Goal: Task Accomplishment & Management: Manage account settings

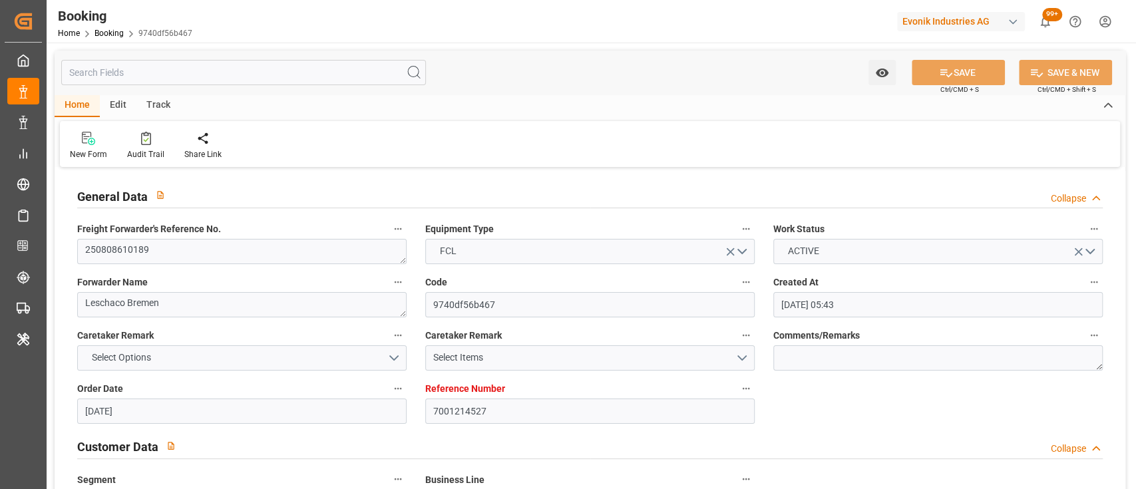
scroll to position [2551, 0]
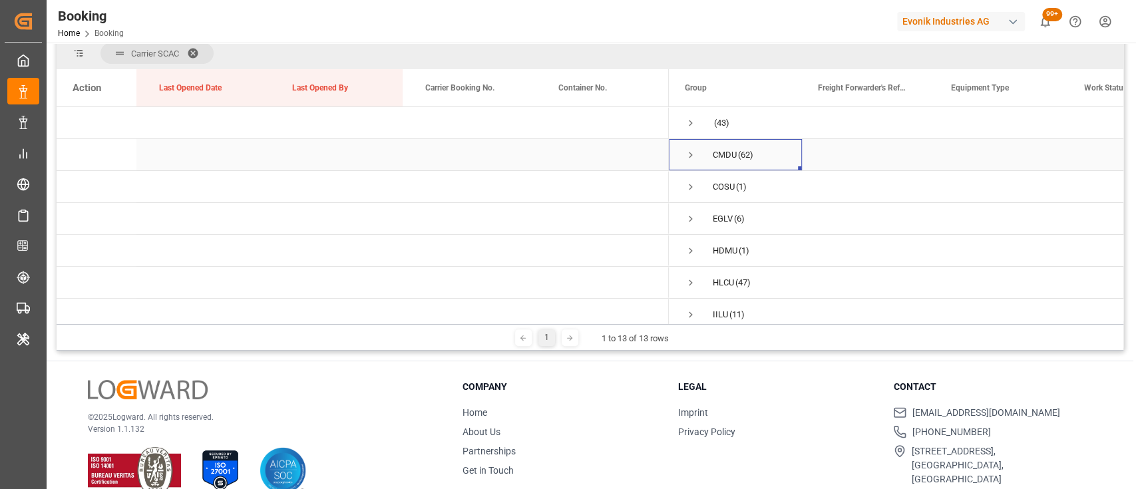
click at [687, 155] on span "Press SPACE to select this row." at bounding box center [691, 155] width 12 height 12
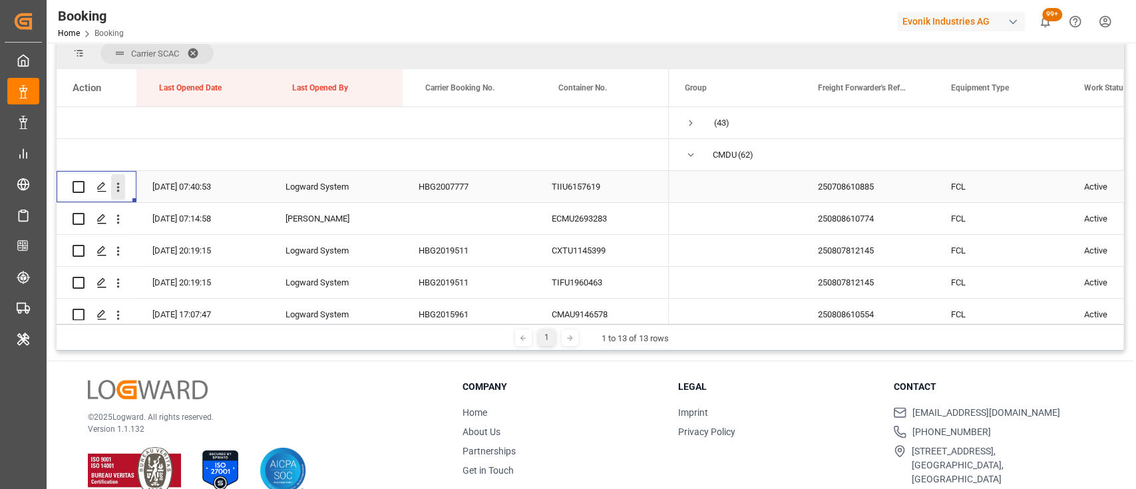
click at [117, 190] on icon "open menu" at bounding box center [118, 187] width 3 height 9
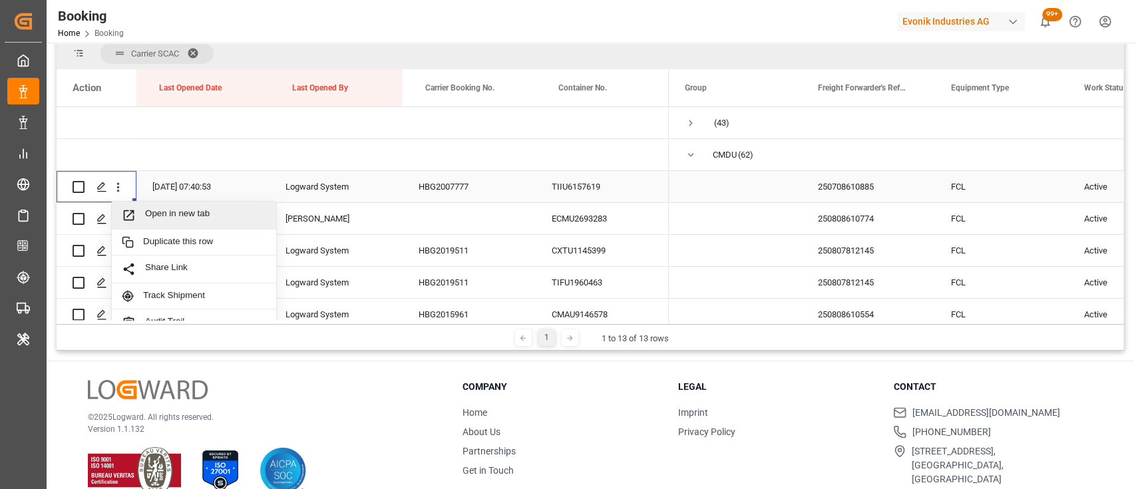
click at [161, 212] on span "Open in new tab" at bounding box center [205, 215] width 121 height 14
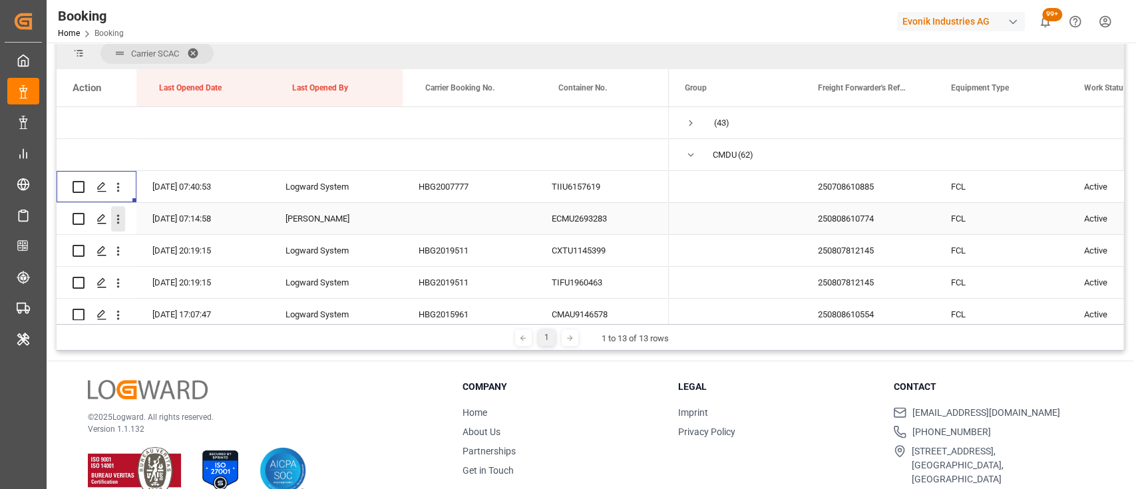
click at [119, 219] on icon "open menu" at bounding box center [118, 219] width 14 height 14
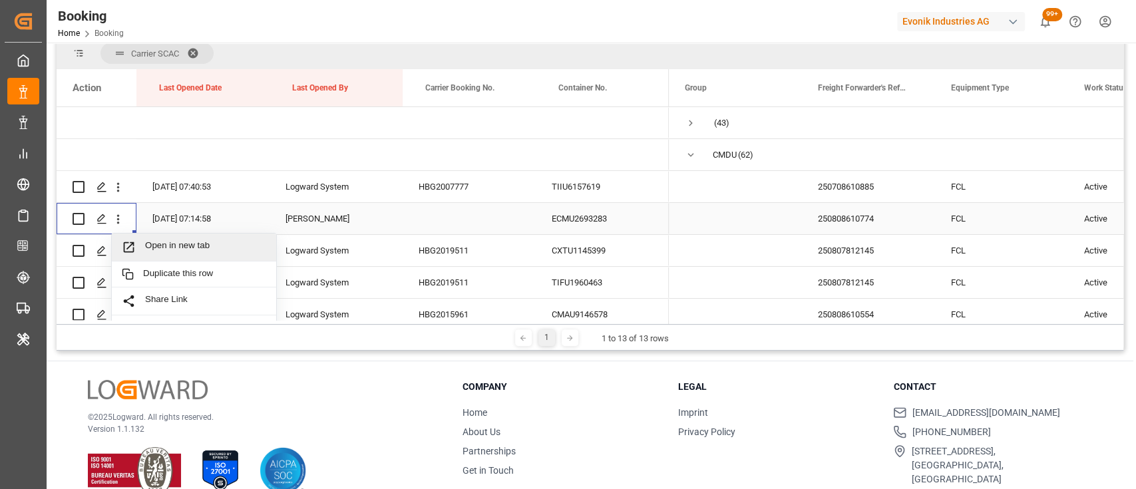
click at [176, 256] on div "Open in new tab" at bounding box center [194, 248] width 164 height 28
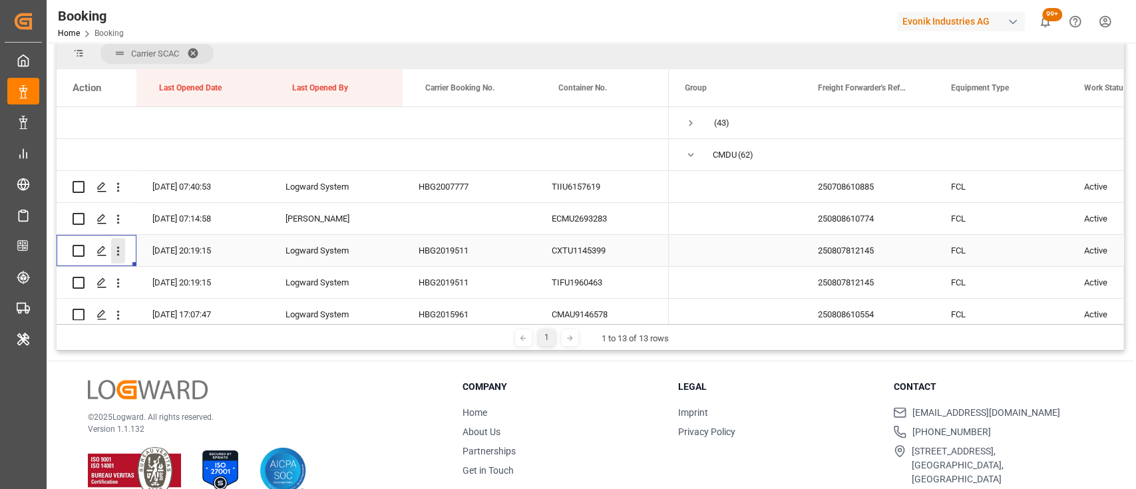
click at [116, 256] on icon "open menu" at bounding box center [118, 251] width 14 height 14
click at [147, 269] on div "Open in new tab" at bounding box center [194, 280] width 164 height 28
click at [122, 293] on button "open menu" at bounding box center [118, 282] width 14 height 25
click at [145, 306] on span "Open in new tab" at bounding box center [205, 311] width 121 height 14
click at [118, 311] on icon "open menu" at bounding box center [118, 315] width 3 height 9
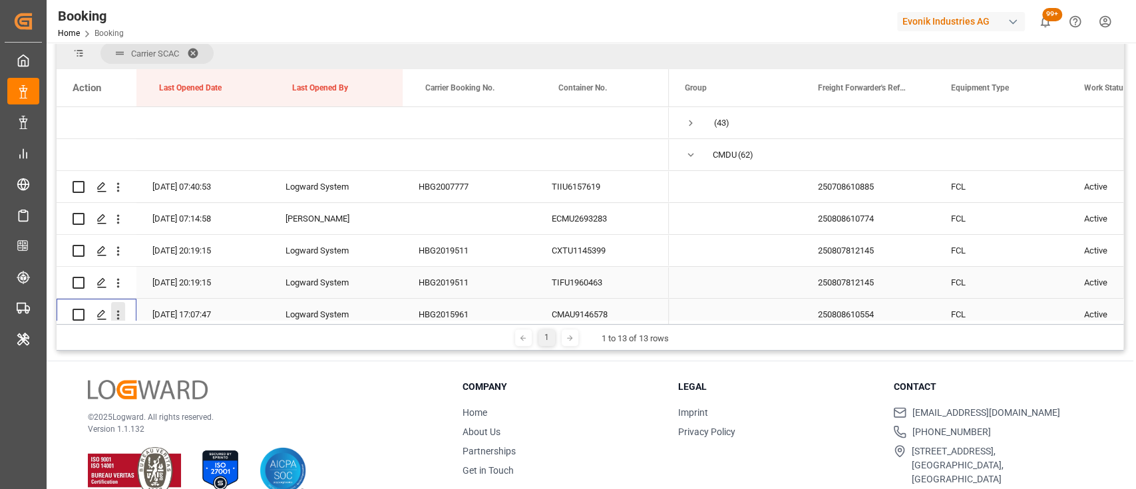
scroll to position [131, 0]
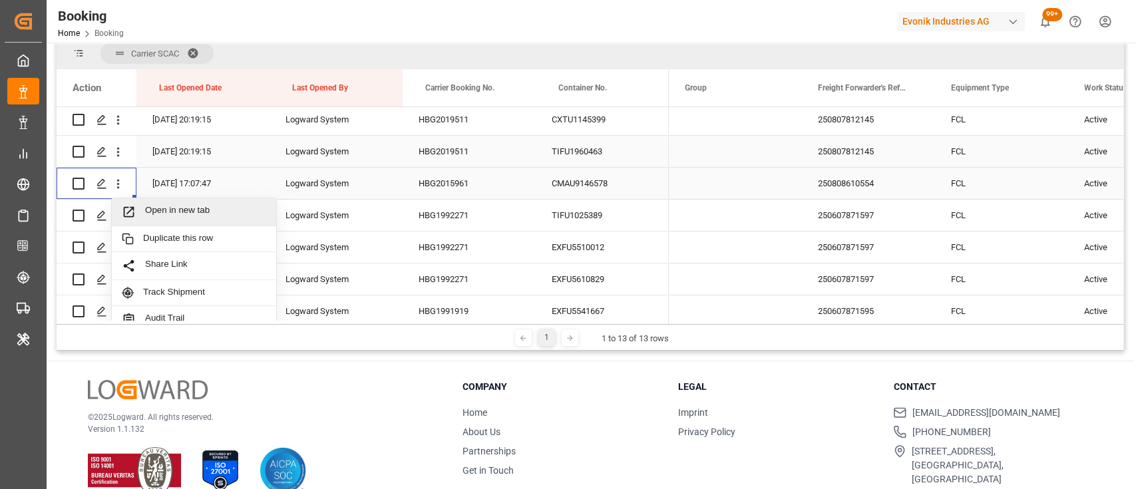
click at [188, 212] on span "Open in new tab" at bounding box center [205, 212] width 121 height 14
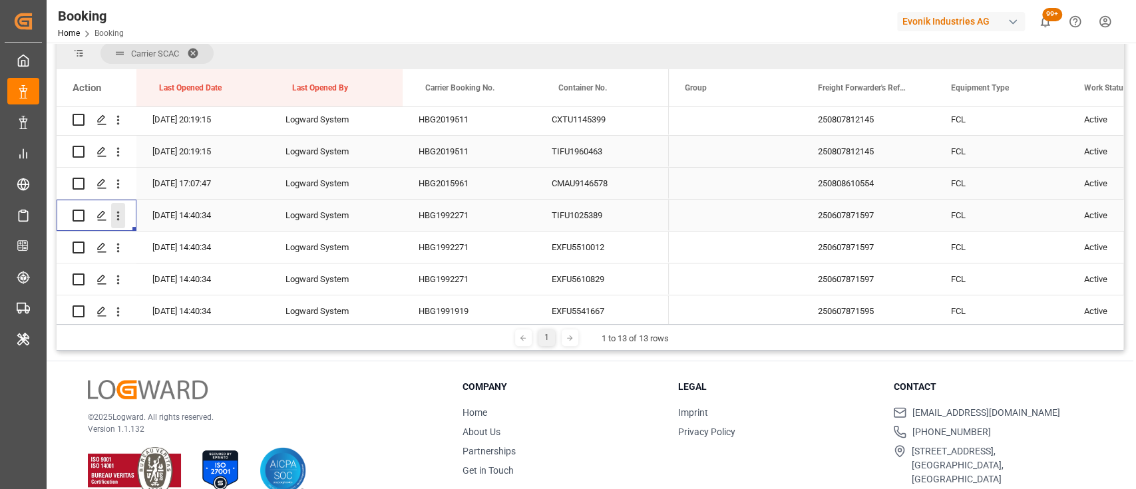
click at [119, 219] on icon "open menu" at bounding box center [118, 216] width 3 height 9
click at [173, 239] on span "Open in new tab" at bounding box center [205, 244] width 121 height 14
click at [121, 248] on icon "open menu" at bounding box center [118, 248] width 14 height 14
click at [167, 274] on span "Open in new tab" at bounding box center [205, 276] width 121 height 14
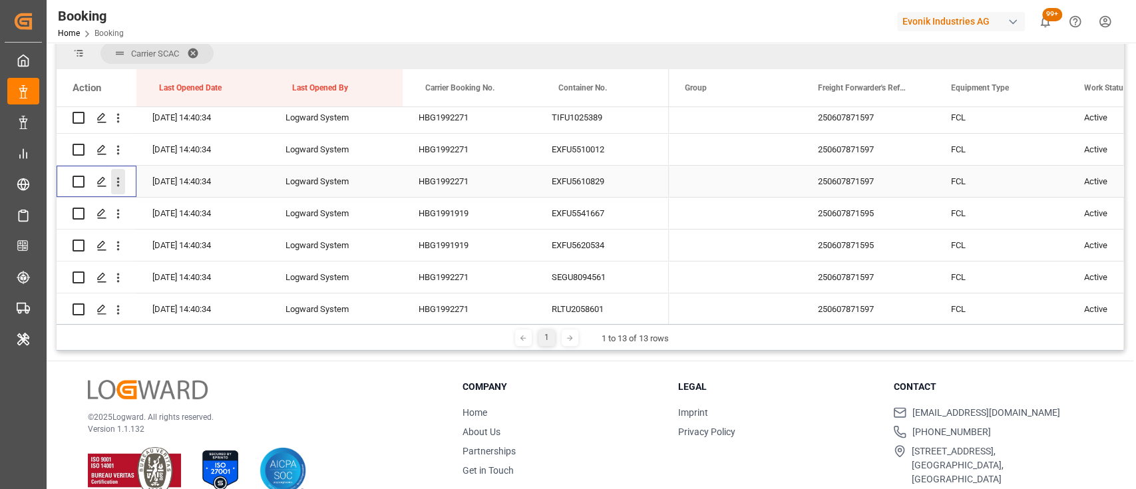
click at [116, 185] on icon "open menu" at bounding box center [118, 182] width 14 height 14
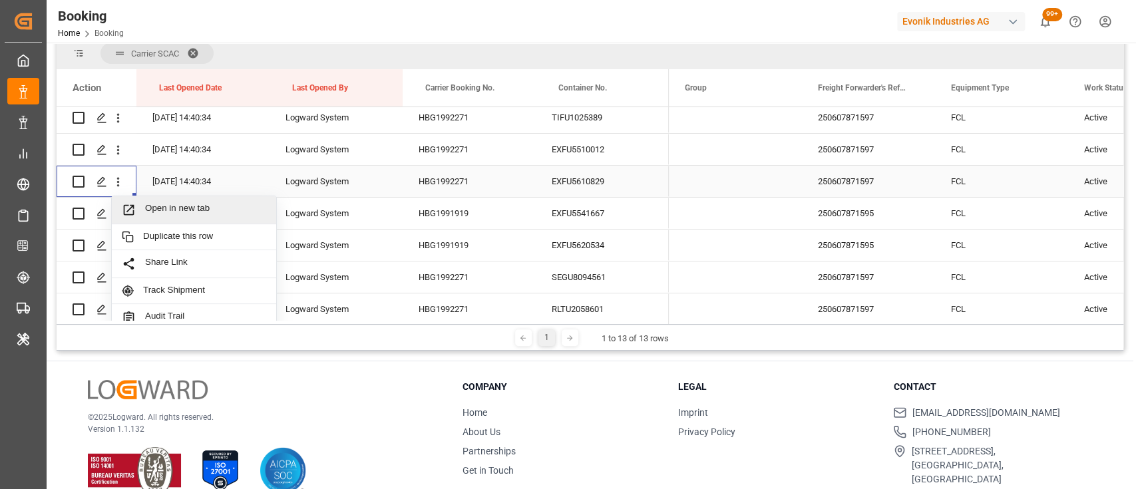
click at [156, 210] on span "Open in new tab" at bounding box center [205, 210] width 121 height 14
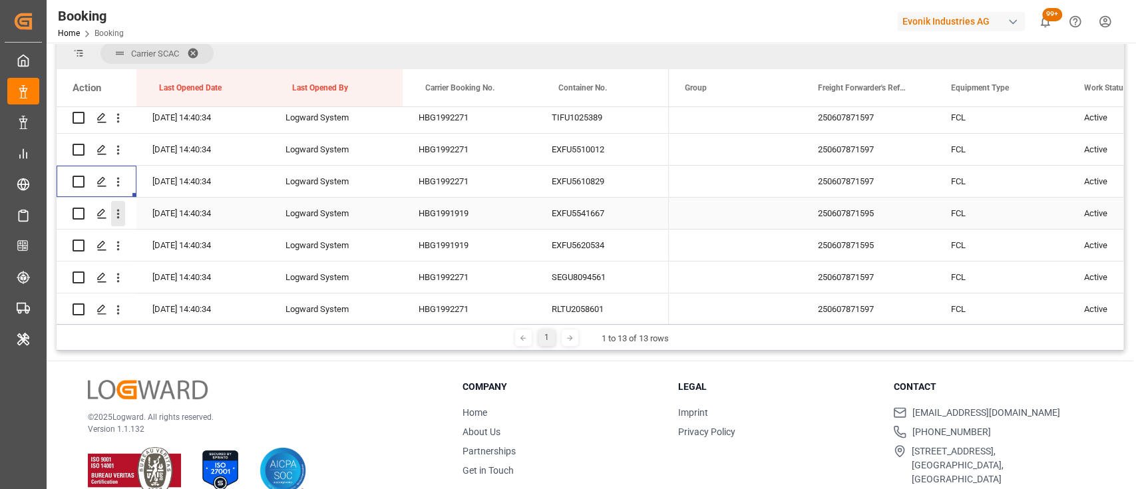
click at [117, 220] on icon "open menu" at bounding box center [118, 214] width 14 height 14
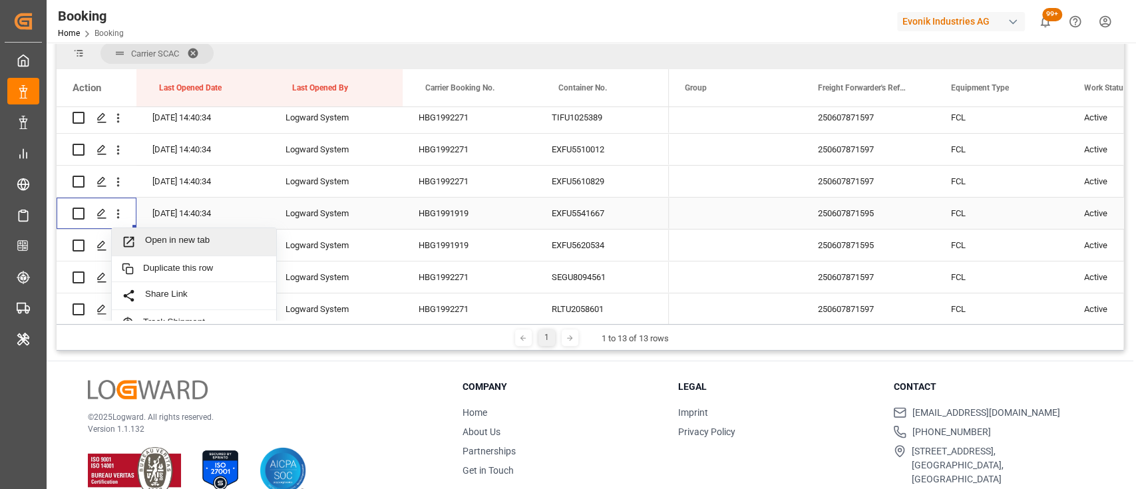
click at [168, 248] on span "Open in new tab" at bounding box center [205, 242] width 121 height 14
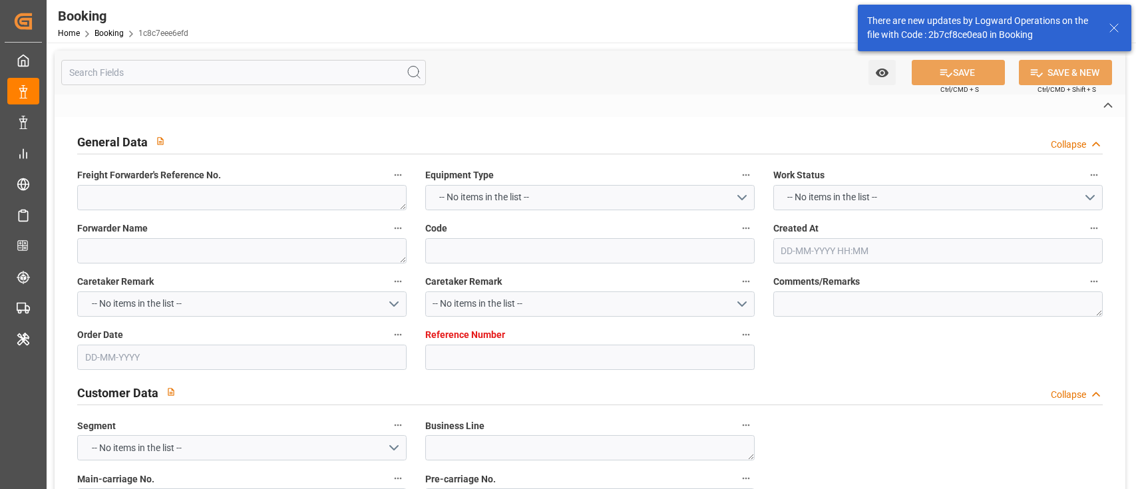
type textarea "250708610885"
type textarea "Leschaco Bremen"
type input "1c8c7eee6efd"
type input "7001209456"
type textarea "CU-AC"
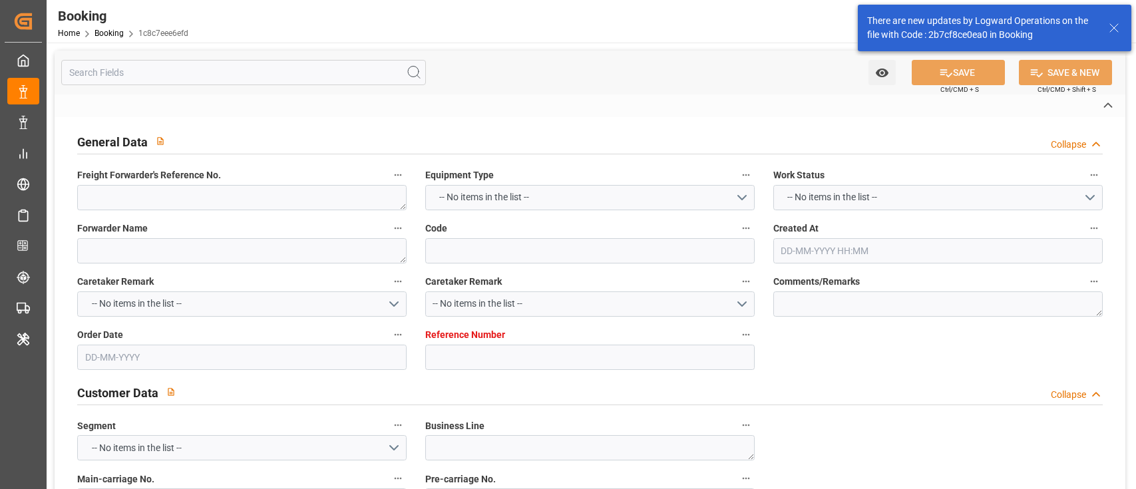
type input "7001209455"
type textarea "lena.herzig@evonik.com"
type textarea "CIF"
type textarea "OSAKA"
type textarea "Witten"
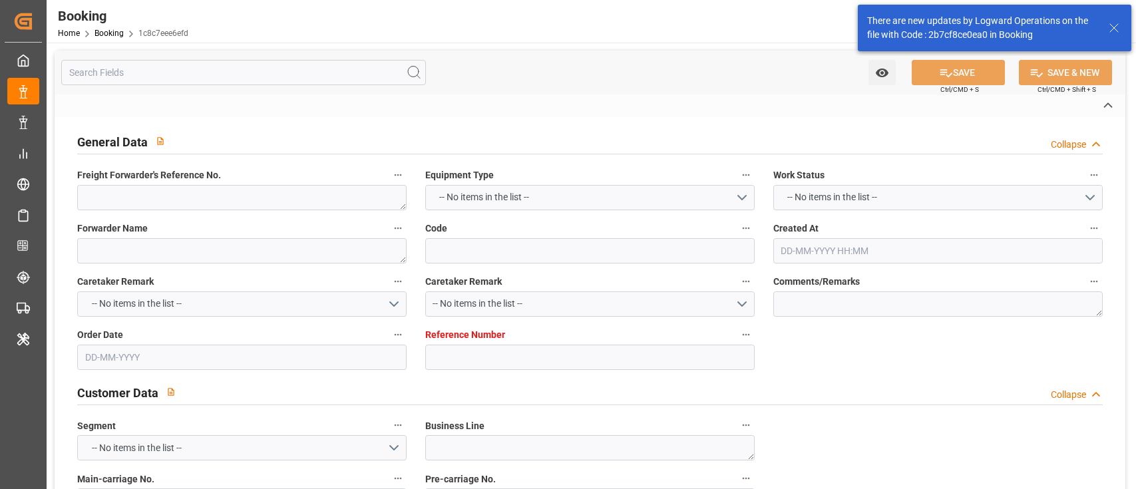
type textarea "TIIU6157619"
type input "APL LION CITY"
type input "CMDU"
type textarea "HBG2007777"
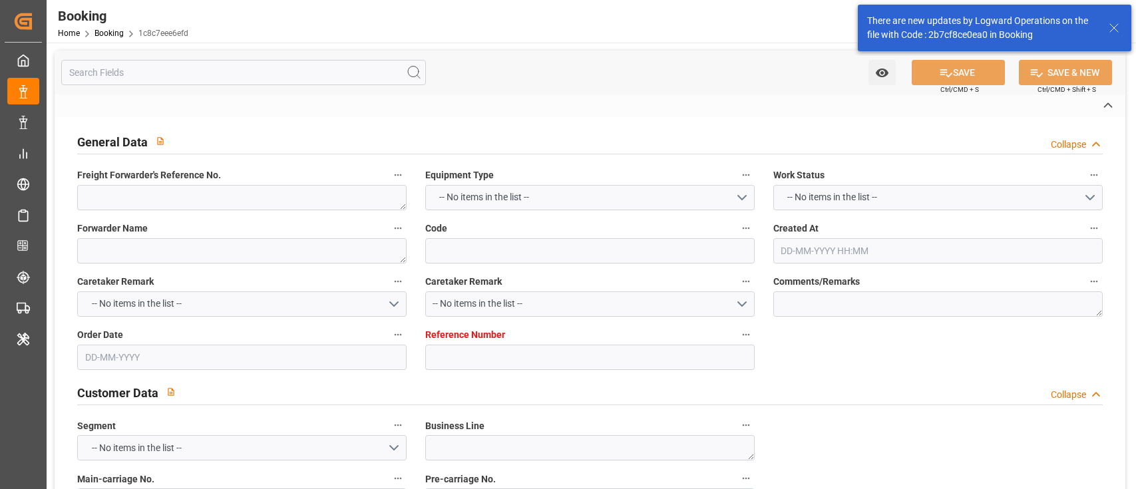
type input "Antwerp"
type input "Osaka"
type input "NINGBO PT"
type textarea "vesselName"
type textarea "INPUT_Evonik_Seeburger_IFTSTA_1003115406_20250904123315317.edi"
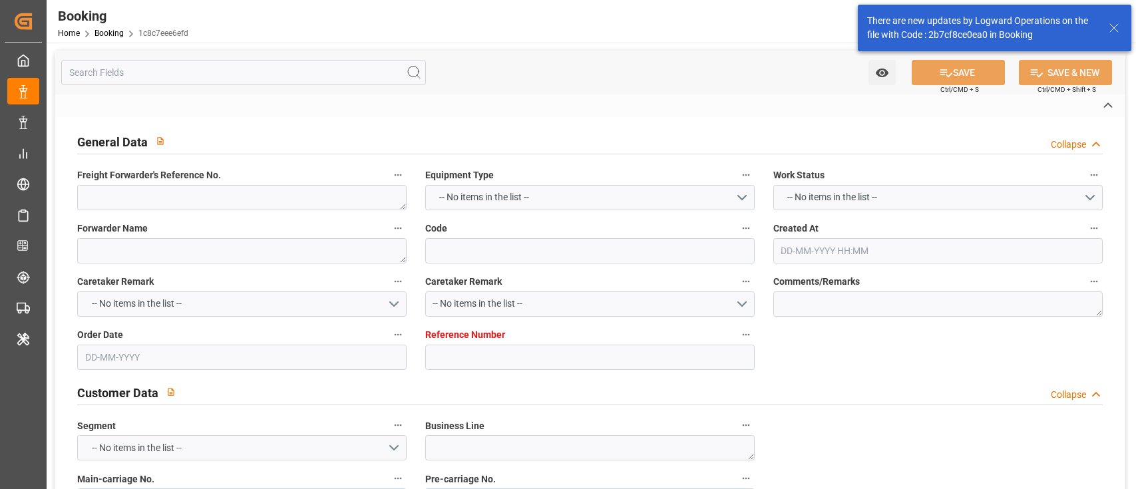
type textarea "NWC/UK North West Continent / UK_JPOSA_CMDU_CU-AC"
type textarea "INPUT_Evonik_Seeburger_IFTMIN_1002910871_20250701091459178.edi,INPUT_Evonik_See…"
type textarea "1003115406"
type textarea "Logward System"
type textarea "businessDivision-businessLine-"
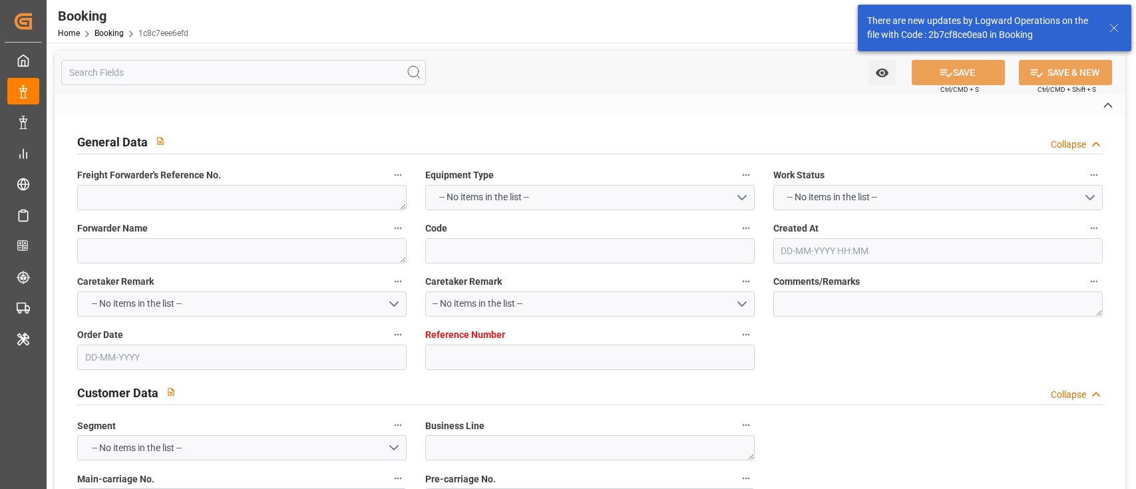
type textarea "IFTSTA"
type textarea "a011t00000LcJC5AAN"
type textarea "Yes"
type input "ANTWERPEN"
type input "OSAKA"
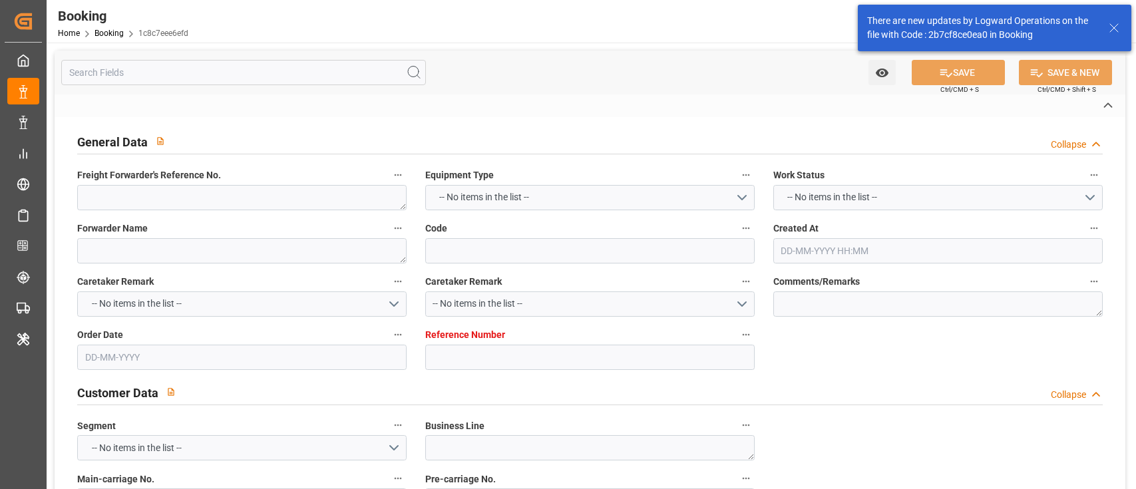
type input "ANTWERPEN"
type input "BE"
type input "TRUCK"
type input "0FMJTE1MA"
type input "VESSEL"
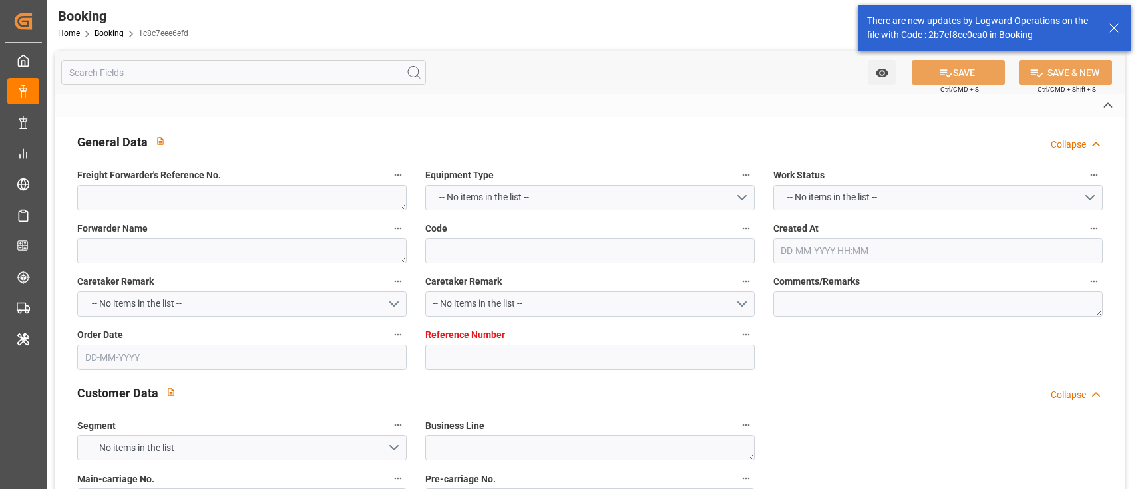
type input "XIN MING ZHOU 18"
type input "OOCL SHANGHAI"
type input "D7V4VN"
type input "0AKKRS1MA"
type input "OOCL SHANGHAI"
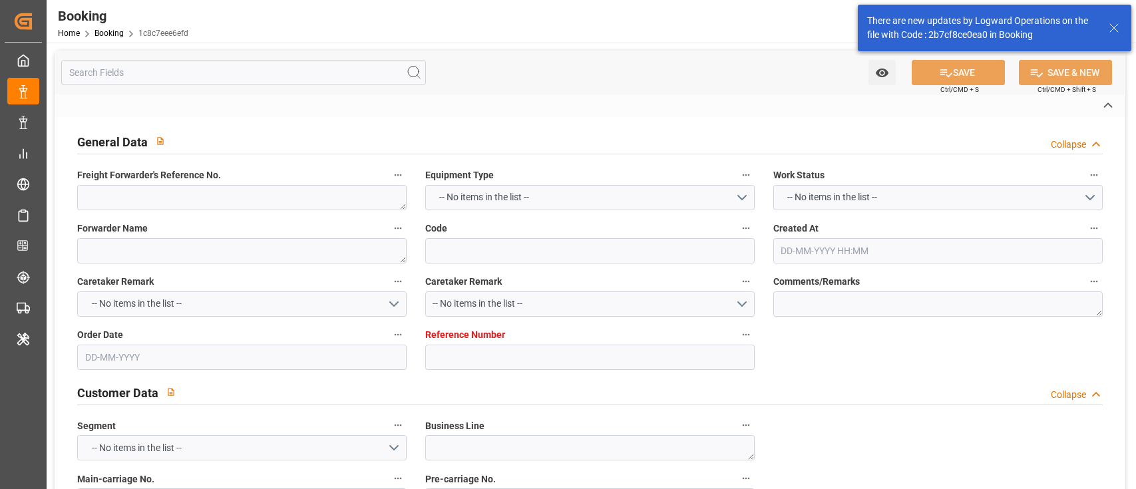
type input "TRUCK"
type input "7001209456"
type input "9631967"
type input "CMACGM"
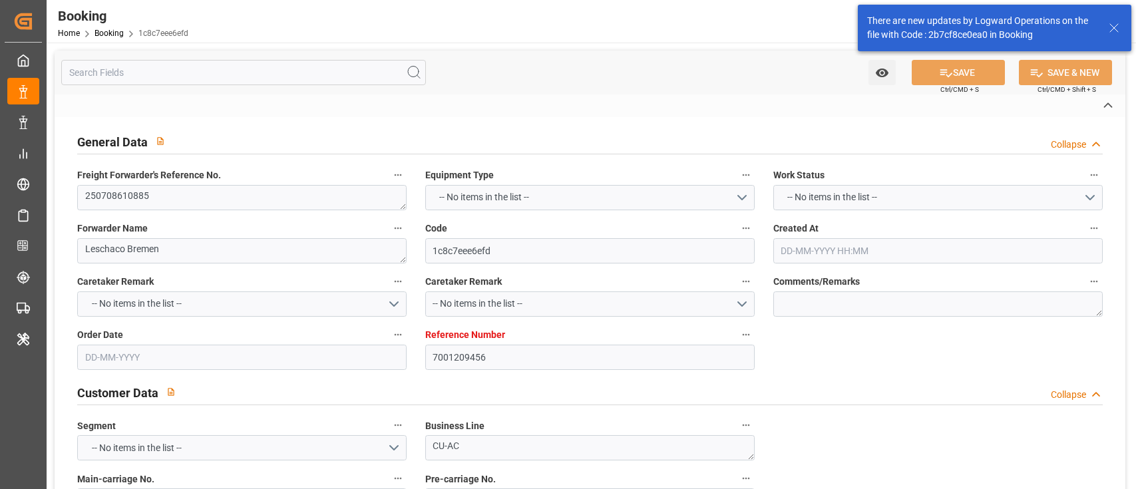
type input "CMA CGM Group"
type input "BEANR"
type input "JPOSA"
type input "CNNBG"
type input "0"
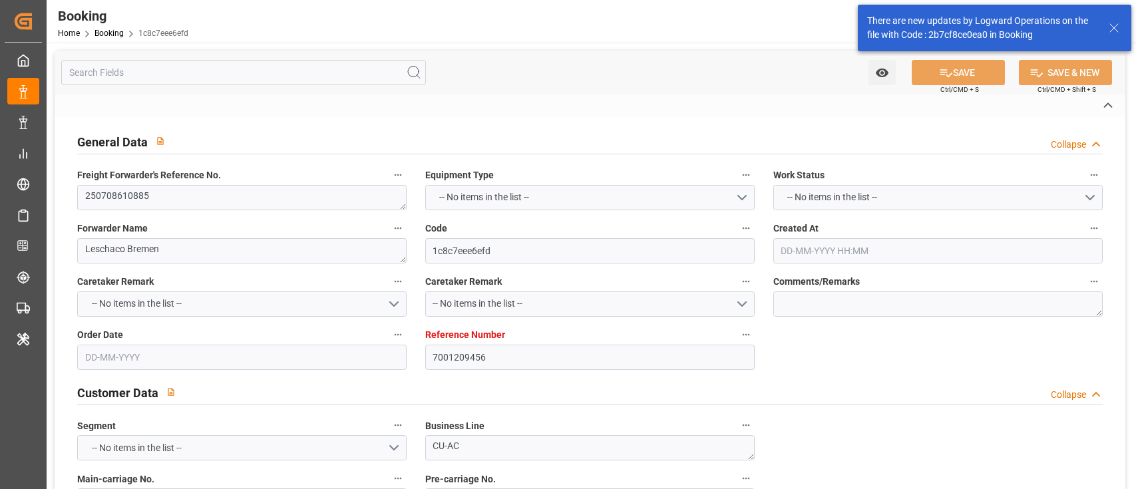
type input "BEANR"
type input "JPOSA"
type input "9656307"
type input "9198111"
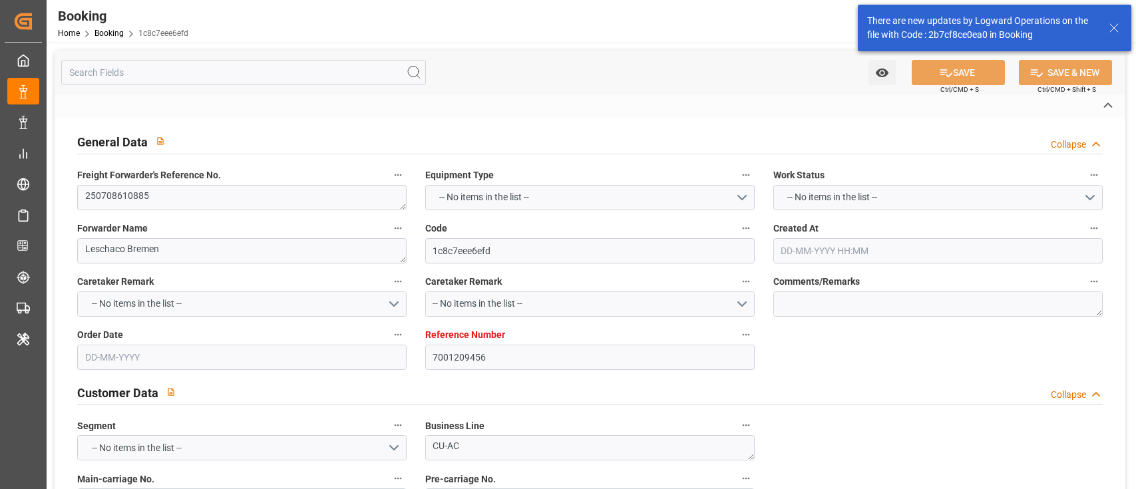
type input "01-07-2025 07:16"
type input "01-07-2025"
type input "15-09-2025"
type input "14-07-2025"
type input "02-07-2025"
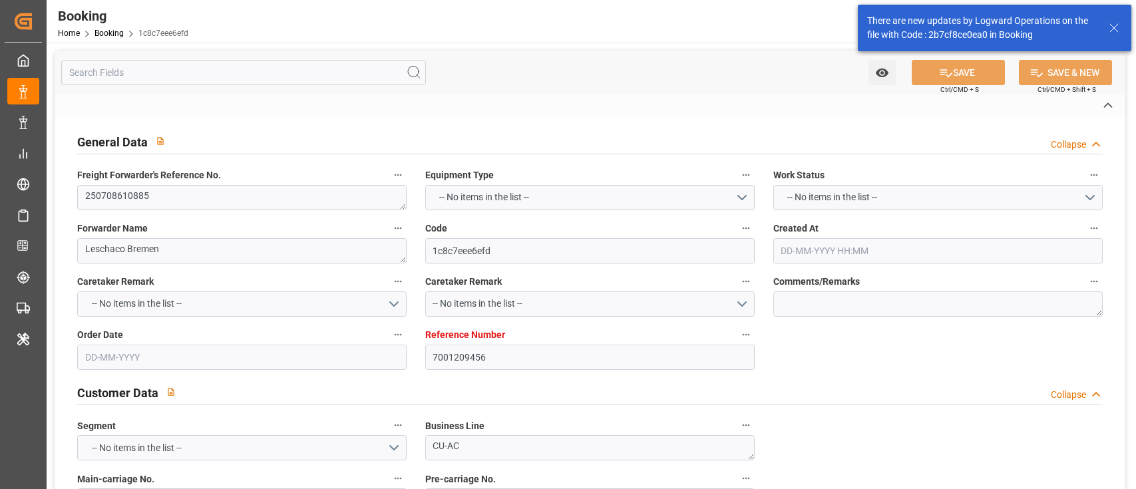
type input "04-09-2025"
type input "26-07-2025 00:00"
type input "27-07-2025 00:00"
type input "26-07-2025 19:18"
type input "24-07-2025 15:36"
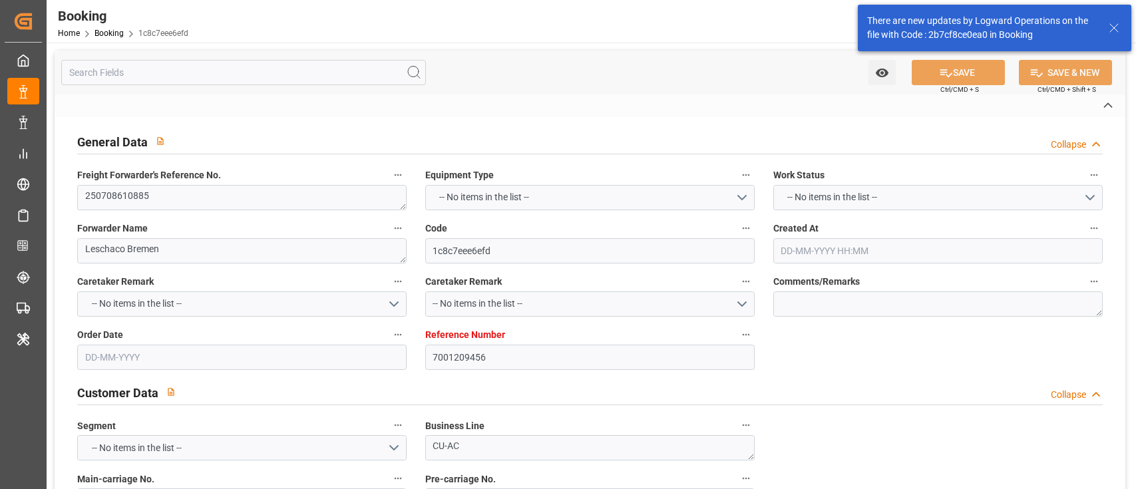
type input "20-09-2025 02:30"
type input "24-10-2025 00:00"
type input "08-09-2025 09:00"
type input "15-09-2025 00:00"
type input "08-09-2025 17:18"
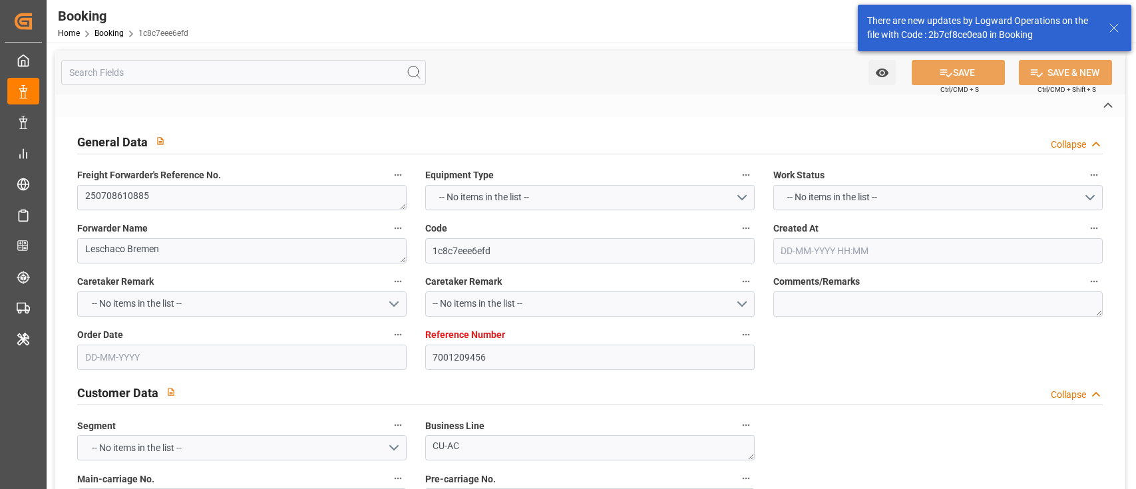
type input "17-09-2025 15:30"
type input "17-09-2025 00:00"
type input "18-09-2025 00:00"
type input "14-09-2025 06:00"
type input "22-09-2025 11:30"
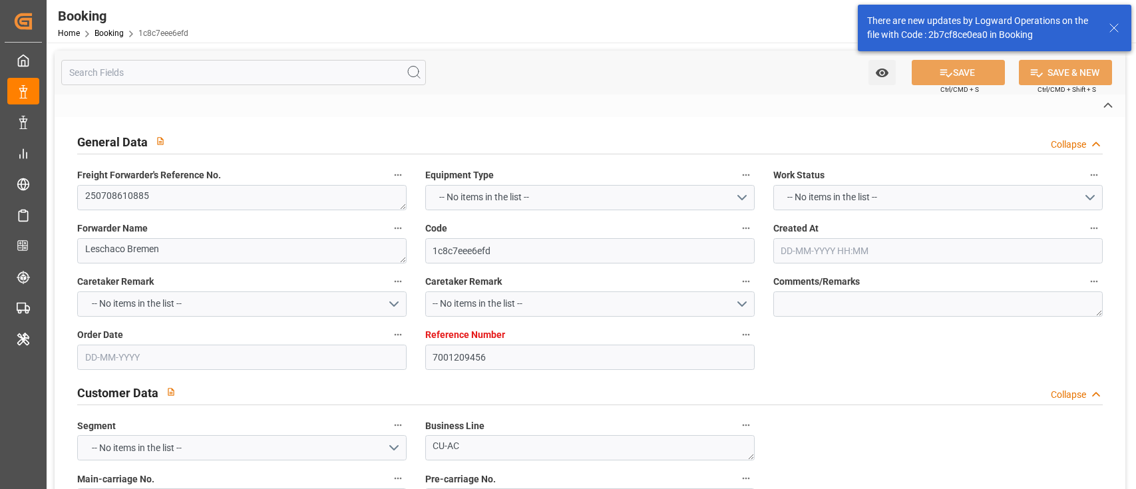
type input "23-07-2025"
type input "22-09-2025 07:40"
type input "22-09-2025"
type input "22-07-2025 18:50"
type input "26-07-2025 02:52"
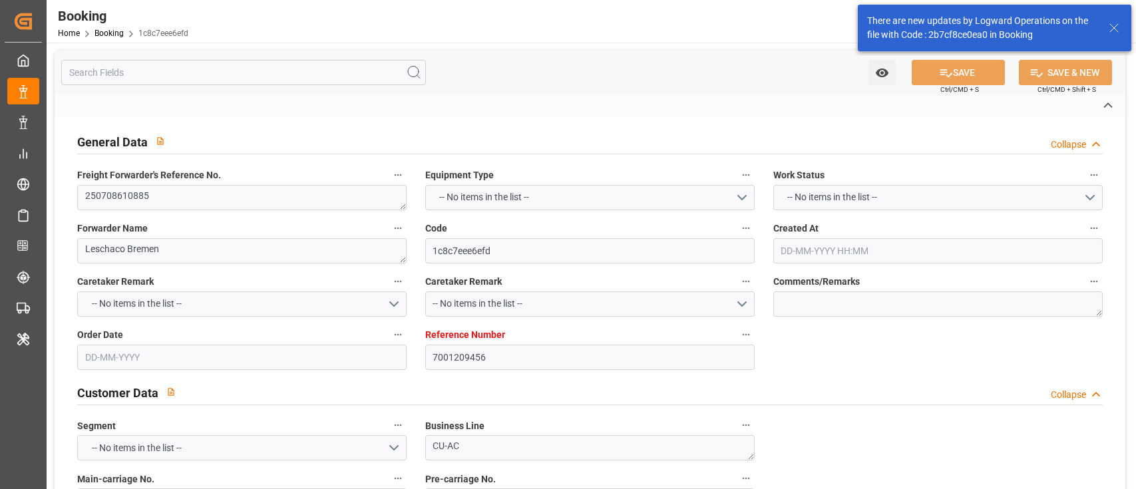
type input "26-07-2025 17:12"
type input "26-07-2025 18:25"
type input "08-09-2025 09:00"
type input "08-09-2025 09:04"
type input "08-09-2025 21:36"
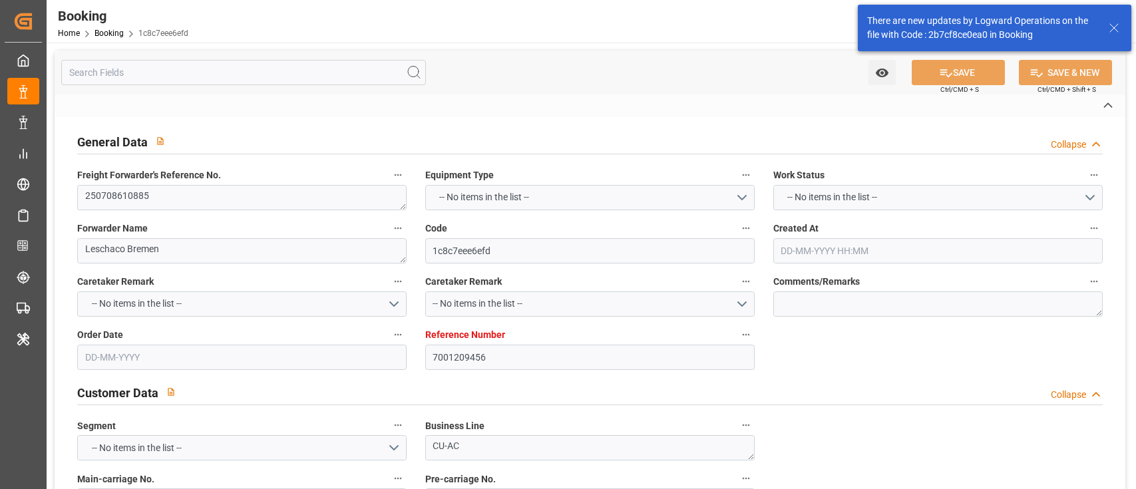
type input "08-09-2025 11:11"
type input "17-09-2025 18:51"
type input "17-09-2025 15:30"
type input "14-09-2025 06:00"
type input "14-09-2025 20:25"
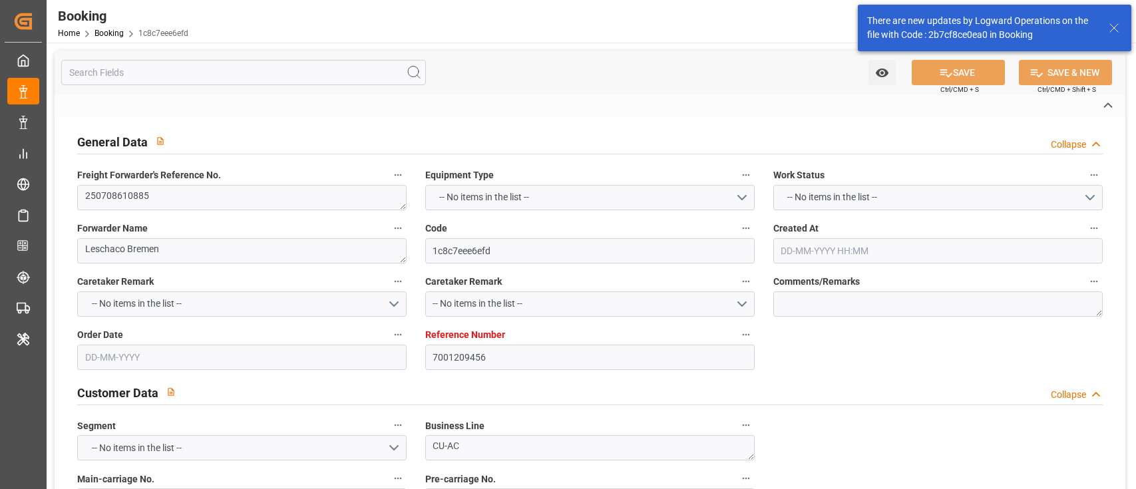
type input "20-09-2025 16:30"
type input "20-09-2025 02:30"
type input "20-09-2025 16:37"
type input "20-09-2025 11:08"
type input "20-09-2025 16:34"
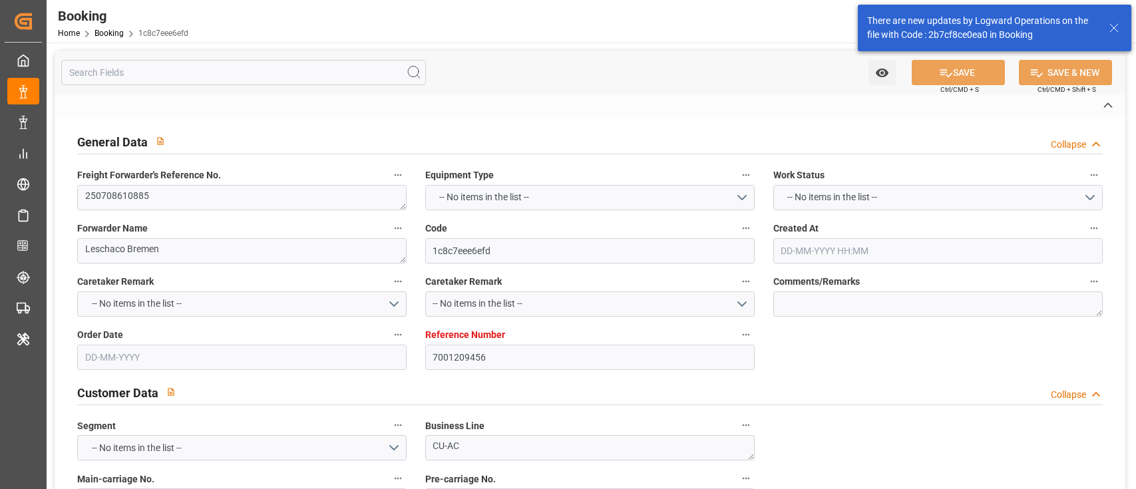
type input "24-09-2025 16:34"
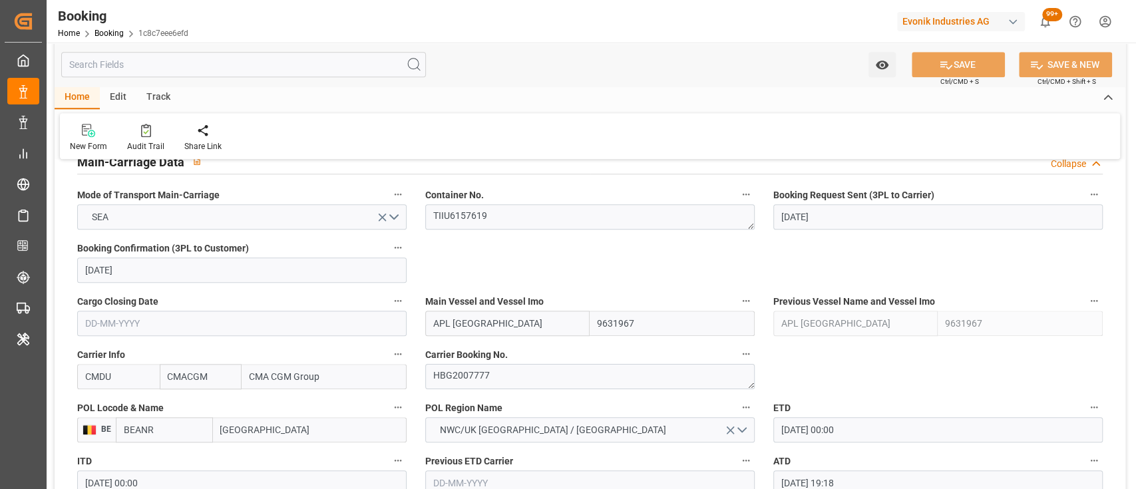
scroll to position [841, 0]
click at [496, 375] on textarea "HBG2007777" at bounding box center [590, 375] width 330 height 25
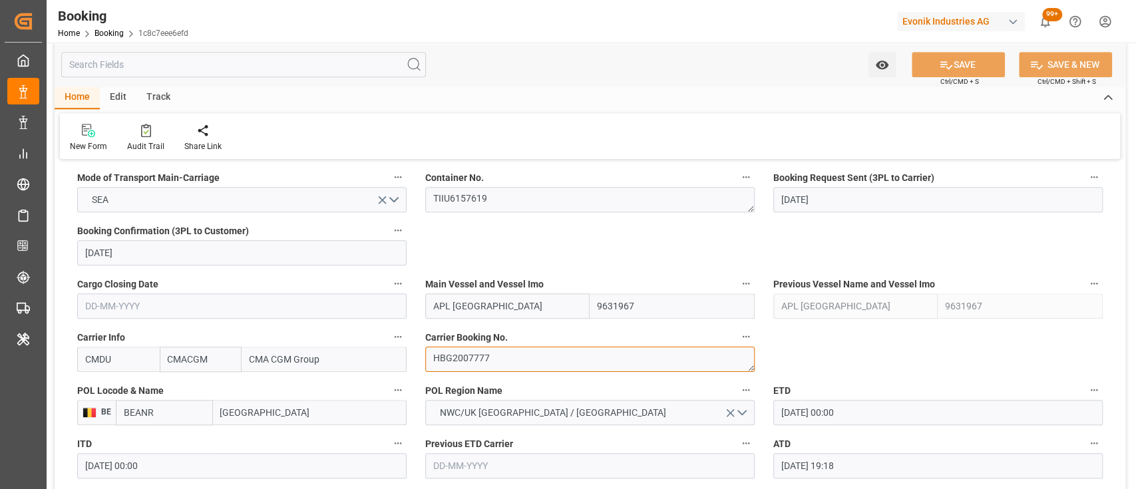
scroll to position [1039, 0]
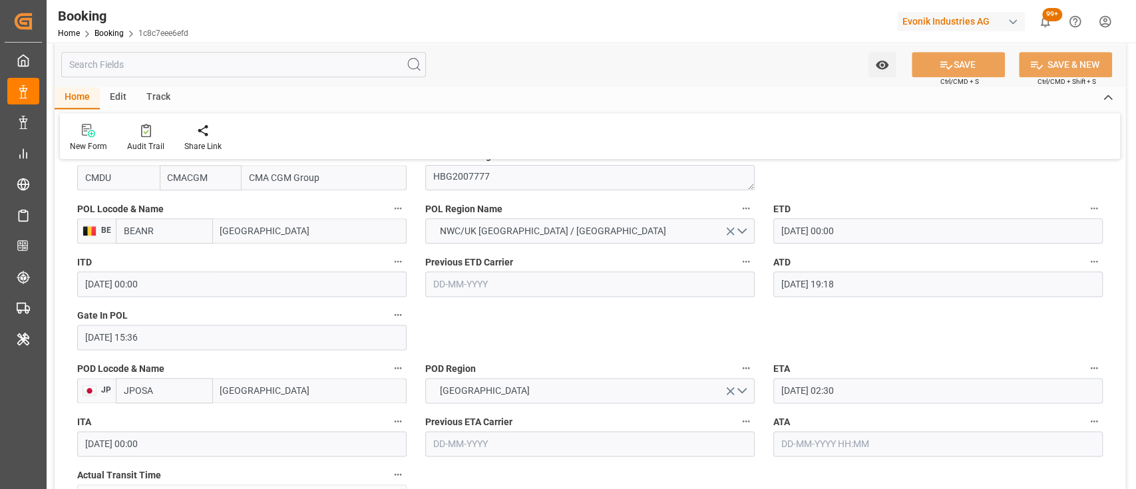
click at [854, 431] on input "text" at bounding box center [939, 443] width 330 height 25
type input "20-09-2025 00:00"
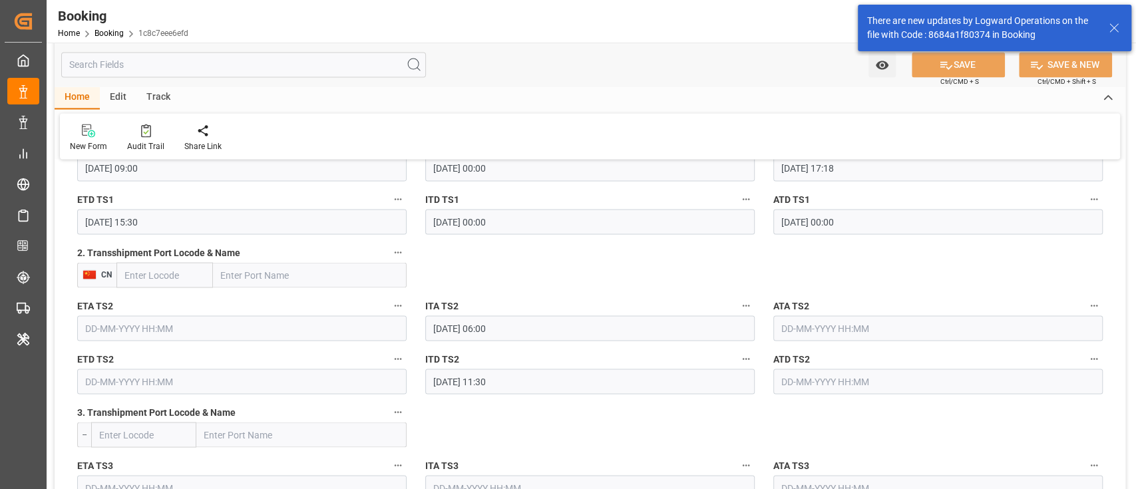
scroll to position [2176, 0]
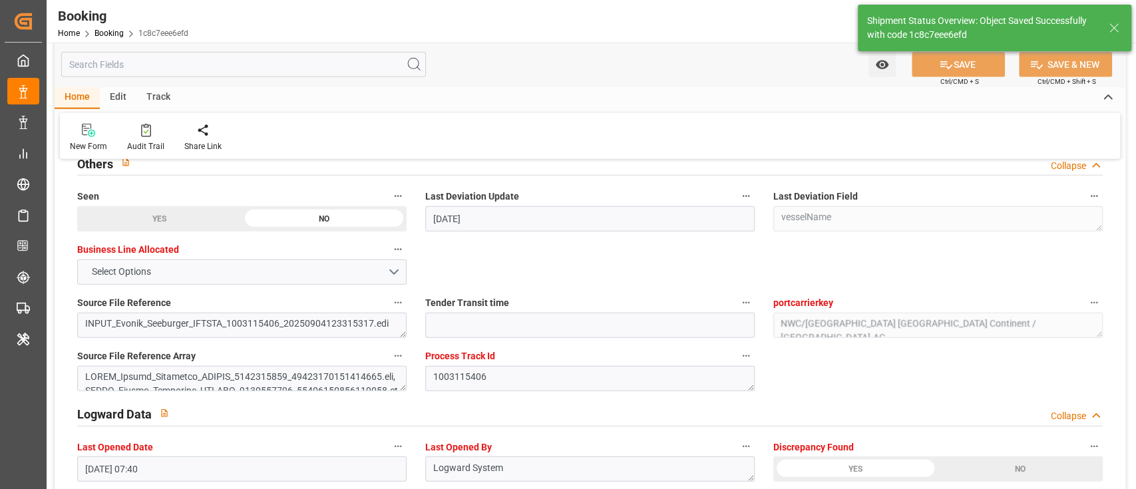
type textarea "shaini ghorai"
type input "56"
type input "22-09-2025 08:54"
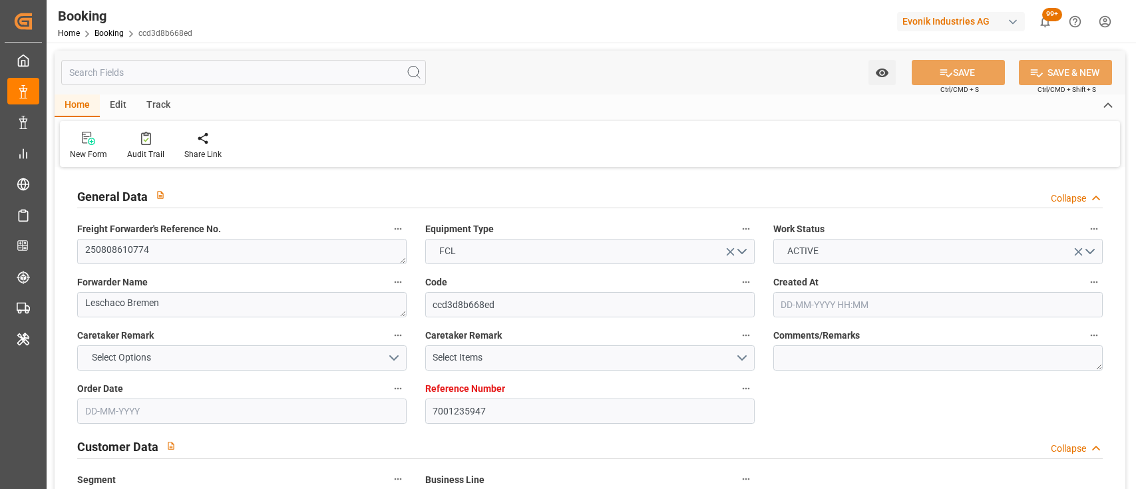
type input "[DATE] 08:53"
type input "[DATE]"
type input "31-08-2025"
type input "06-08-2025"
type input "13-08-2025 00:00"
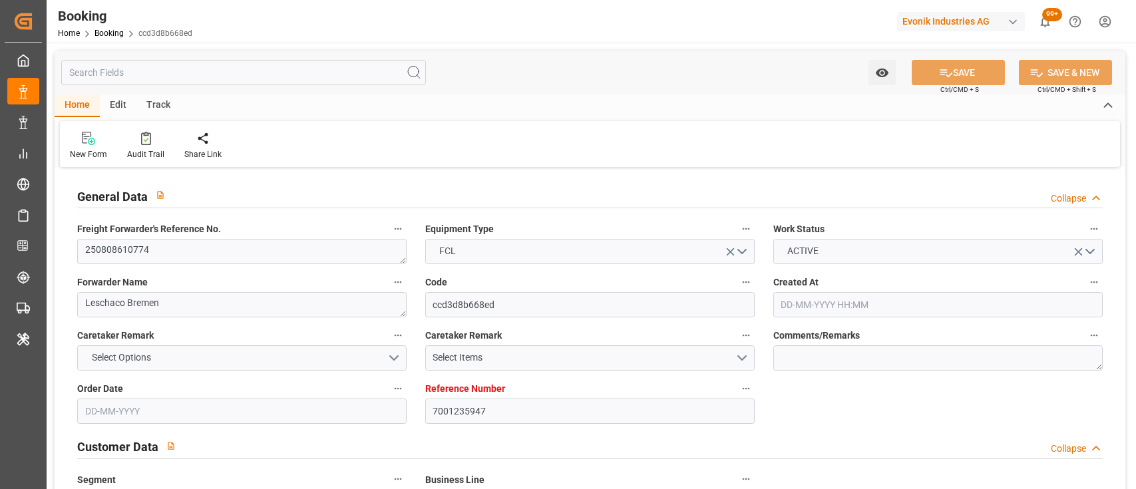
type input "13-08-2025 00:00"
type input "11-08-2025 00:00"
type input "20-08-2025 00:00"
type input "13-09-2025 00:00"
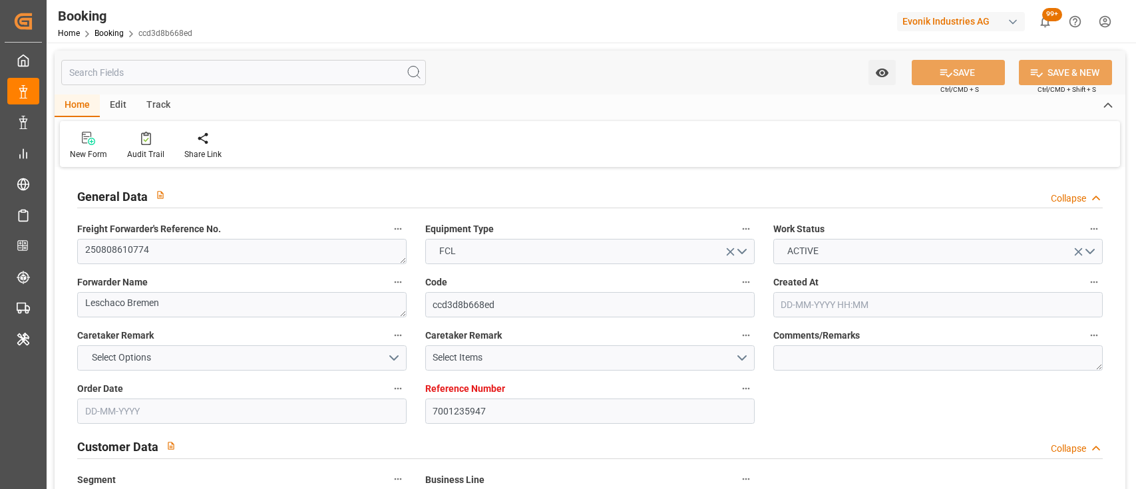
type input "13-09-2025 00:00"
type input "11-08-2025"
type input "22-09-2025 07:14"
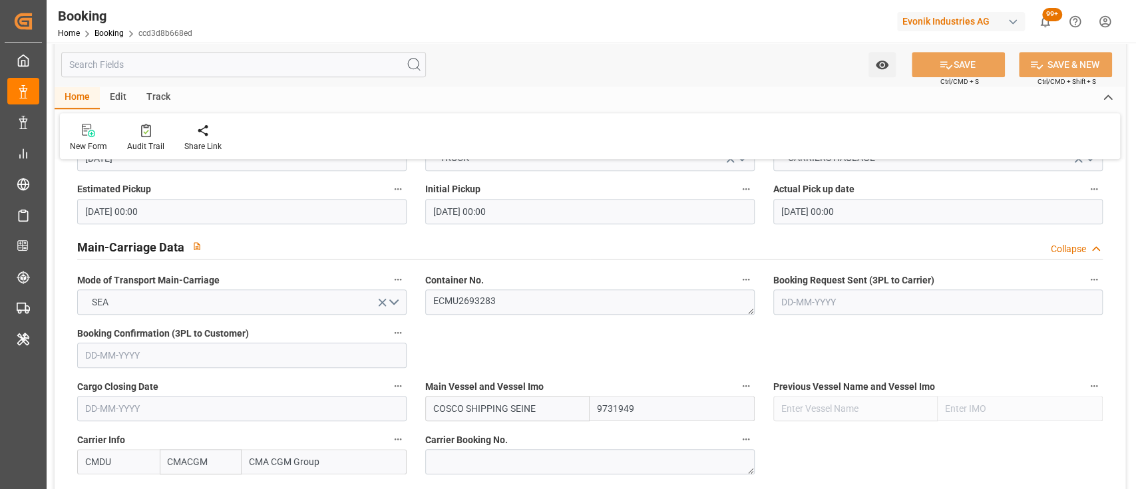
scroll to position [762, 0]
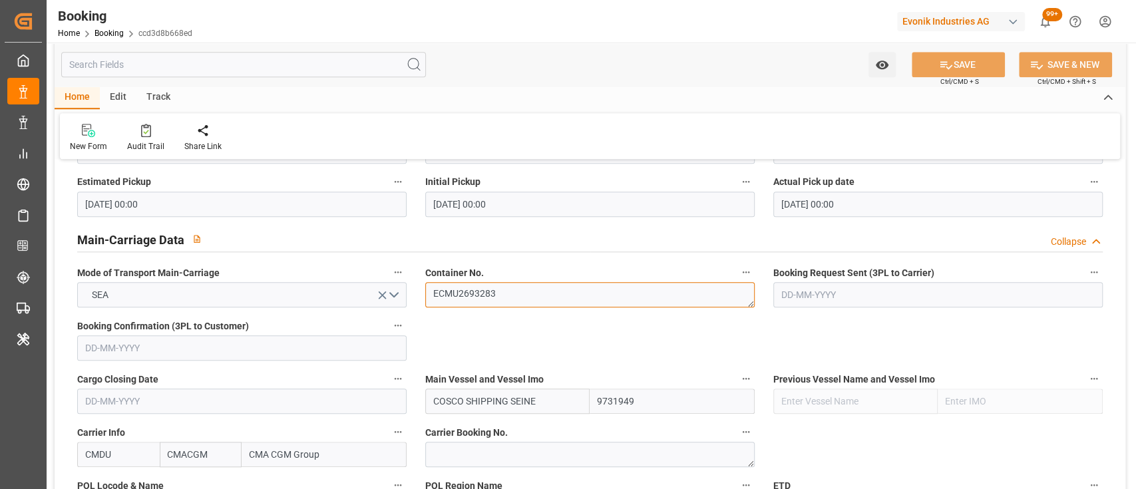
click at [544, 304] on textarea "ECMU2693283" at bounding box center [590, 294] width 330 height 25
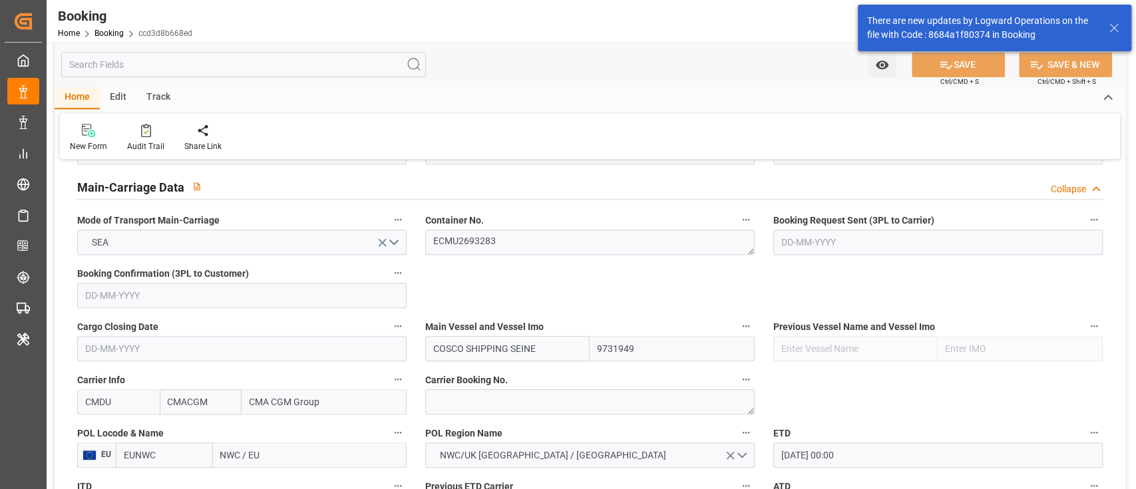
scroll to position [0, 0]
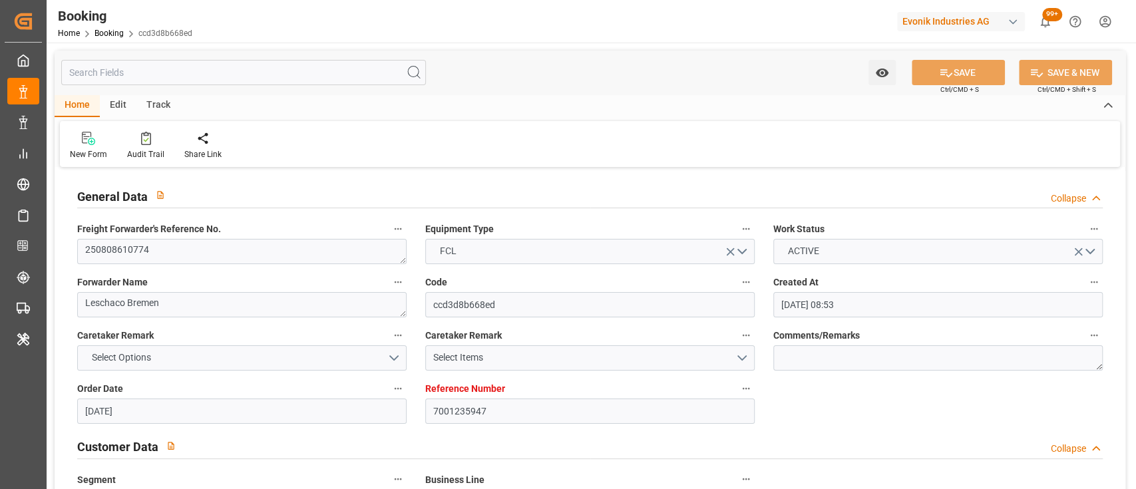
click at [740, 130] on div "New Form Audit Trail Share Link" at bounding box center [590, 144] width 1061 height 46
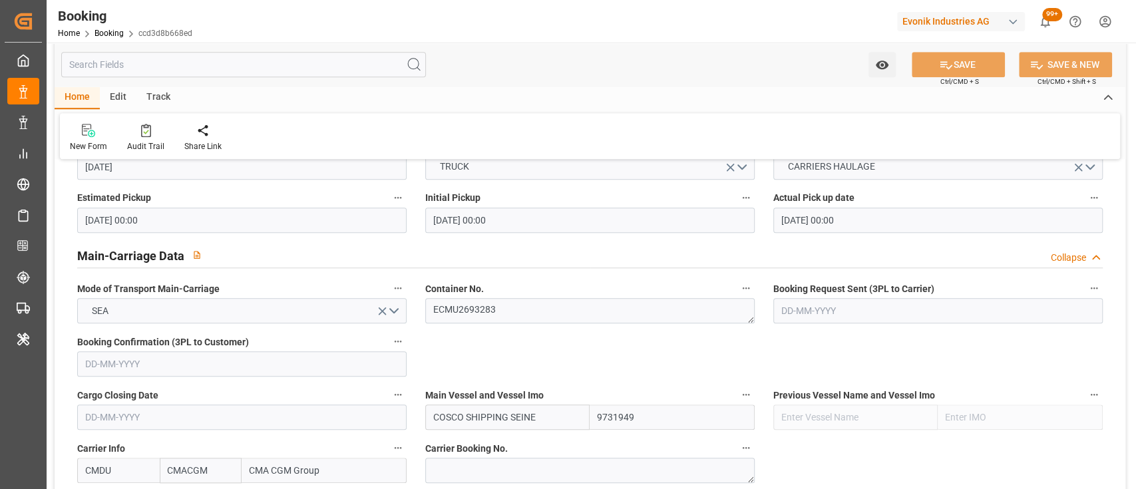
scroll to position [740, 0]
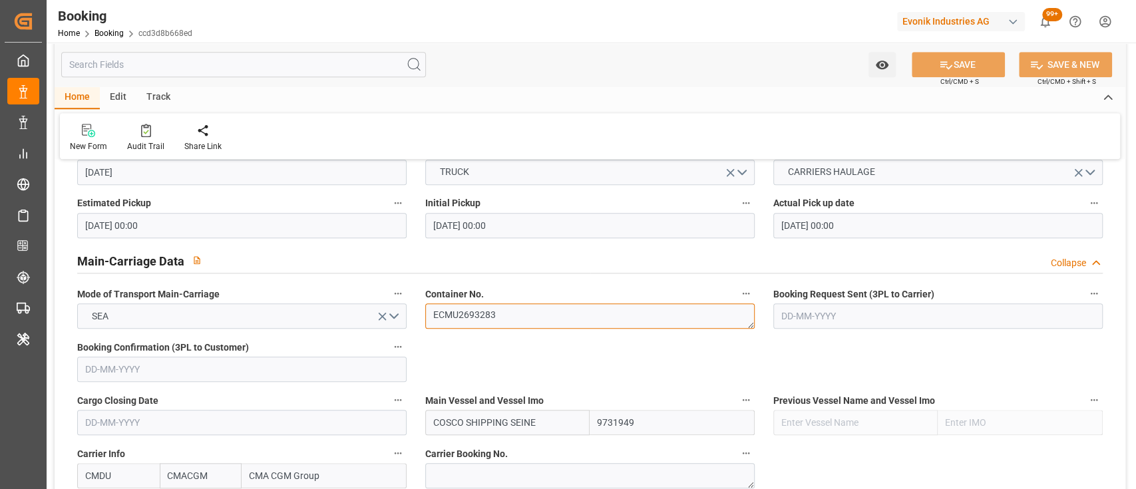
click at [465, 309] on textarea "ECMU2693283" at bounding box center [590, 316] width 330 height 25
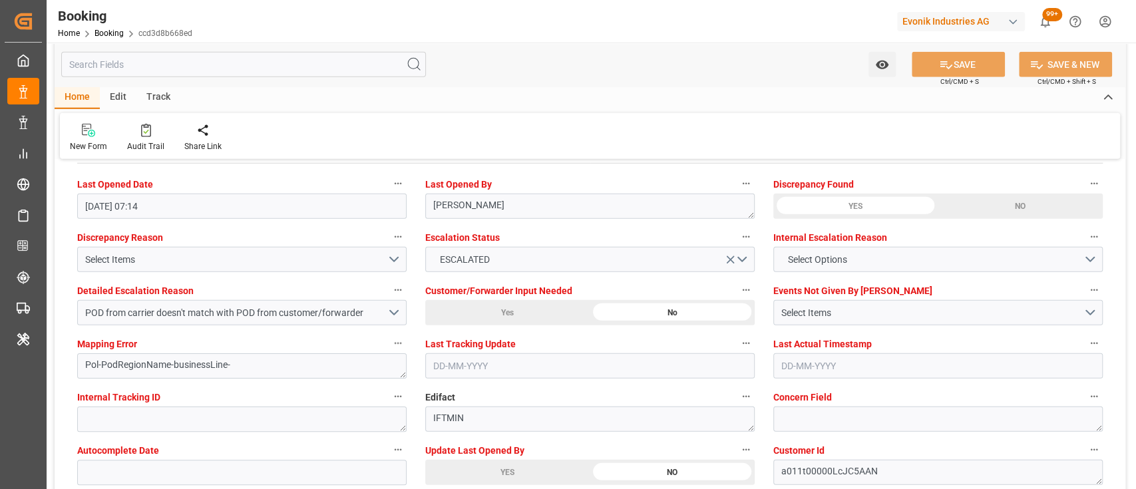
scroll to position [2439, 0]
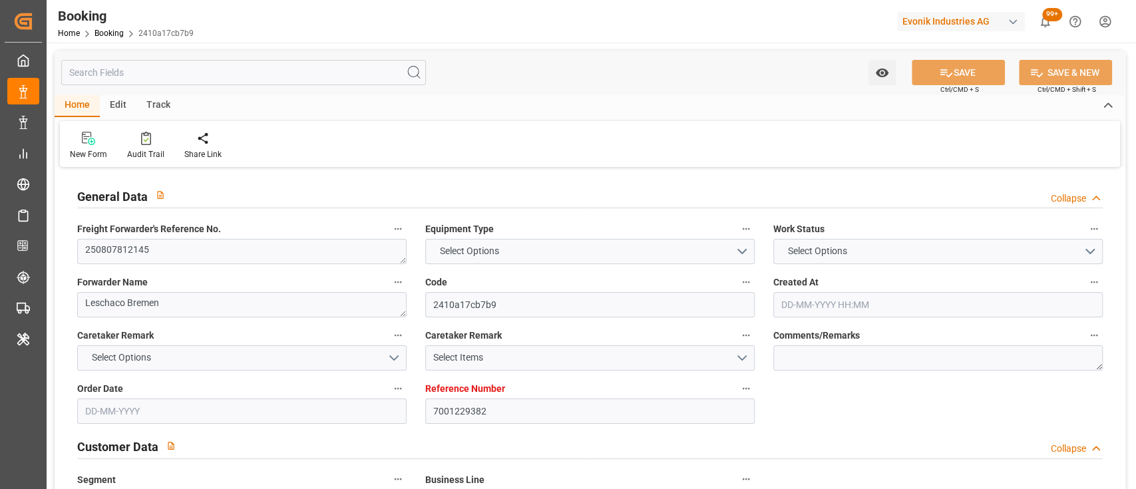
type input "7001229382"
type input "9356696"
type input "CMACGM"
type input "CMA CGM Group"
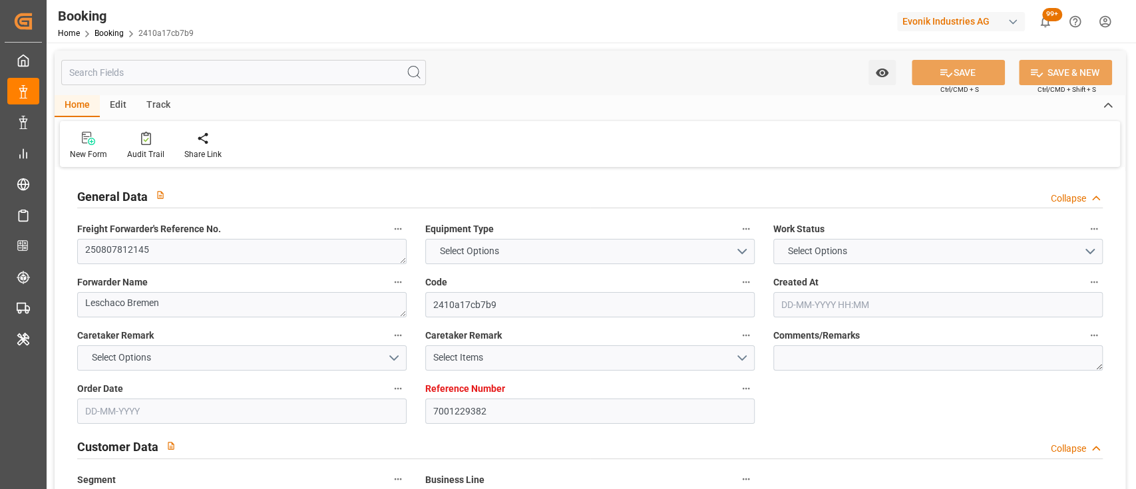
type input "NLRTM"
type input "USHOU"
type input "0"
type input "NLRTM"
type input "USHOU"
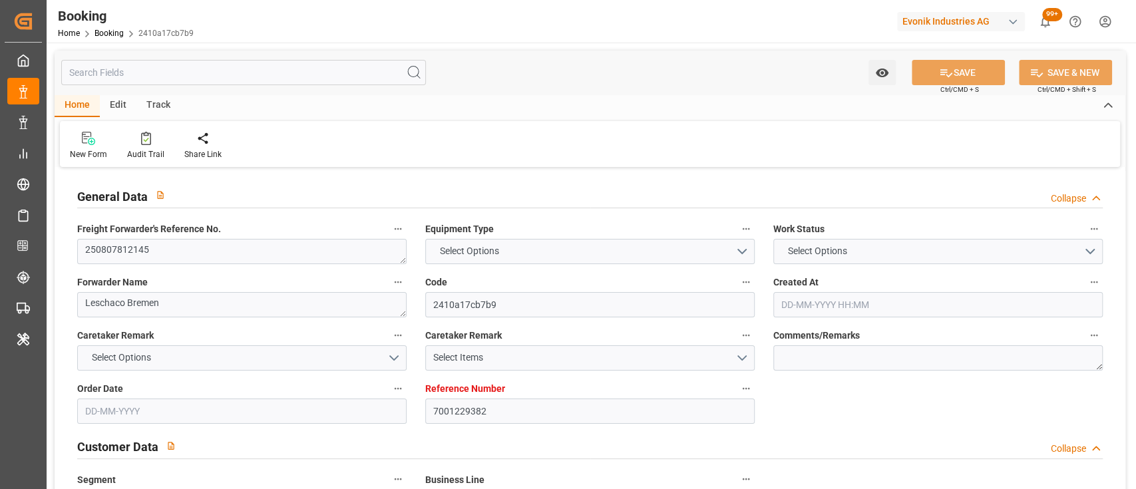
type input "9356696"
type input "22-07-2025 14:24"
type input "22-07-2025"
type input "27-09-2025"
type input "12-08-2025"
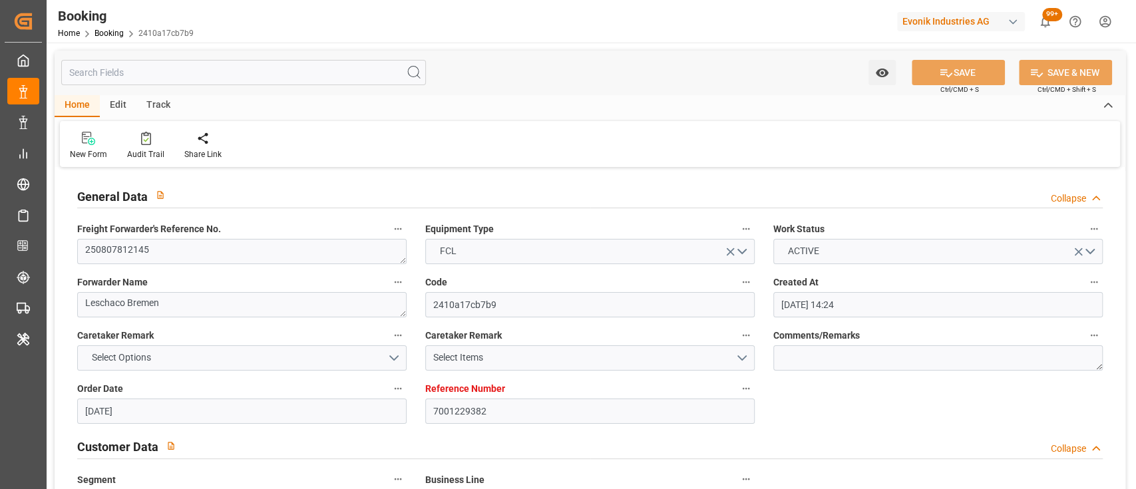
type input "22-08-2025 00:00"
type input "30-07-2025"
type input "07-08-2025"
type input "29-08-2025 13:18"
type input "28-08-2025 00:00"
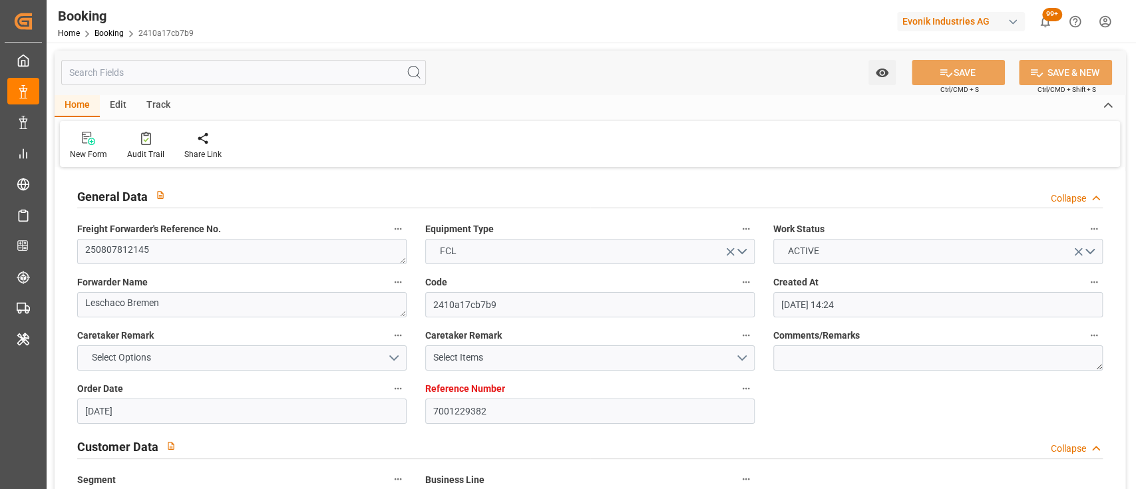
type input "29-08-2025 14:54"
type input "25-08-2025 11:21"
type input "21-09-2025 20:00"
type input "21-09-2025 00:00"
type input "22-08-2025"
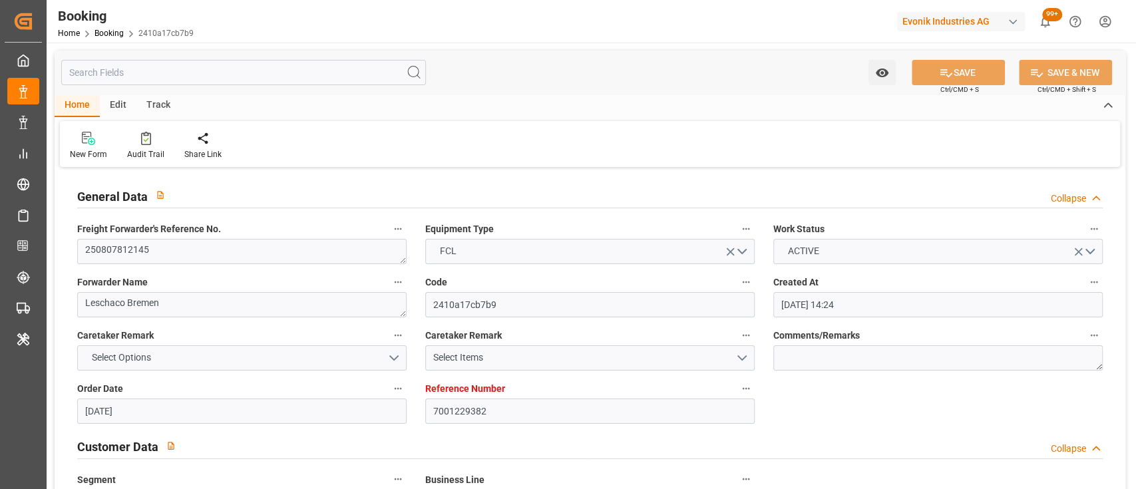
type input "21-09-2025 20:19"
type input "21-09-2025"
type input "29-08-2025 07:12"
type input "29-08-2025 13:18"
type input "29-08-2025 14:09"
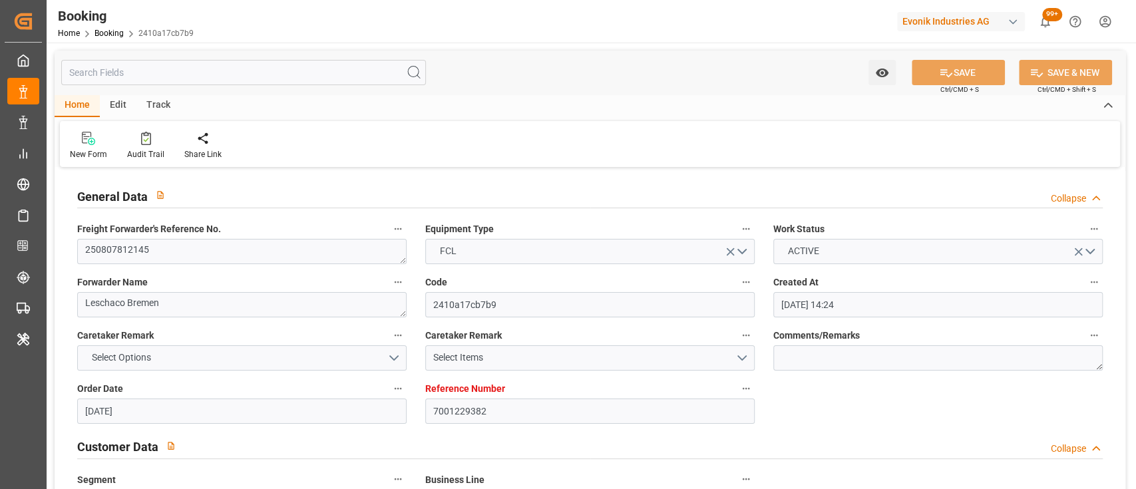
type input "21-09-2025 20:00"
type input "22-09-2025 18:42"
type input "26-09-2025 18:42"
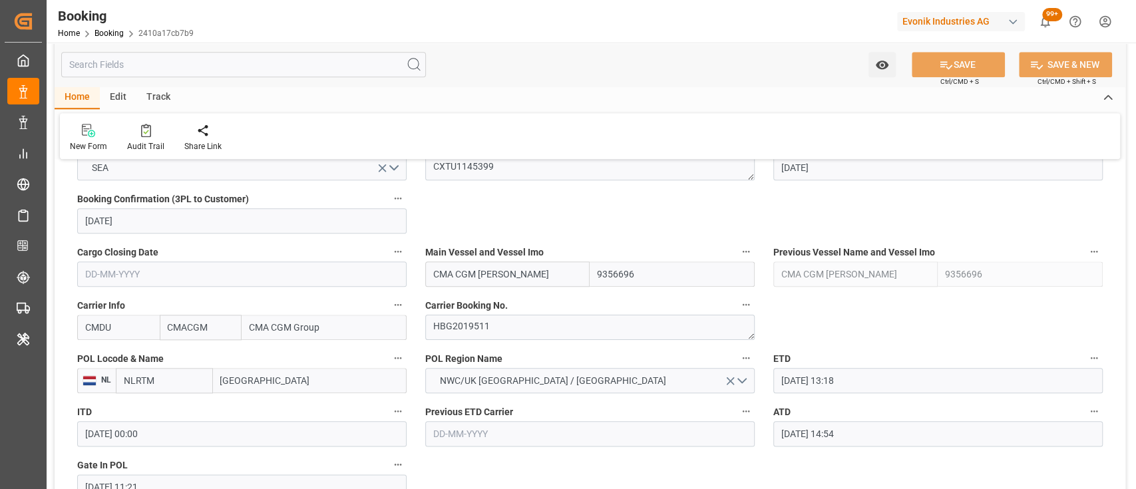
scroll to position [841, 0]
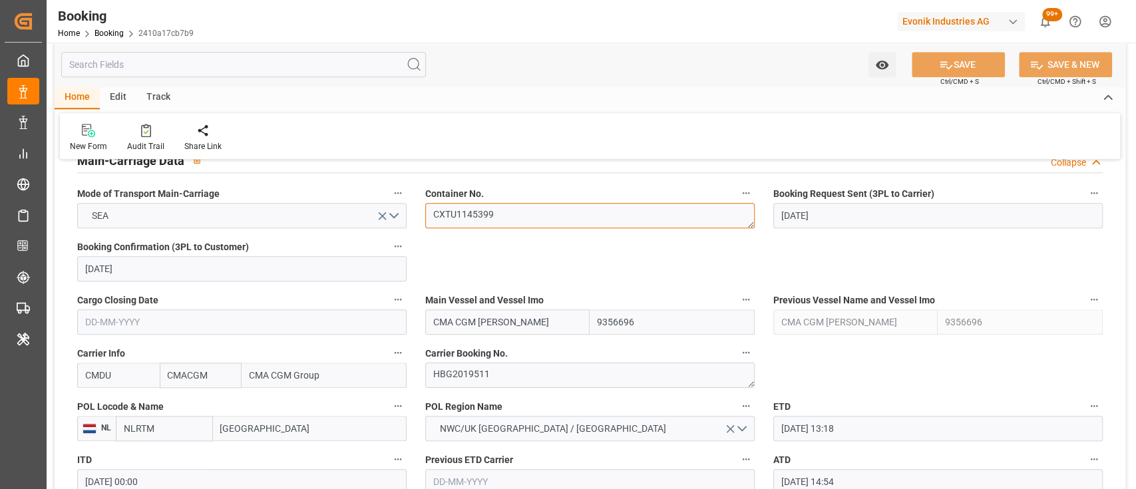
click at [475, 212] on textarea "CXTU1145399" at bounding box center [590, 215] width 330 height 25
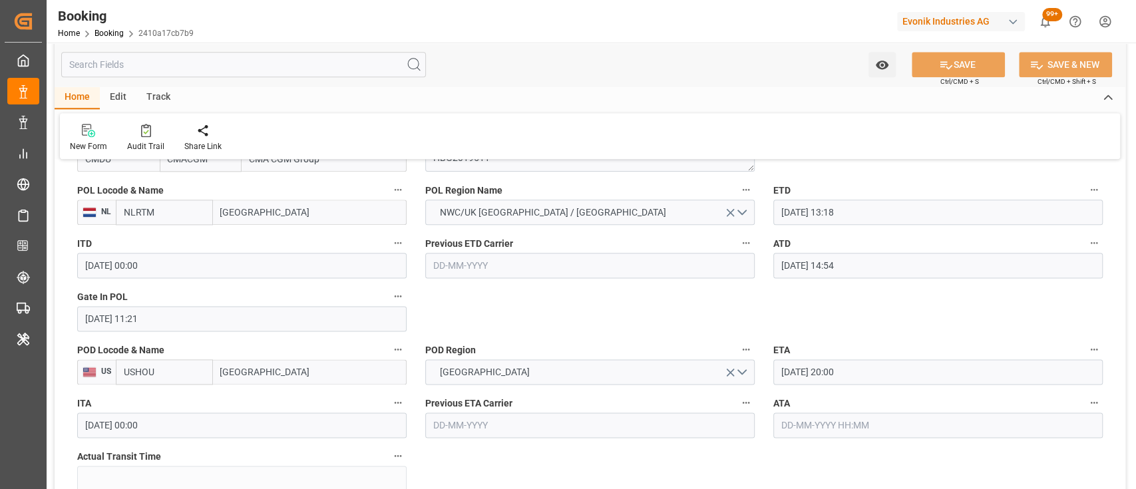
scroll to position [1058, 0]
click at [636, 81] on div "Watch Option SAVE Ctrl/CMD + S SAVE & NEW Ctrl/CMD + Shift + S" at bounding box center [590, 65] width 1071 height 44
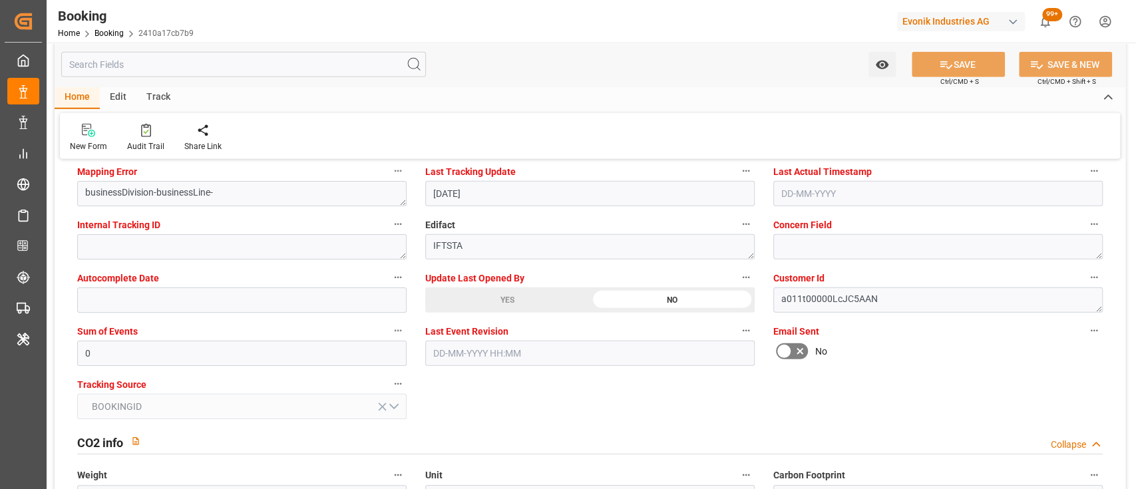
scroll to position [2612, 0]
click at [485, 295] on div "YES" at bounding box center [507, 298] width 164 height 25
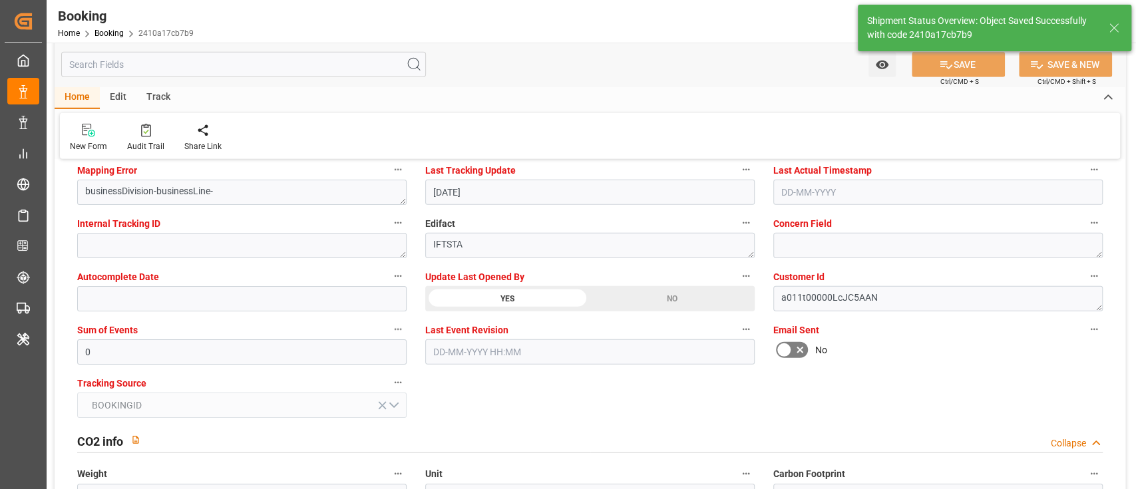
type textarea "shaini ghorai"
type input "22-09-2025 09:12"
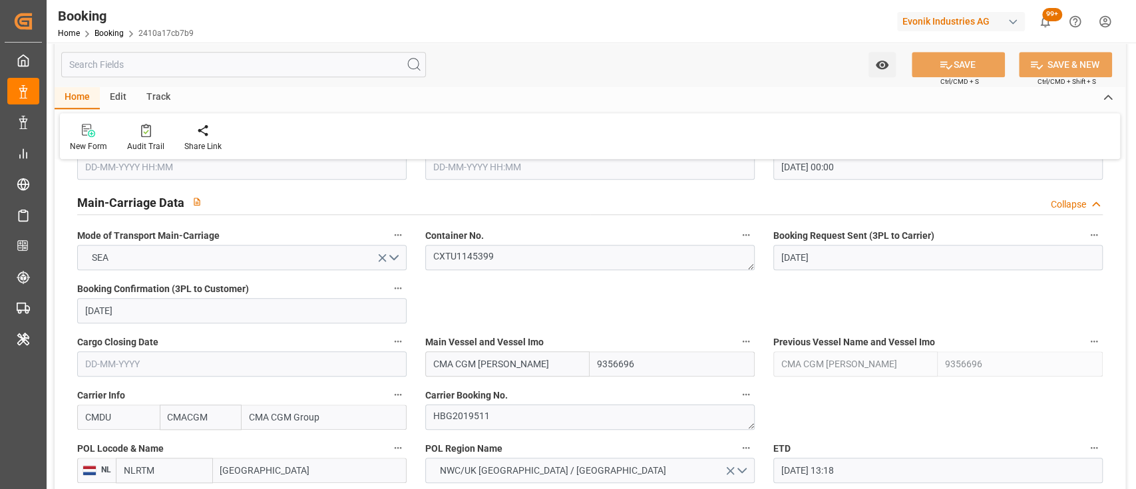
scroll to position [796, 0]
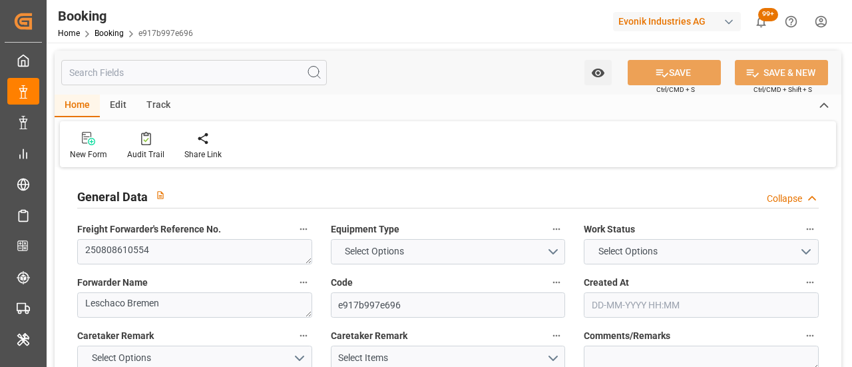
type input "4006674325"
type input "9356696"
type input "CMACGM"
type input "CMA CGM Group"
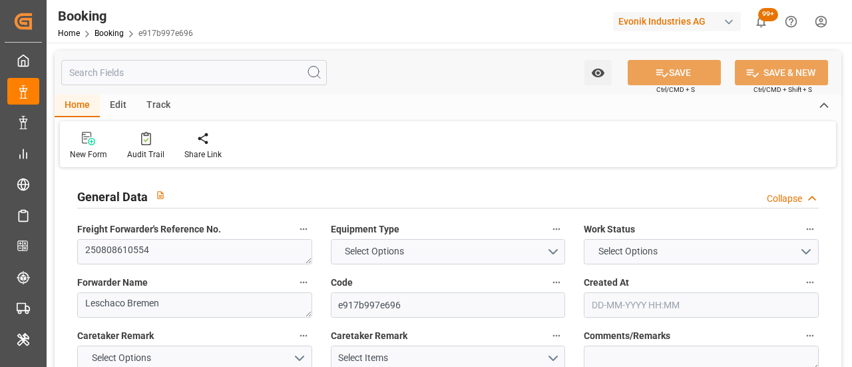
type input "DEBRV"
type input "USHOU"
type input "0"
type input "DEBRV"
type input "USHOU"
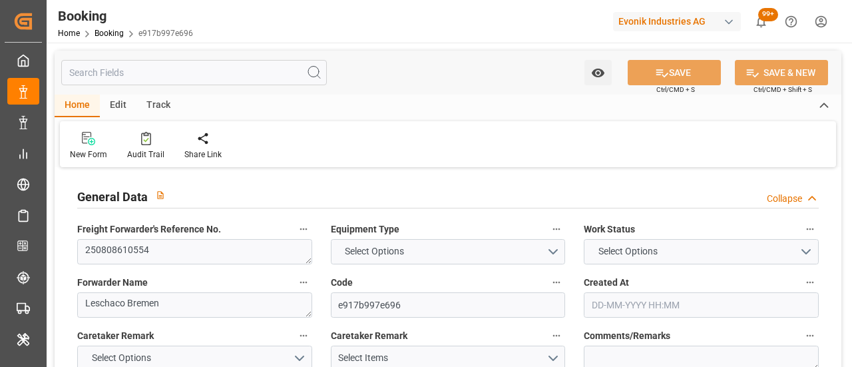
type input "22-07-2025 11:42"
type input "22-07-2025"
type input "19-09-2025"
type input "26-08-2025"
type input "03-09-2025 21:42"
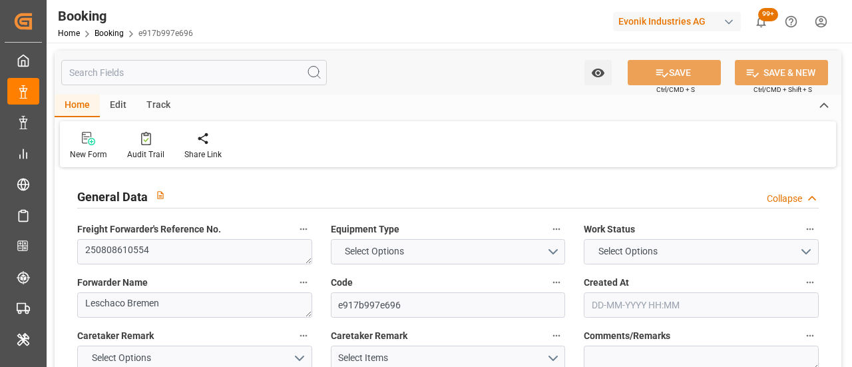
type input "03-09-2025 00:00"
type input "03-09-2025 17:06"
type input "29-08-2025 03:30"
type input "21-09-2025 20:00"
type input "21-09-2025 00:00"
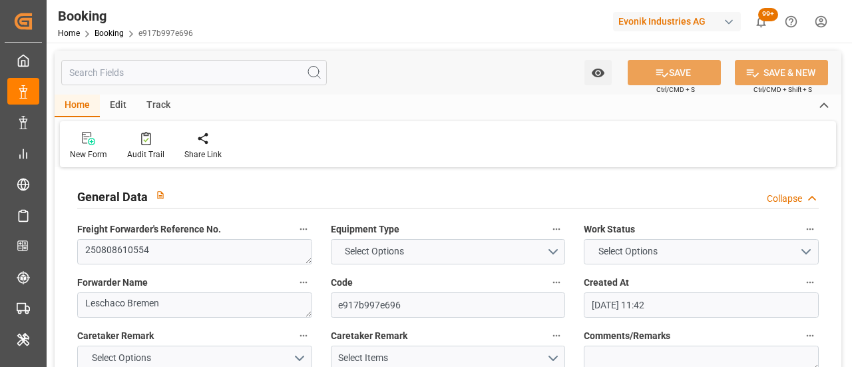
type input "21-09-2025 17:07"
type input "[DATE]"
type input "03-09-2025 04:48"
type input "03-09-2025 21:42"
type input "03-09-2025 15:33"
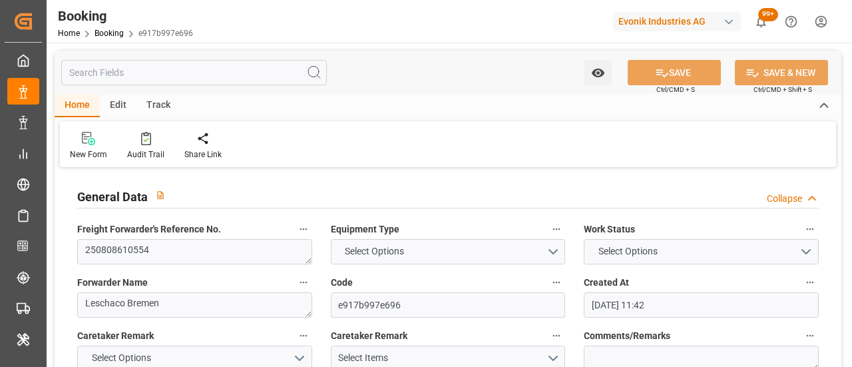
type input "21-09-2025 20:00"
type input "22-09-2025 18:42"
type input "26-09-2025 18:42"
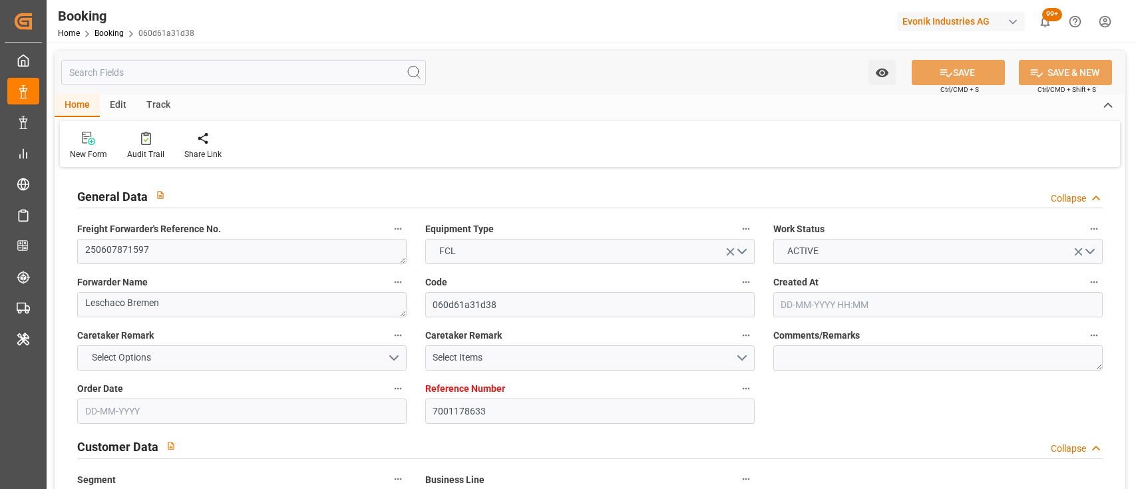
type input "[DATE] 08:30"
type input "[DATE]"
type input "[DATE] 00:00"
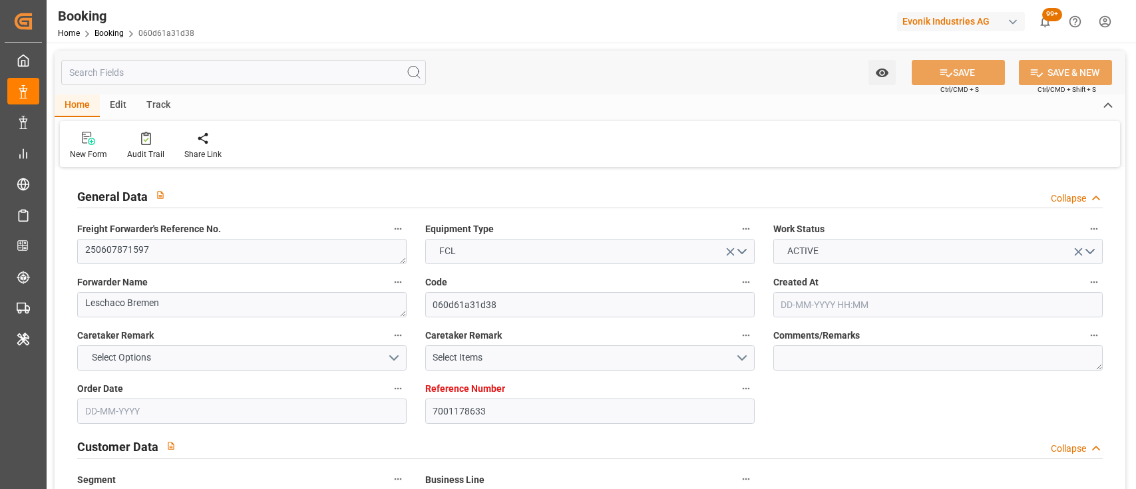
type input "[DATE] 00:00"
type input "[DATE]"
type input "[DATE] 00:00"
type input "[DATE] 15:04"
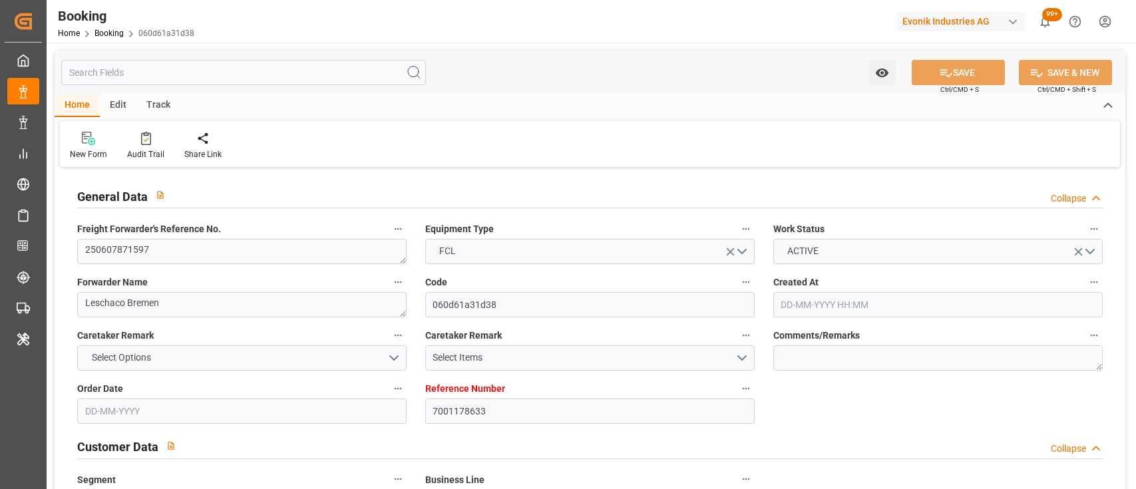
type input "[DATE] 00:20"
type input "[DATE] 09:00"
type input "[DATE] 00:00"
type input "[DATE]"
type input "[DATE] 16:00"
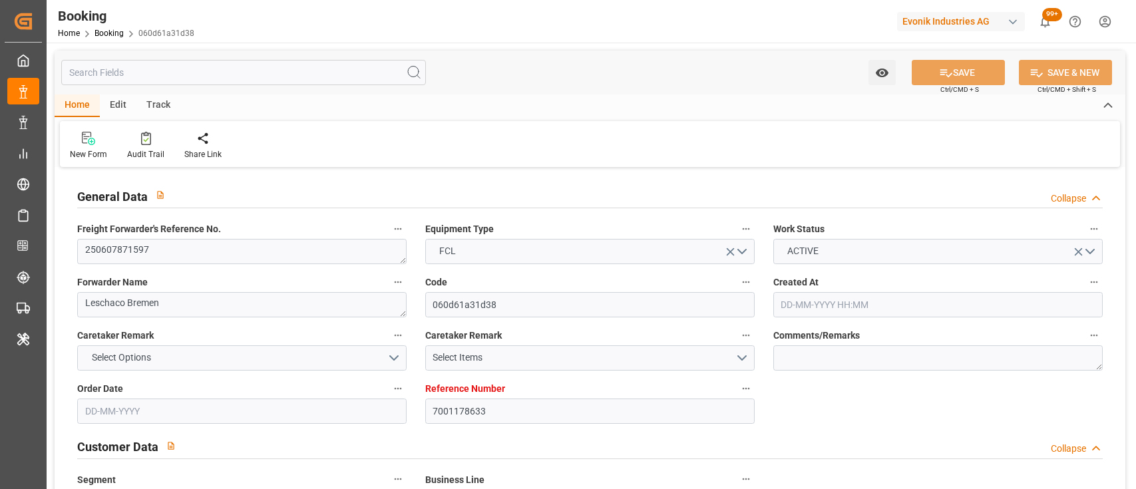
type input "[DATE] 00:00"
type input "[DATE] 04:02"
type input "[DATE] 14:30"
type input "[DATE] 00:00"
type input "[DATE] 14:30"
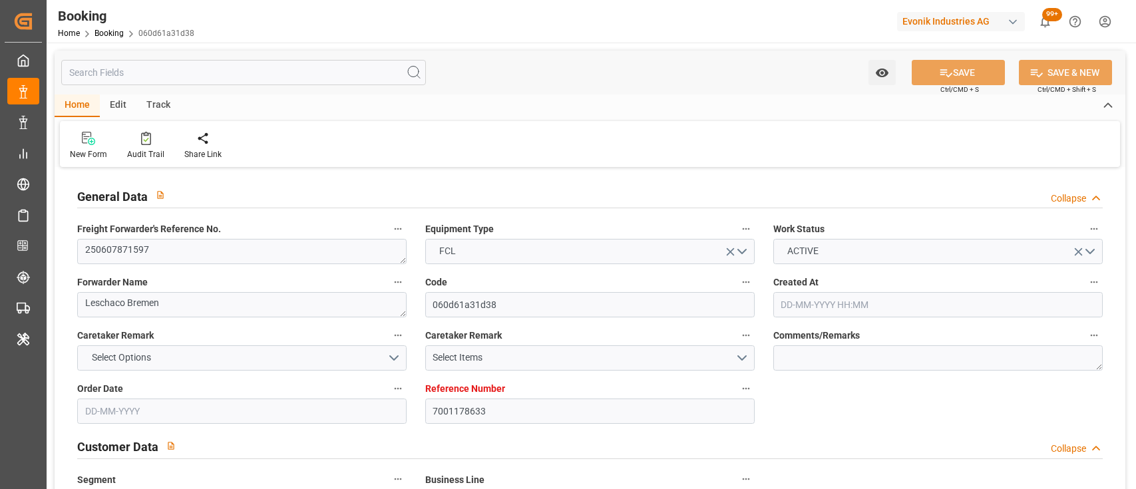
type input "[DATE] 11:30"
type input "[DATE] 00:00"
type input "[DATE] 11:30"
type input "[DATE] 06:00"
type input "[DATE] 00:00"
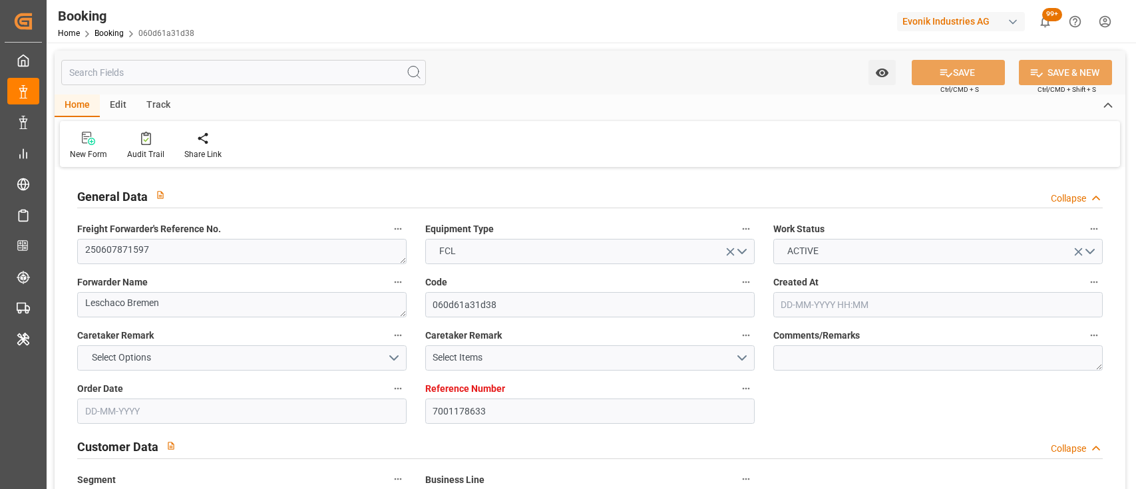
type input "[DATE] 00:00"
type input "[DATE]"
type input "[DATE] 14:40"
type input "[DATE]"
type input "18-06-2025 11:48"
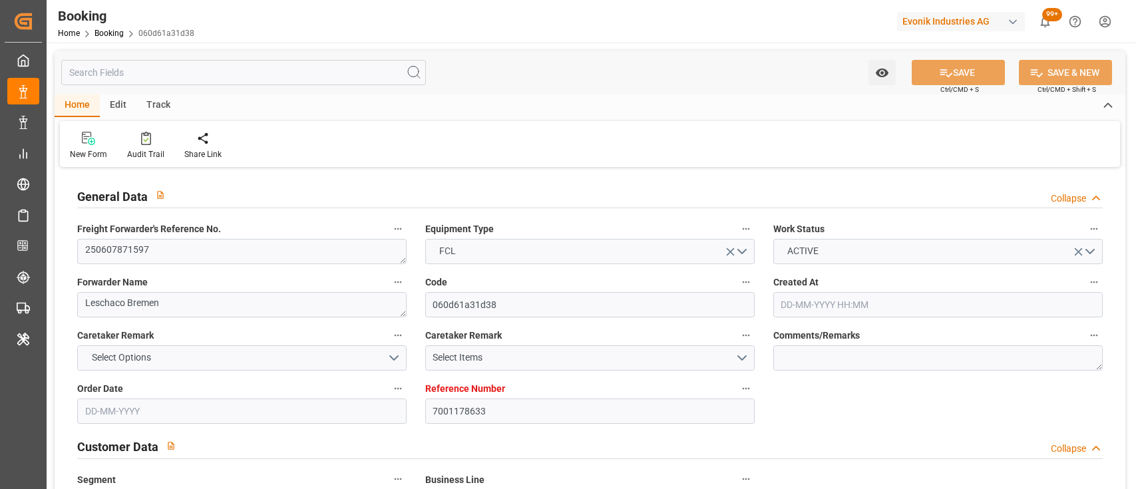
type input "[DATE] 16:31"
type input "[DATE] 16:00"
type input "[DATE] 21:49"
type input "05-08-2025 01:45"
type input "05-08-2025 07:16"
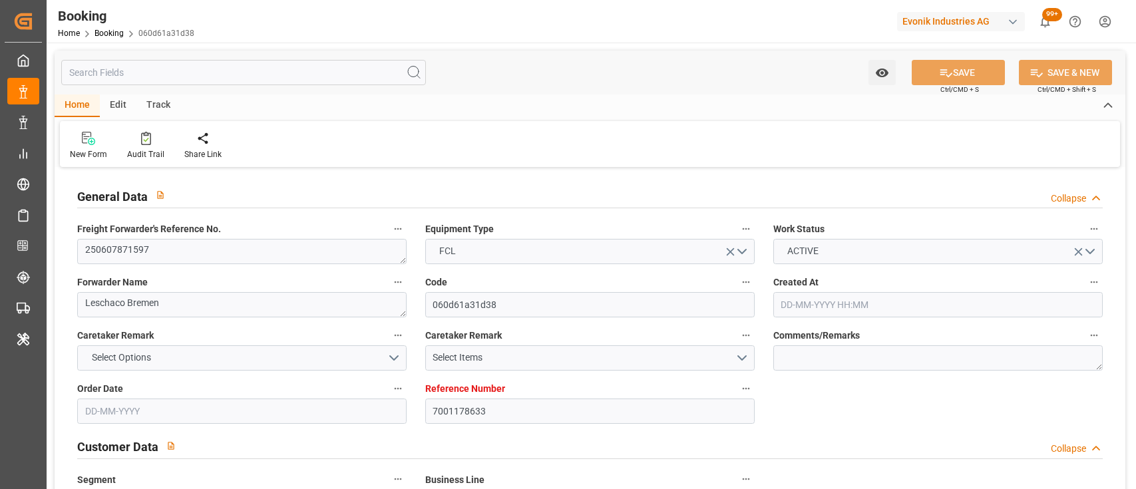
type input "08-08-2025 10:29"
type input "[DATE] 14:30"
type input "[DATE] 12:51"
type input "[DATE] 11:30"
type input "[DATE] 15:40"
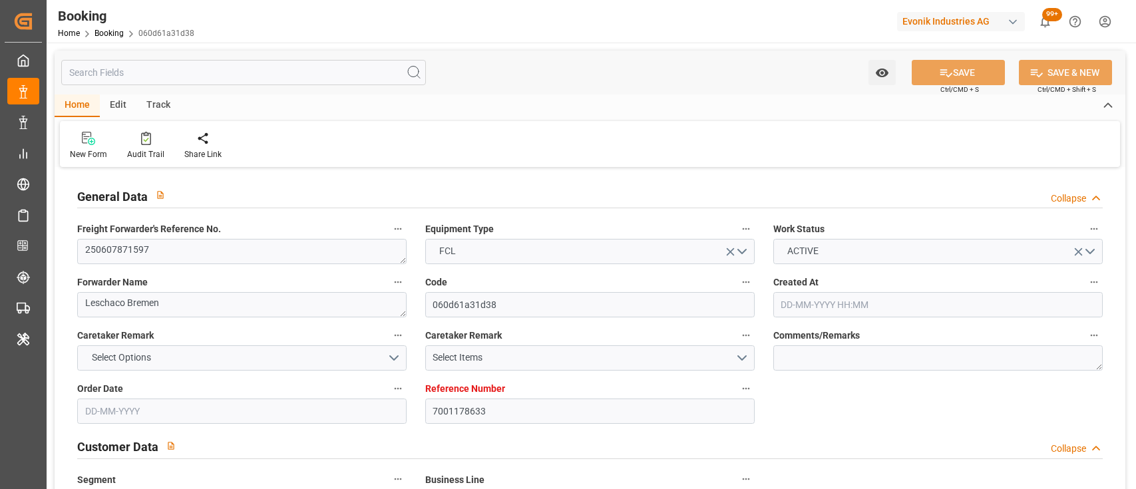
type input "10-08-2025 22:21"
type input "10-08-2025 17:01"
type input "[DATE] 11:30"
type input "[DATE] 06:00"
type input "[DATE] 09:00"
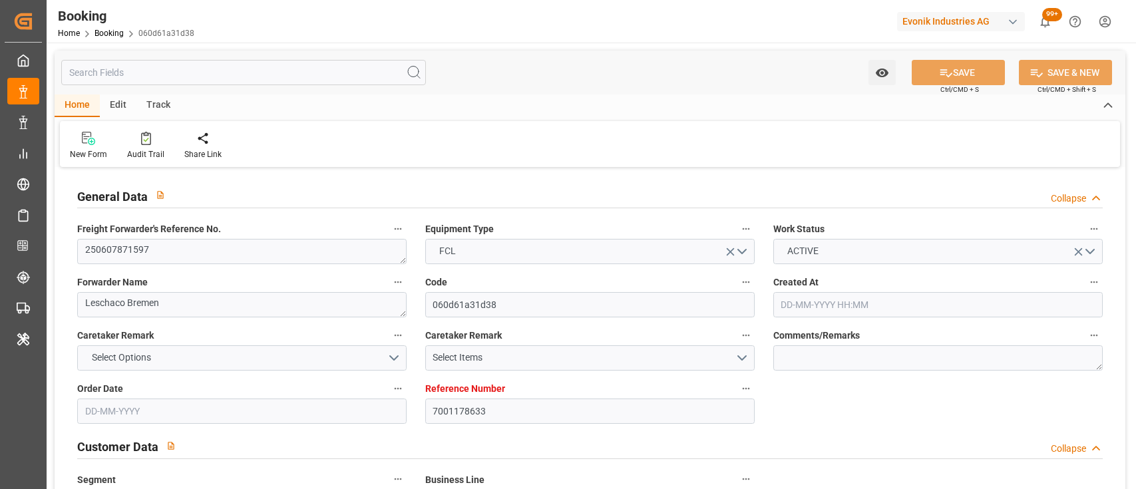
type input "[DATE] 08:48"
type input "[DATE] 14:40"
type input "7001178637"
type input "9839210"
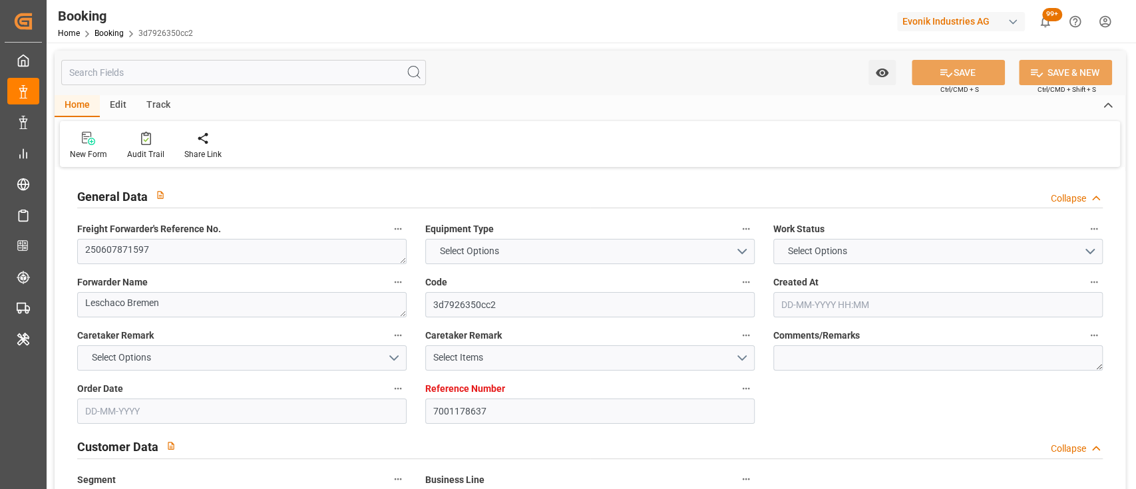
type input "CMACGM"
type input "CMA CGM Group"
type input "NLRTM"
type input "IDBDJ"
type input "MYPKG"
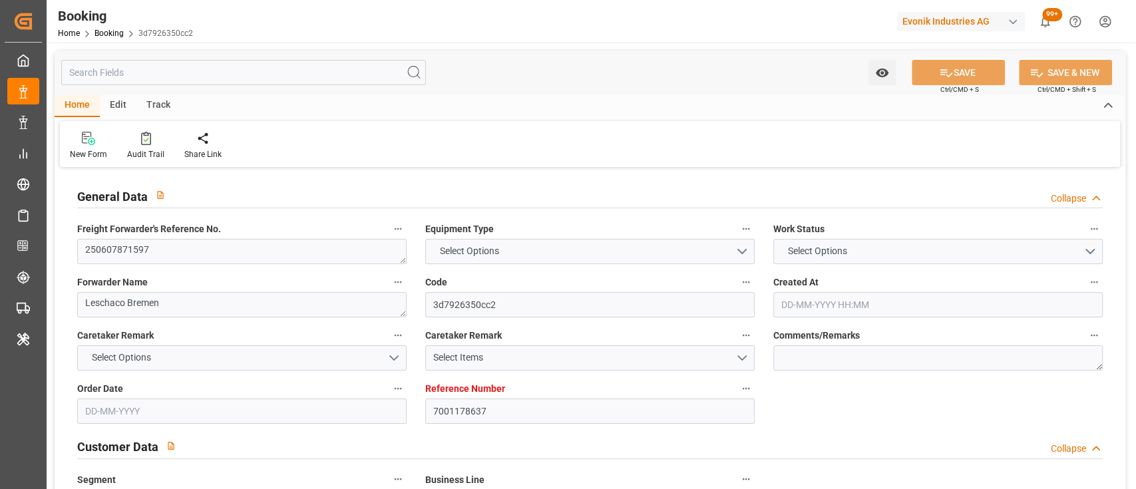
type input "IDJKT"
type input "49"
type input "0"
type input "-57"
type input "NLRTM"
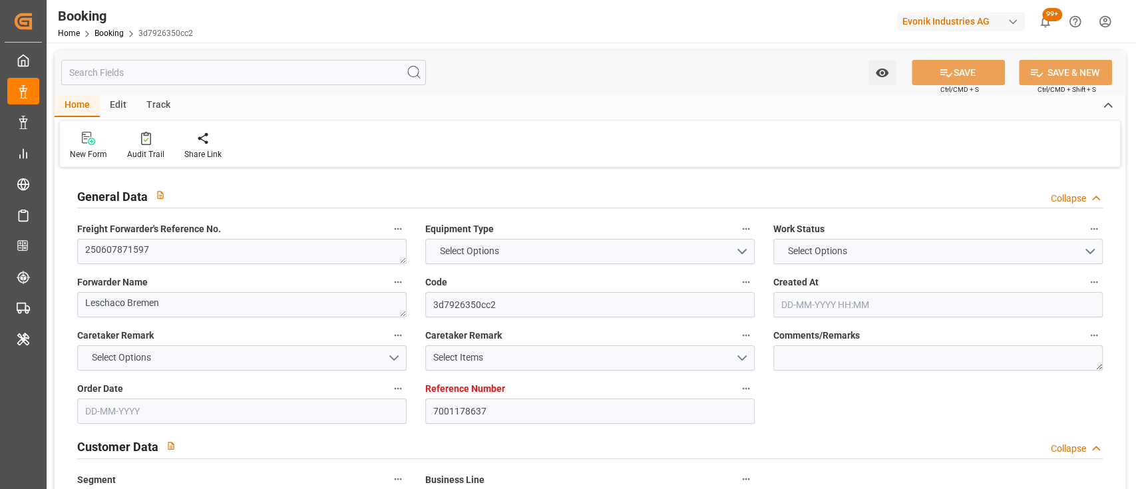
type input "IDBDJ"
type input "9326421"
type input "9740859"
type input "26-05-2025 08:30"
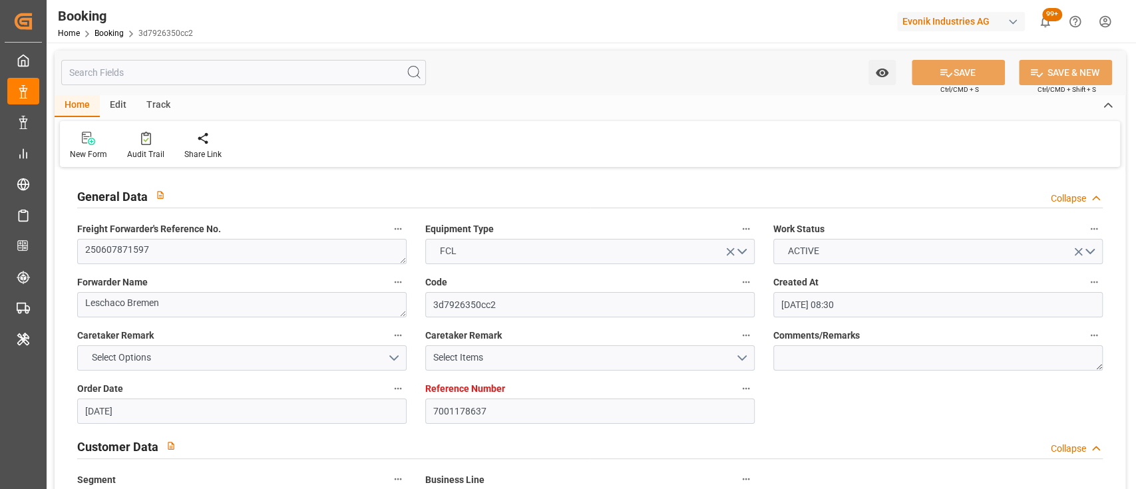
type input "[DATE]"
type input "15-08-2025"
type input "13-06-2025"
type input "13-06-2025 00:00"
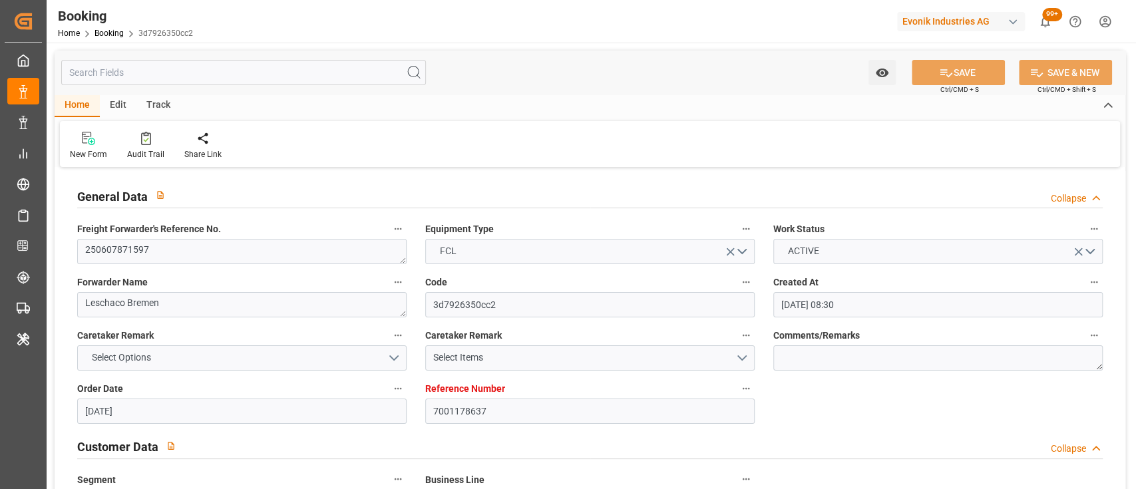
type input "28-05-2025"
type input "19-06-2025 00:00"
type input "19-06-2025 15:04"
type input "11-06-2025 18:31"
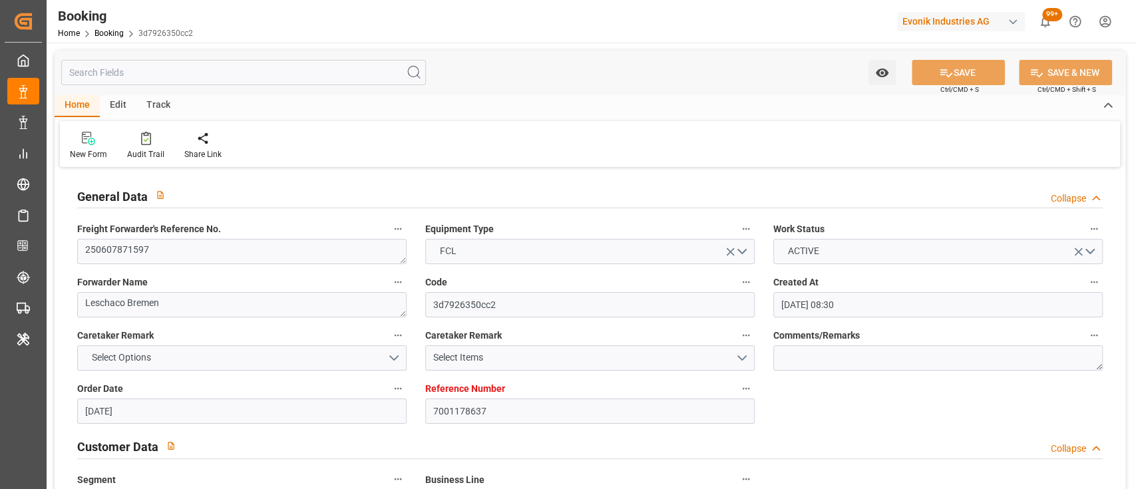
type input "25-08-2025 09:00"
type input "15-08-2025 00:00"
type input "15-08-2025"
type input "04-08-2025 16:00"
type input "25-07-2025 00:00"
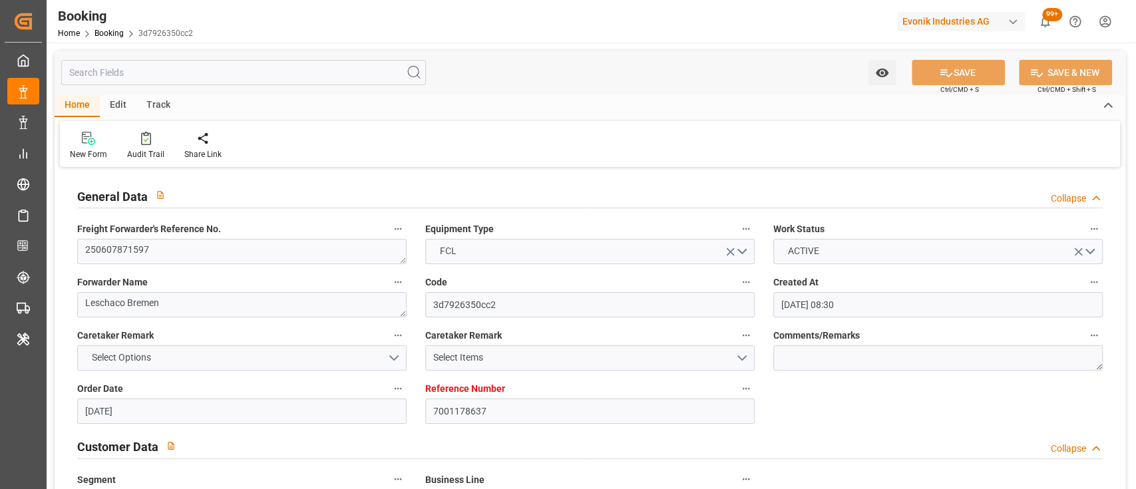
type input "05-08-2025 04:02"
type input "08-08-2025 14:30"
type input "28-07-2025 00:00"
type input "08-08-2025 14:30"
type input "10-08-2025 11:30"
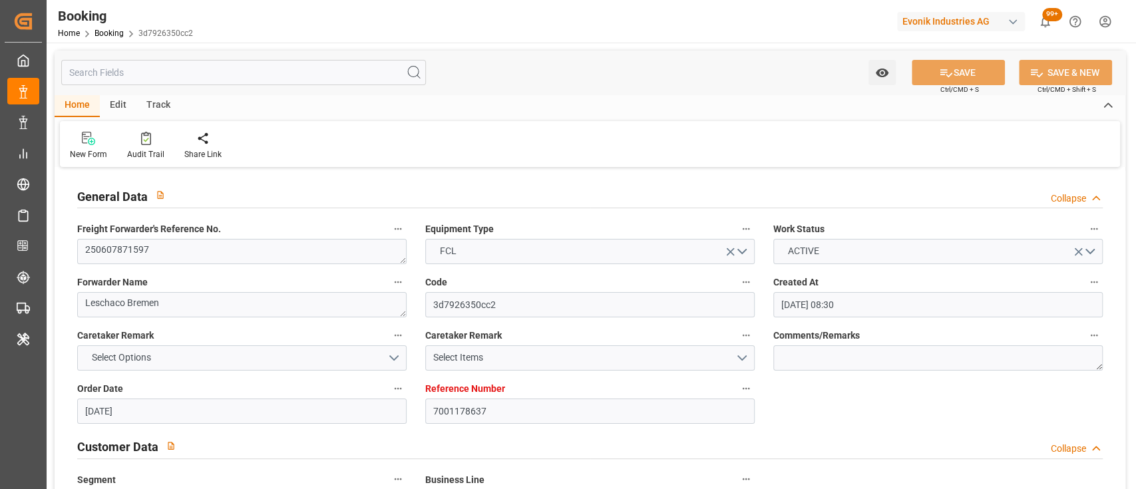
type input "04-08-2025 00:00"
type input "10-08-2025 11:30"
type input "22-08-2025 06:00"
type input "09-08-2025 00:00"
type input "22-08-2025 00:00"
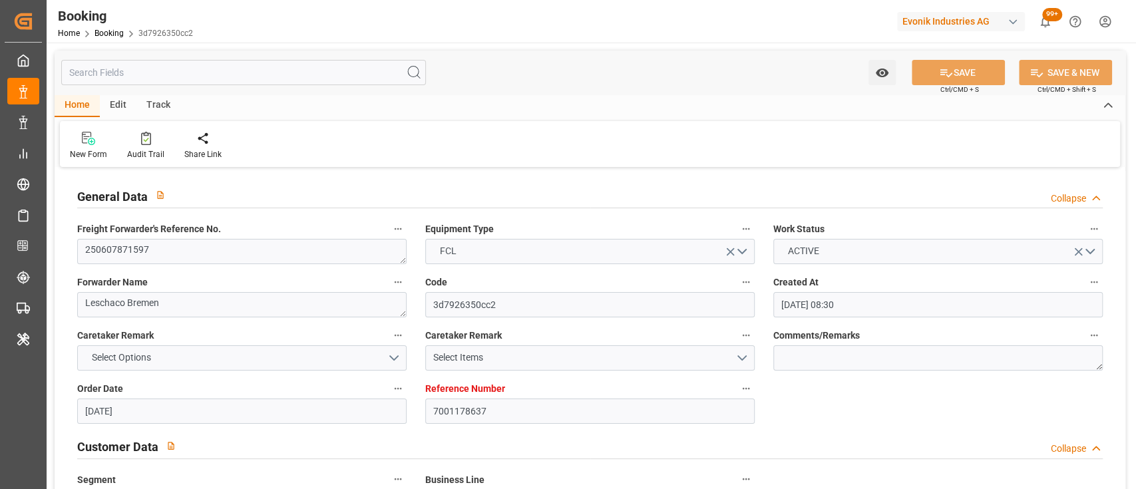
type input "11-06-2025"
type input "21-09-2025 14:40"
type input "[DATE]"
type input "18-06-2025 12:00"
type input "19-06-2025 16:31"
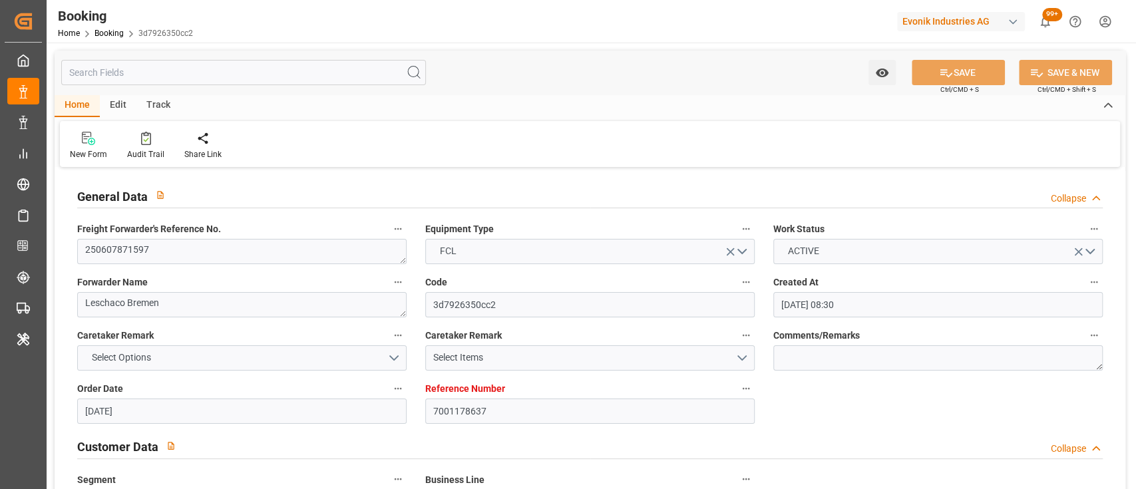
type input "04-08-2025 16:00"
type input "04-08-2025 21:49"
type input "05-08-2025 01:45"
type input "05-08-2025 07:08"
type input "08-08-2025 05:37"
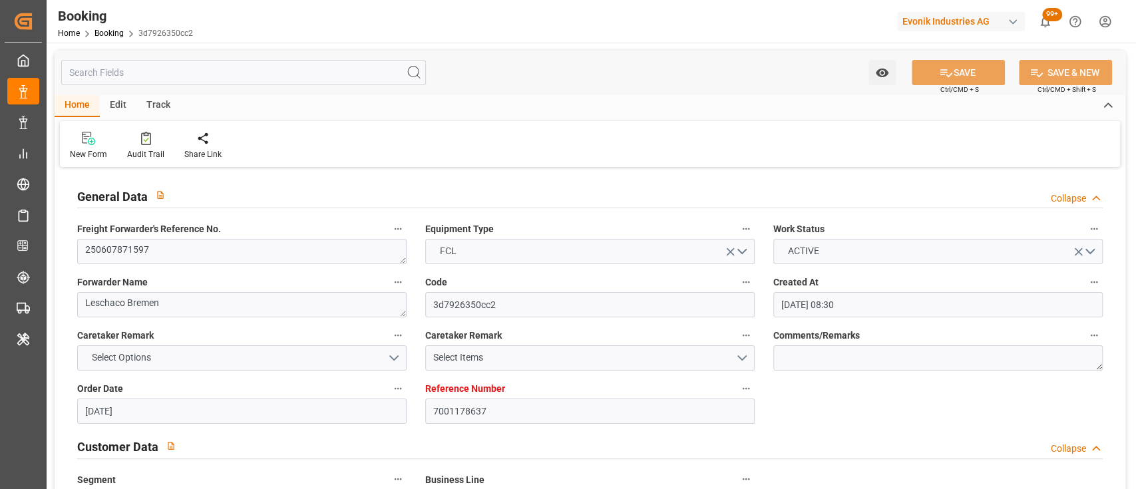
type input "08-08-2025 14:30"
type input "08-08-2025 12:51"
type input "[DATE] 11:30"
type input "[DATE] 15:40"
type input "11-08-2025 02:31"
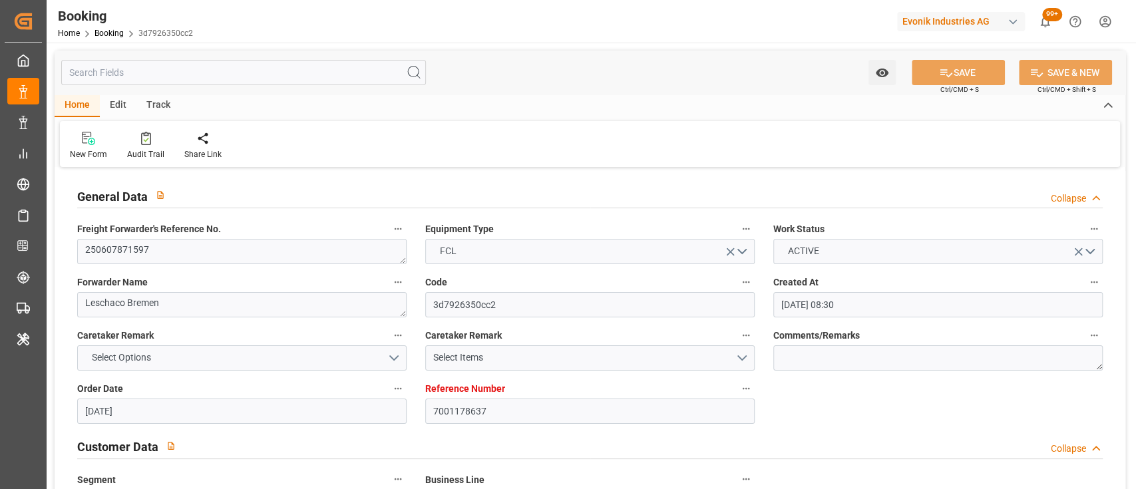
type input "11-08-2025 02:20"
type input "[DATE] 11:30"
type input "[DATE] 06:00"
type input "[DATE] 09:00"
type input "[DATE] 08:48"
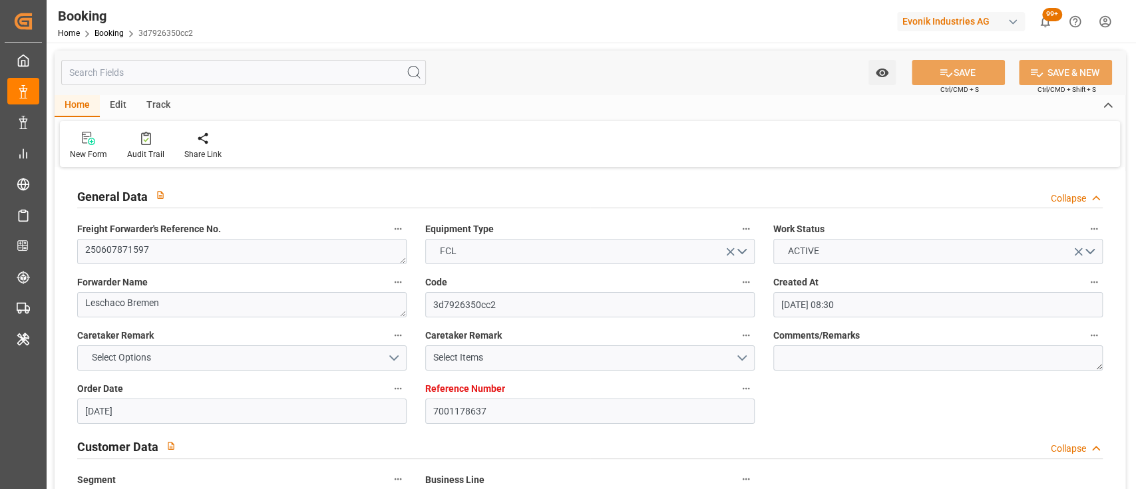
type input "[DATE] 14:40"
type input "7001178608"
type input "9839210"
type input "CMACGM"
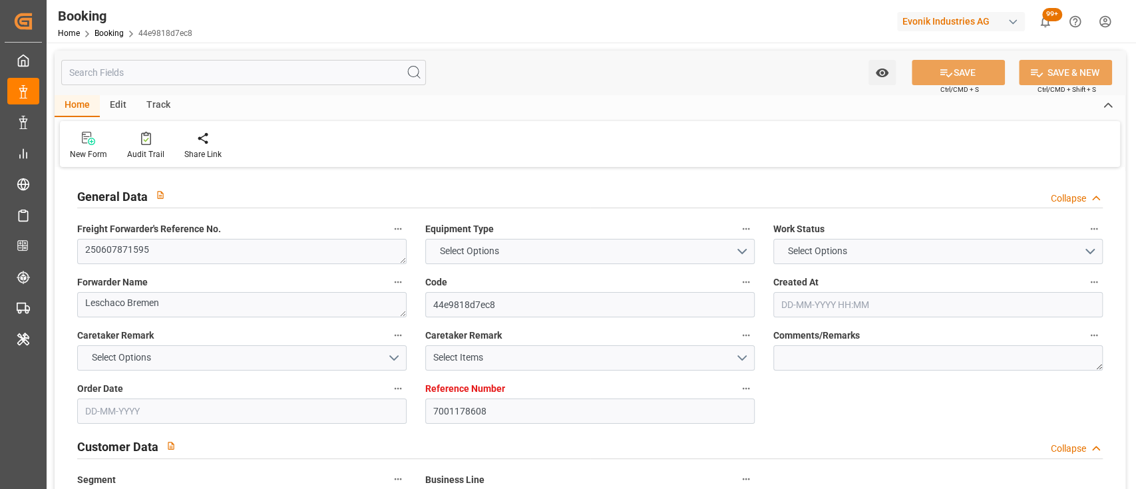
type input "CMA CGM Group"
type input "NLRTM"
type input "IDBDJ"
type input "MYPKG"
type input "IDJKT"
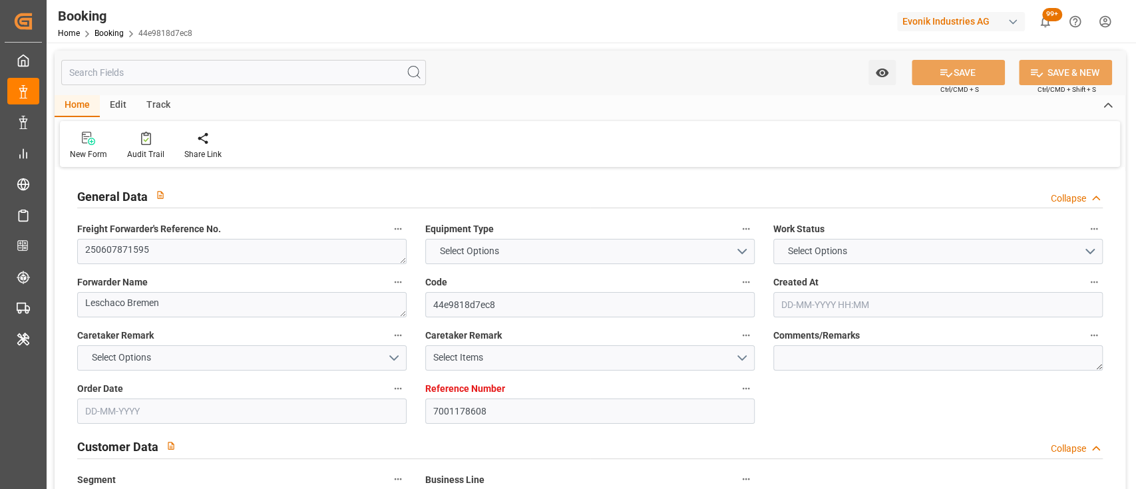
type input "49"
type input "0"
type input "-50"
type input "NLRTM"
type input "IDBDJ"
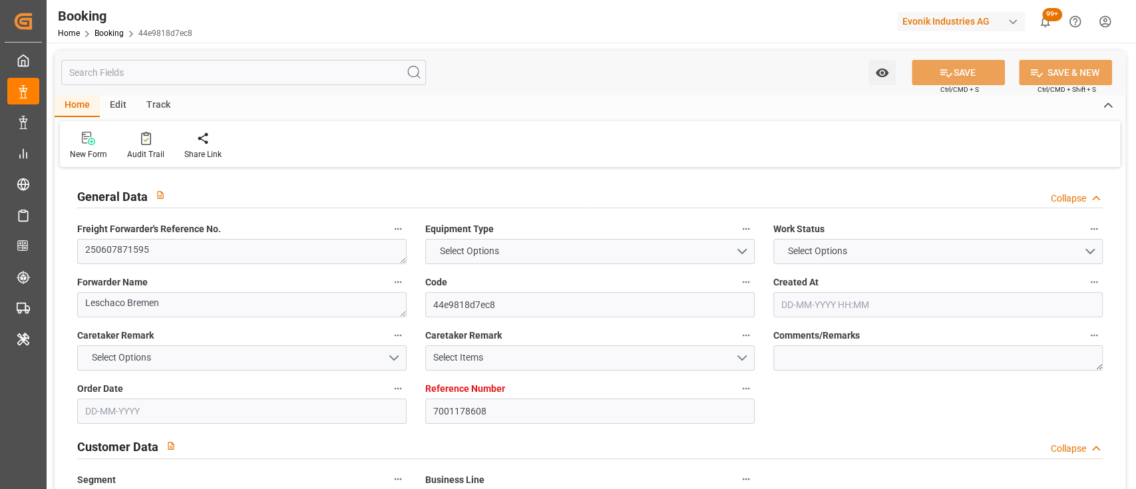
type input "9326421"
type input "9740859"
type input "[DATE] 08:23"
type input "[DATE]"
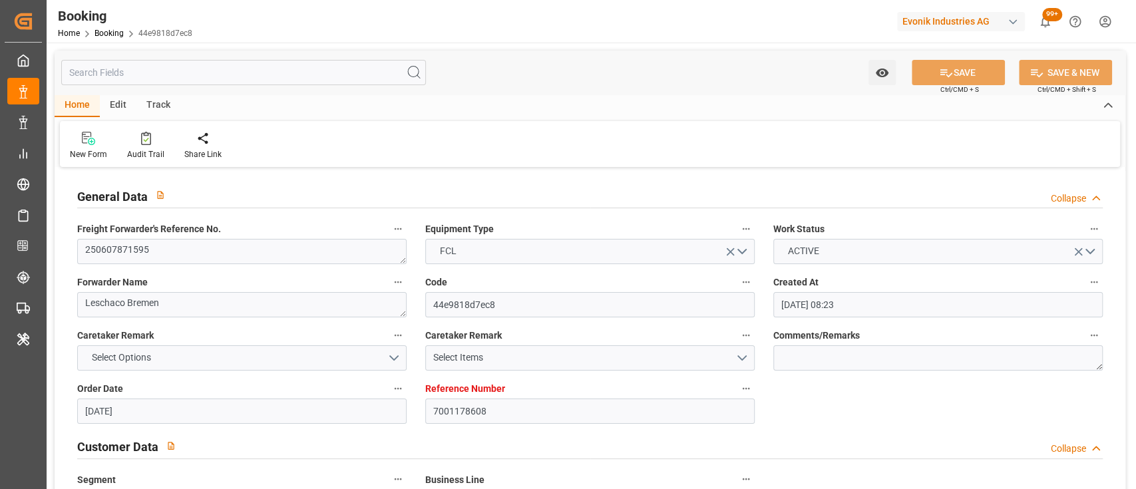
type input "[DATE]"
type input "[DATE] 00:00"
type input "[DATE]"
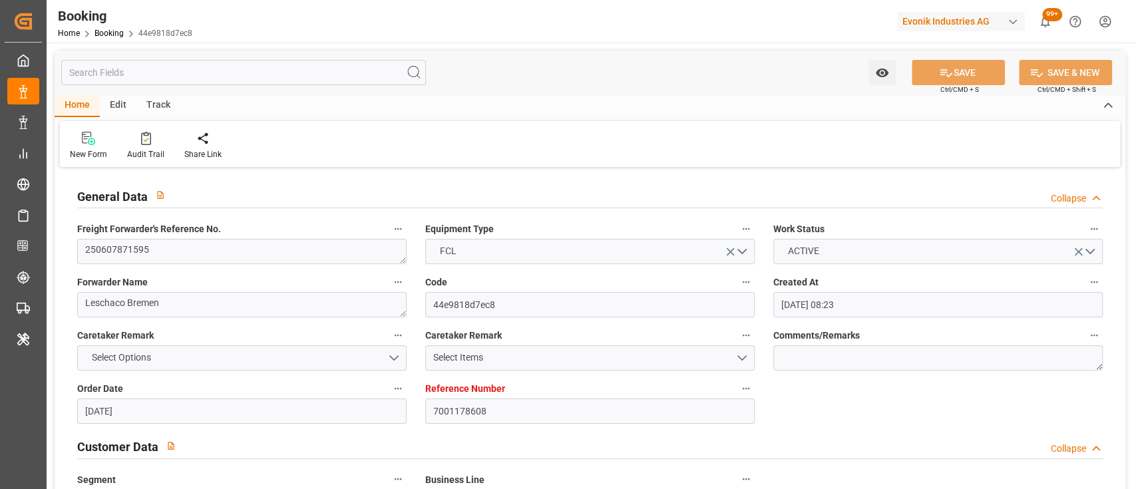
type input "[DATE] 00:00"
type input "[DATE] 15:04"
type input "[DATE] 16:32"
type input "[DATE] 09:00"
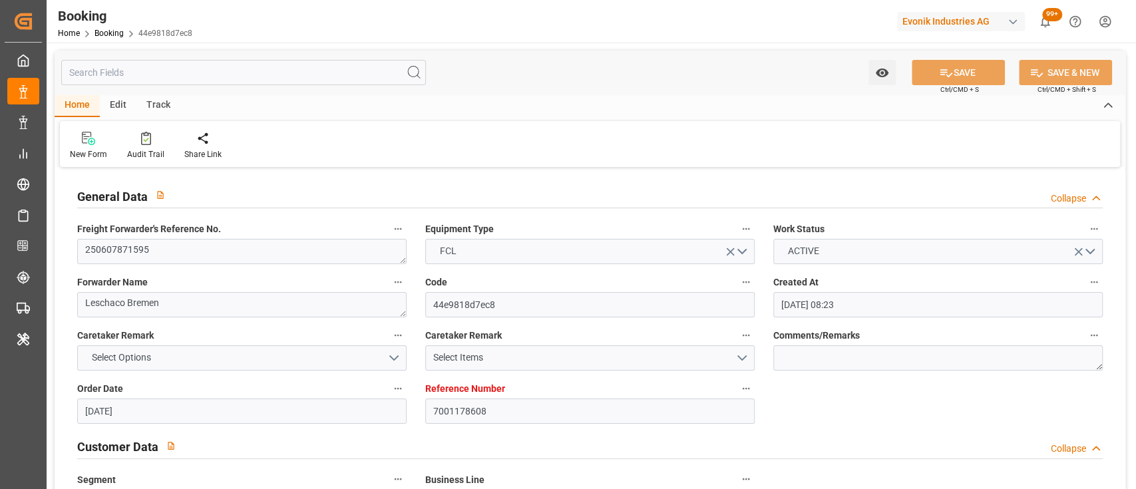
type input "[DATE] 00:00"
type input "[DATE]"
type input "[DATE] 21:00"
type input "[DATE] 00:00"
type input "[DATE] 04:02"
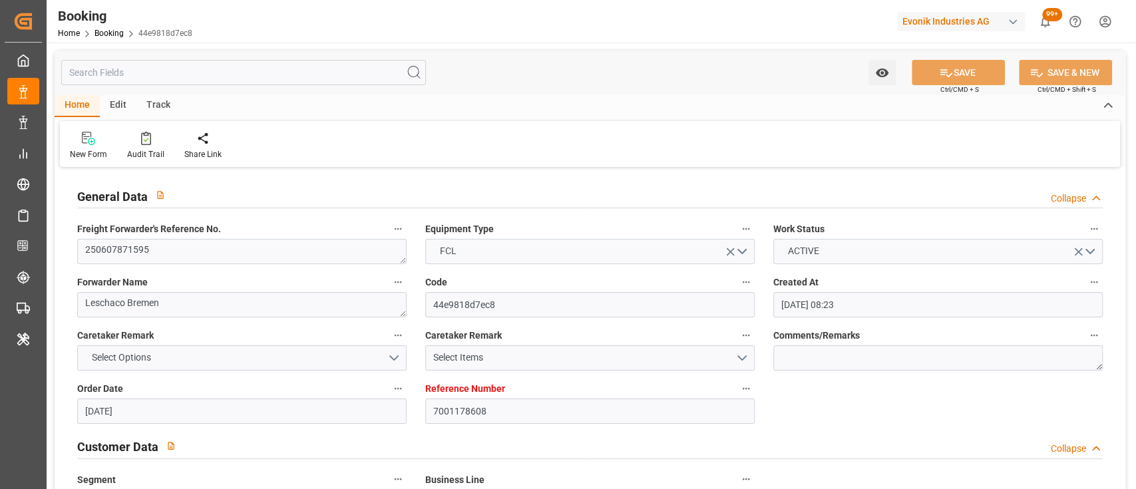
type input "08-08-2025 14:30"
type input "09-08-2025 00:00"
type input "08-08-2025 14:30"
type input "10-08-2025 11:30"
type input "11-08-2025 00:00"
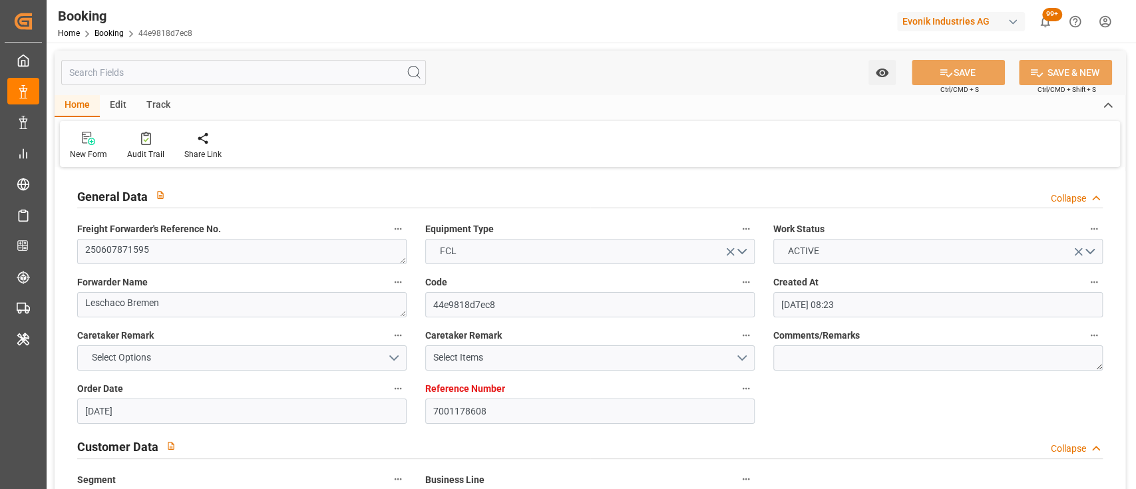
type input "10-08-2025 11:30"
type input "22-08-2025 06:00"
type input "16-08-2025 00:00"
type input "[DATE] 00:00"
type input "11-06-2025"
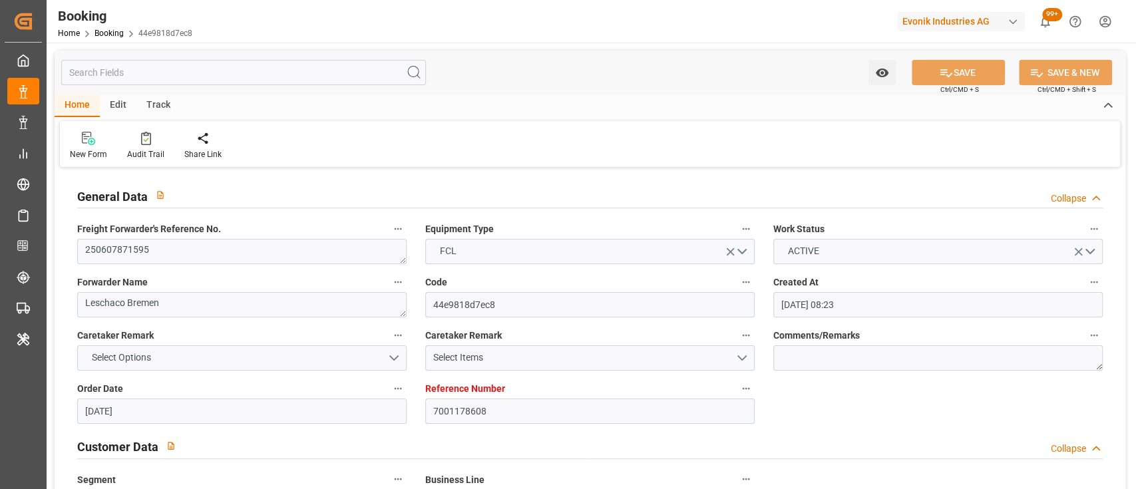
type input "21-09-2025 14:40"
type input "[DATE]"
type input "18-06-2025 11:52"
type input "19-06-2025 16:31"
type input "04-08-2025 16:00"
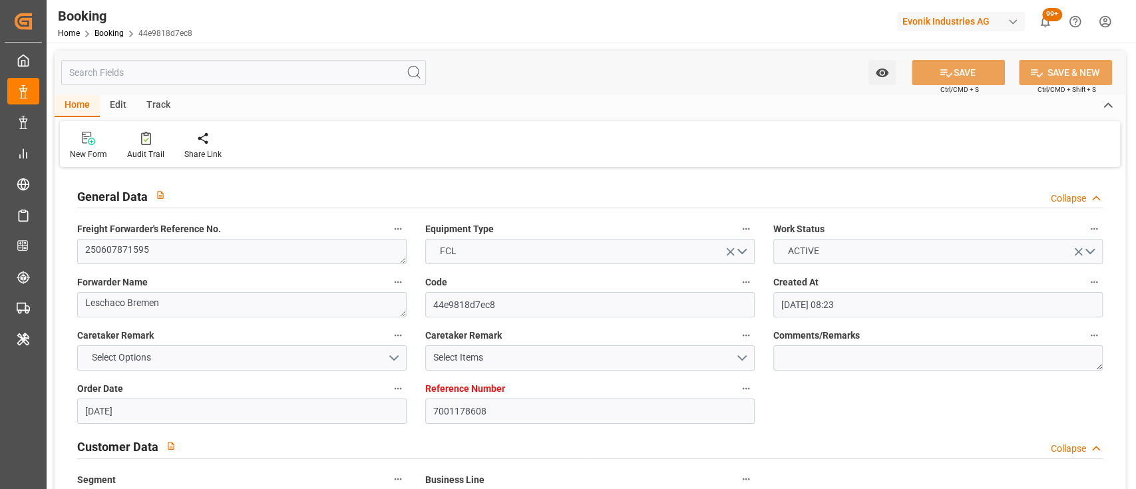
type input "04-08-2025 21:49"
type input "05-08-2025 07:34"
type input "05-08-2025 07:32"
type input "08-08-2025 05:00"
type input "08-08-2025 14:30"
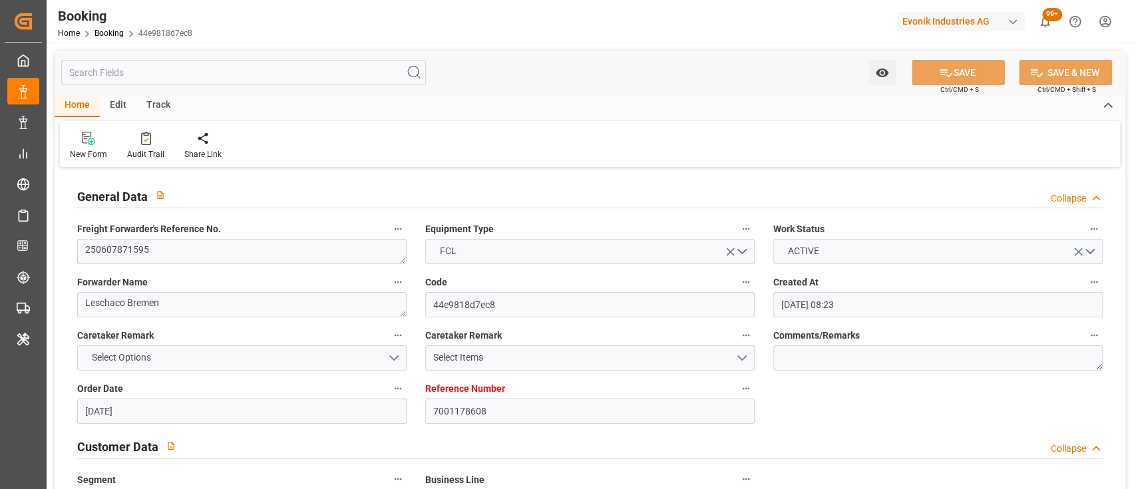
type input "08-08-2025 12:51"
type input "10-08-2025 11:30"
type input "10-08-2025 15:40"
type input "11-08-2025 02:31"
type input "11-08-2025 01:14"
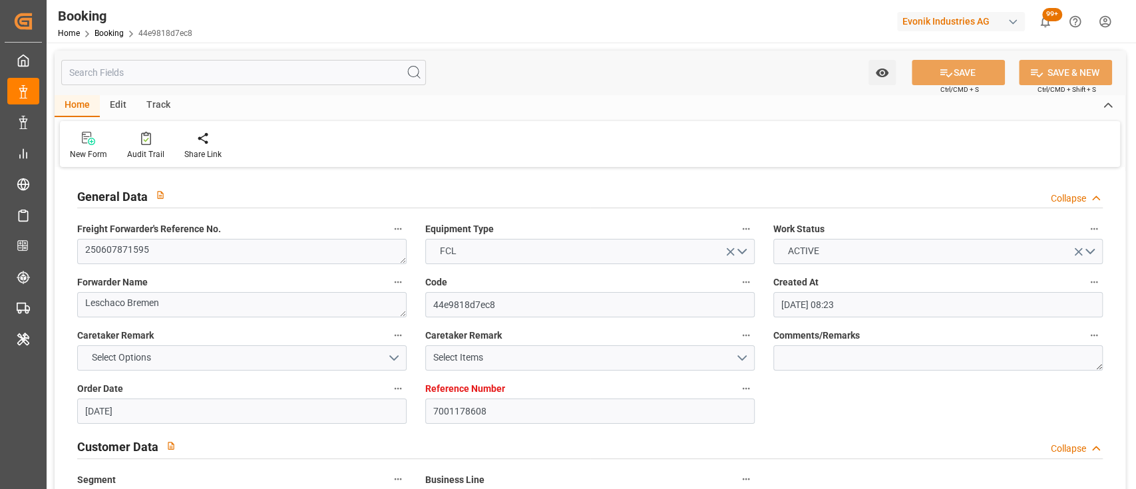
type input "22-08-2025 11:30"
type input "22-08-2025 06:00"
type input "25-08-2025 09:00"
type input "25-08-2025 08:48"
type input "25-08-2025 14:40"
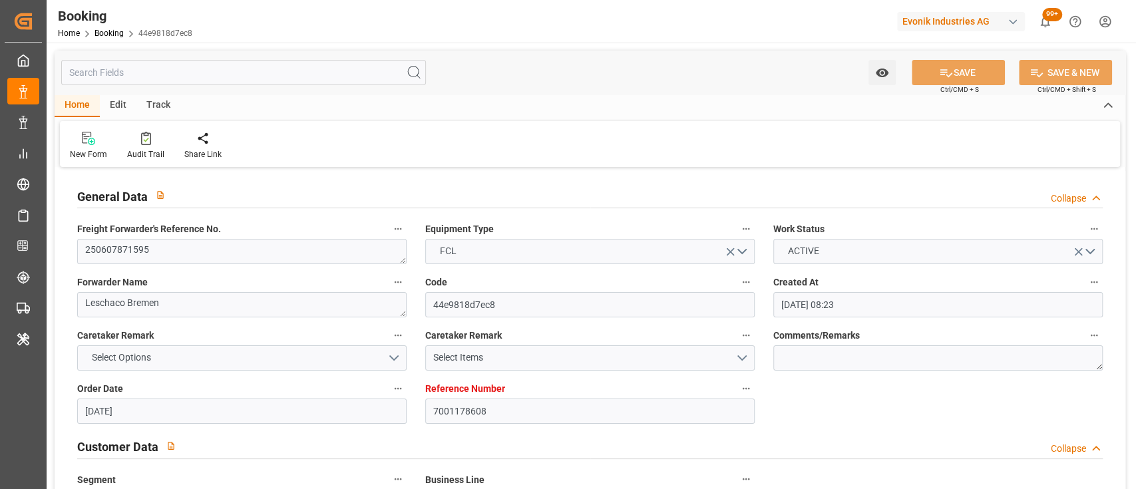
type input "29-08-2025 14:40"
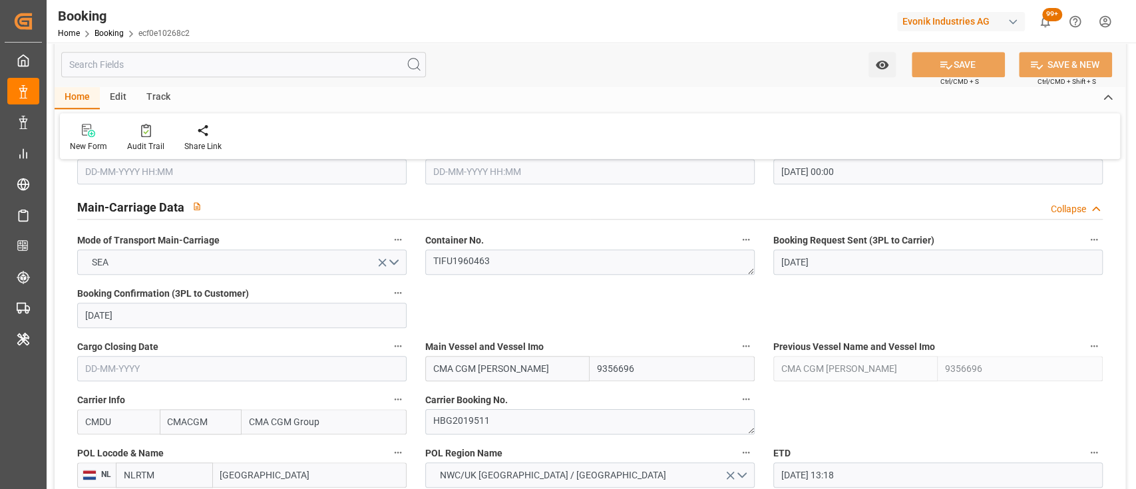
scroll to position [837, 0]
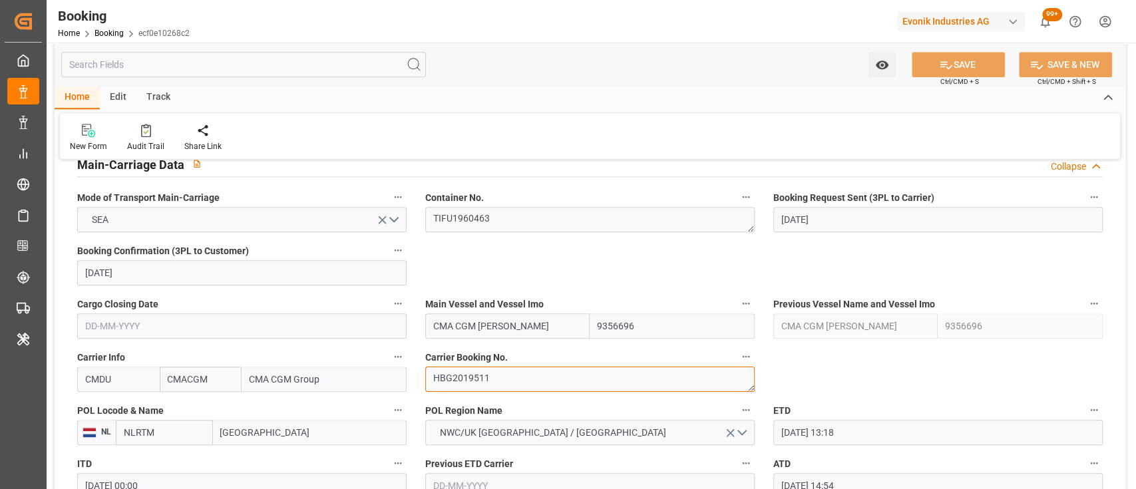
click at [489, 382] on textarea "HBG2019511" at bounding box center [590, 379] width 330 height 25
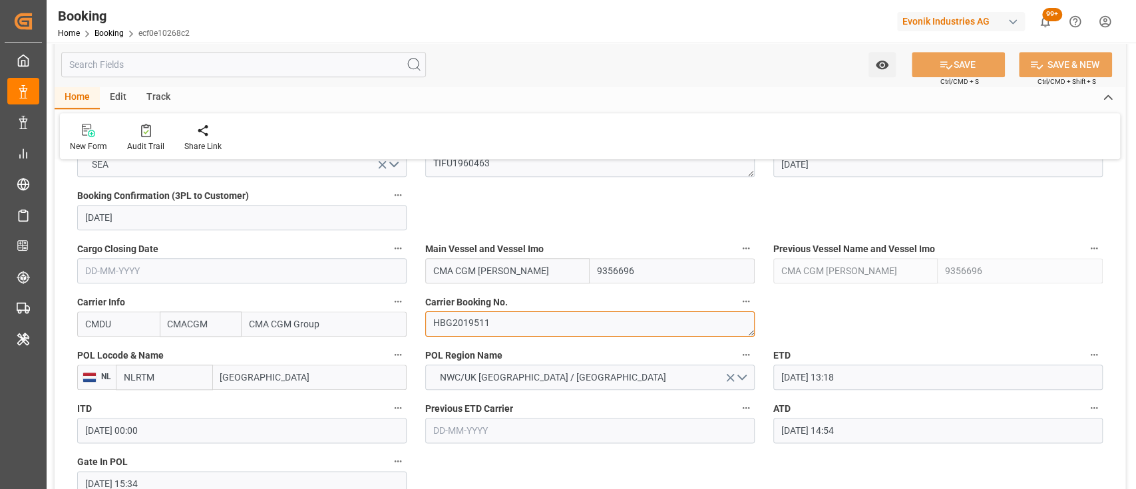
scroll to position [890, 0]
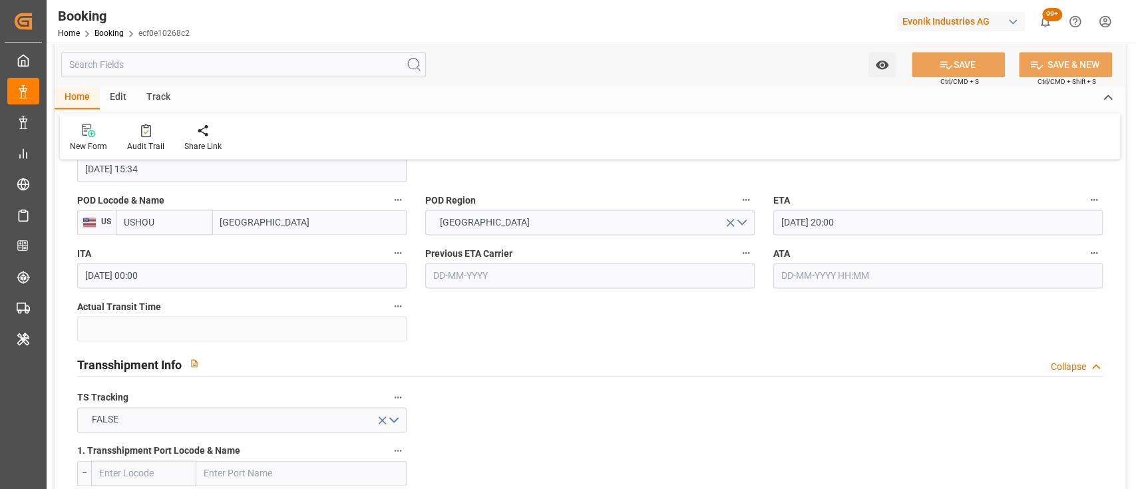
scroll to position [1216, 0]
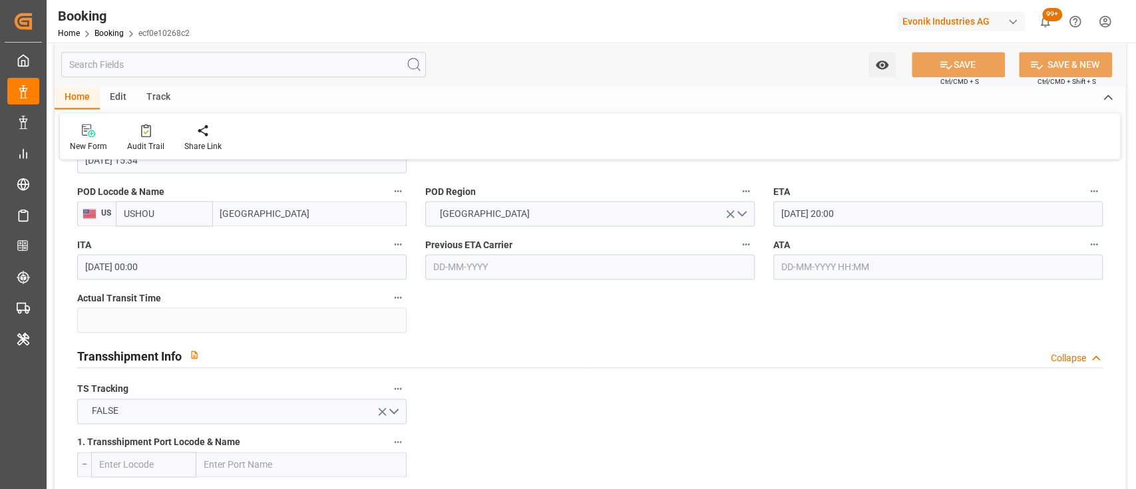
click at [618, 27] on div "Booking Home Booking ecf0e10268c2 Evonik Industries AG 99+ Notifications Only s…" at bounding box center [586, 21] width 1099 height 43
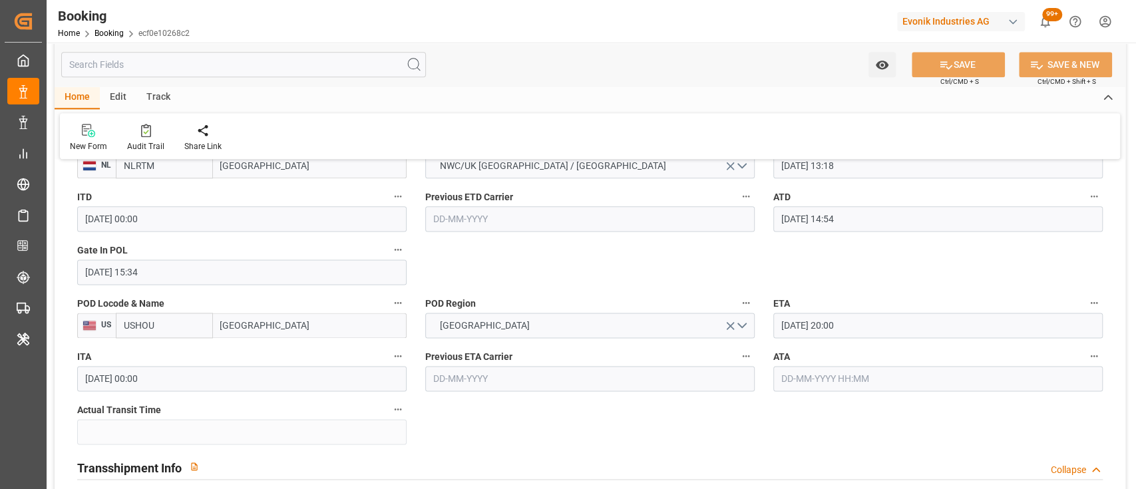
scroll to position [1105, 0]
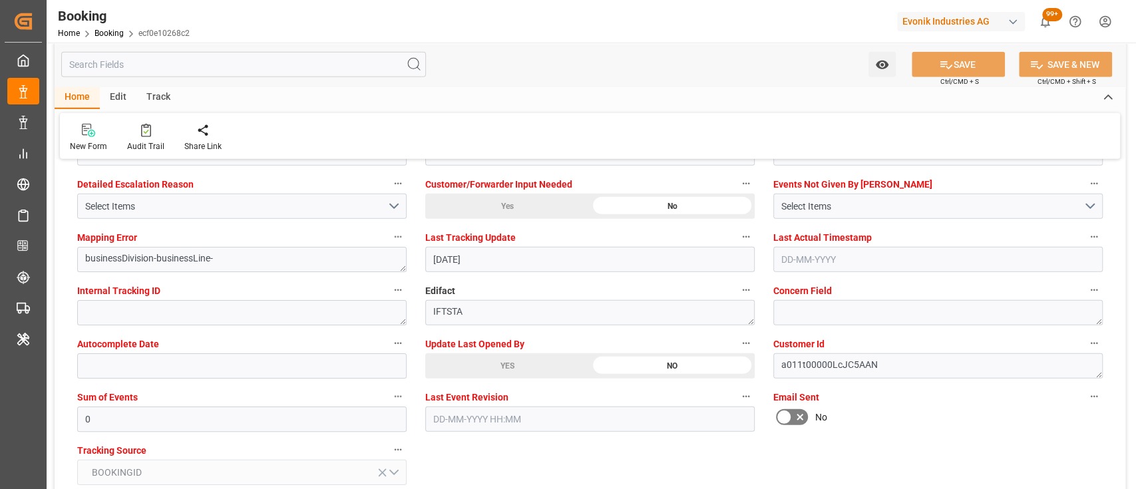
scroll to position [2549, 0]
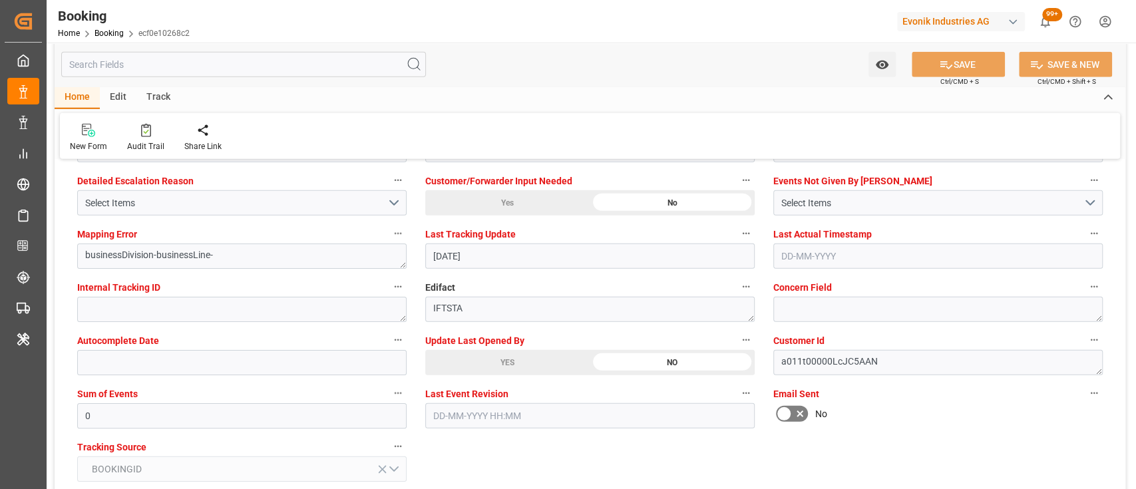
click at [468, 370] on div "YES" at bounding box center [507, 362] width 164 height 25
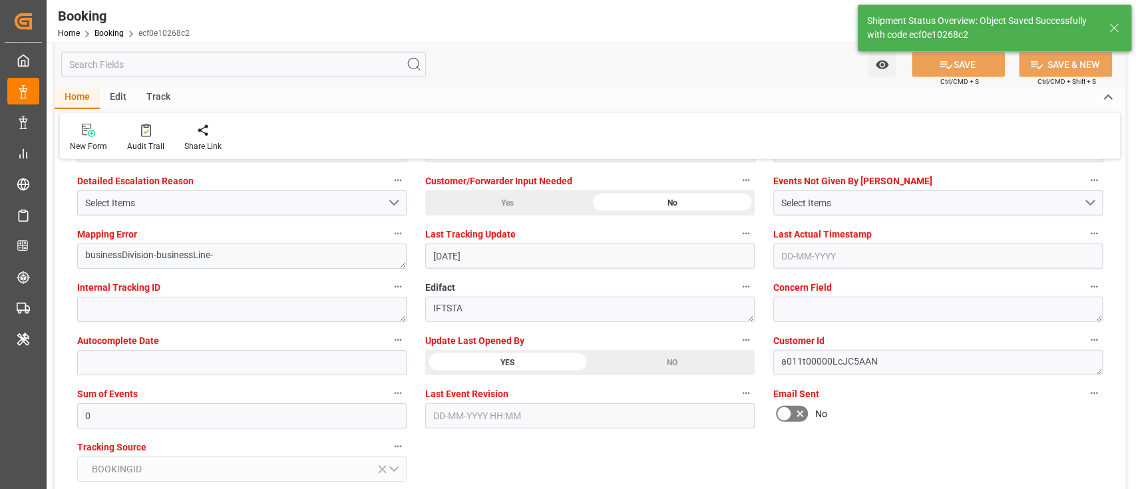
type input "22-09-2025 09:15"
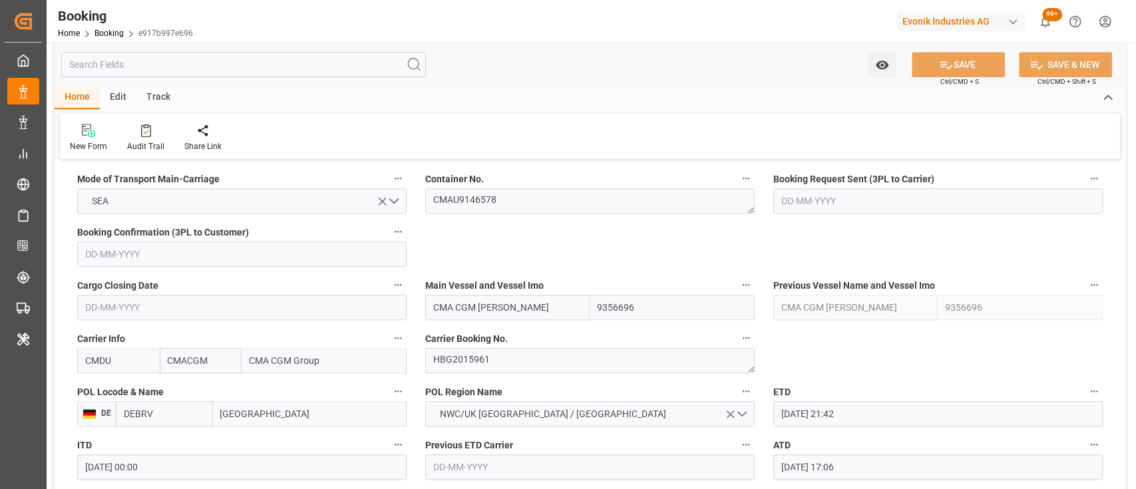
scroll to position [836, 0]
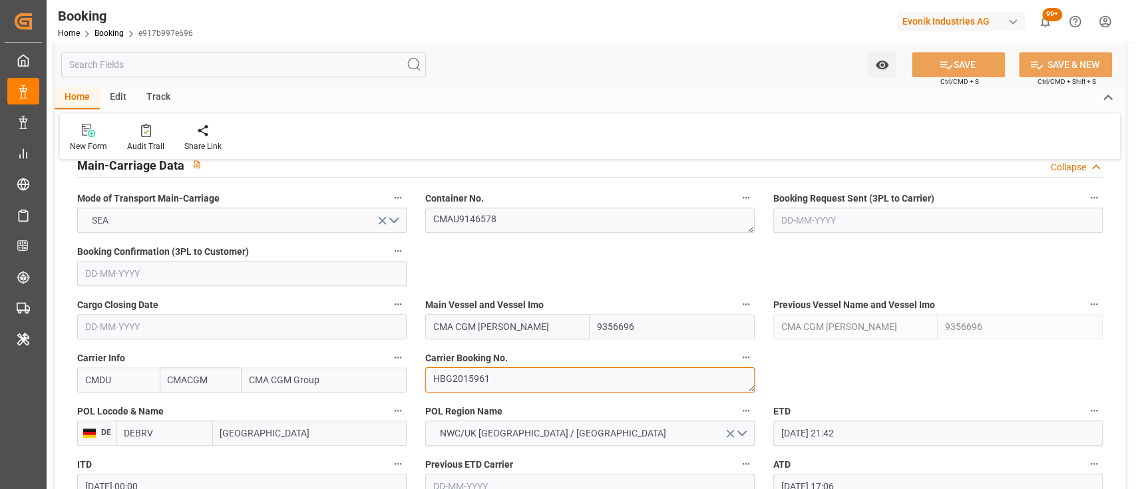
click at [462, 387] on textarea "HBG2015961" at bounding box center [590, 379] width 330 height 25
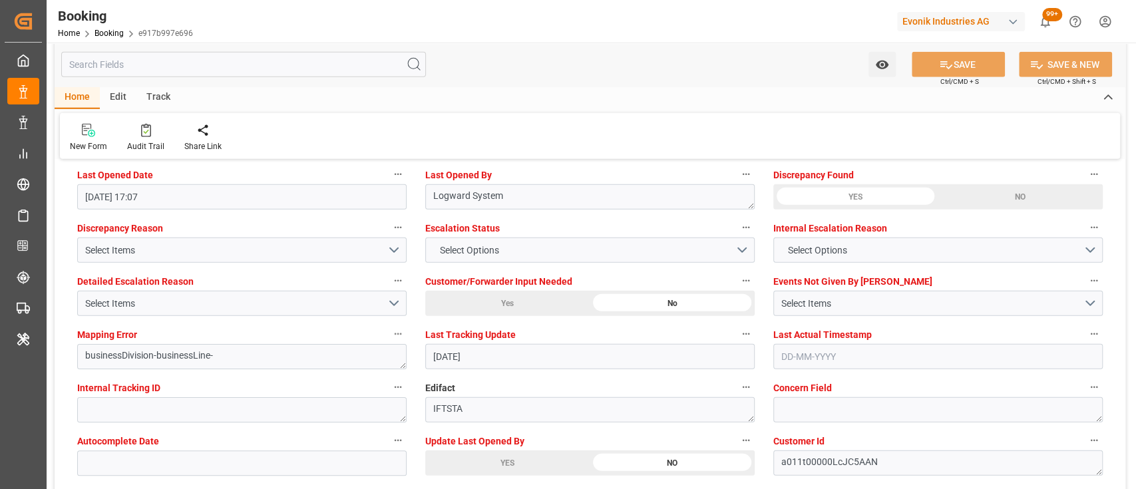
scroll to position [2469, 0]
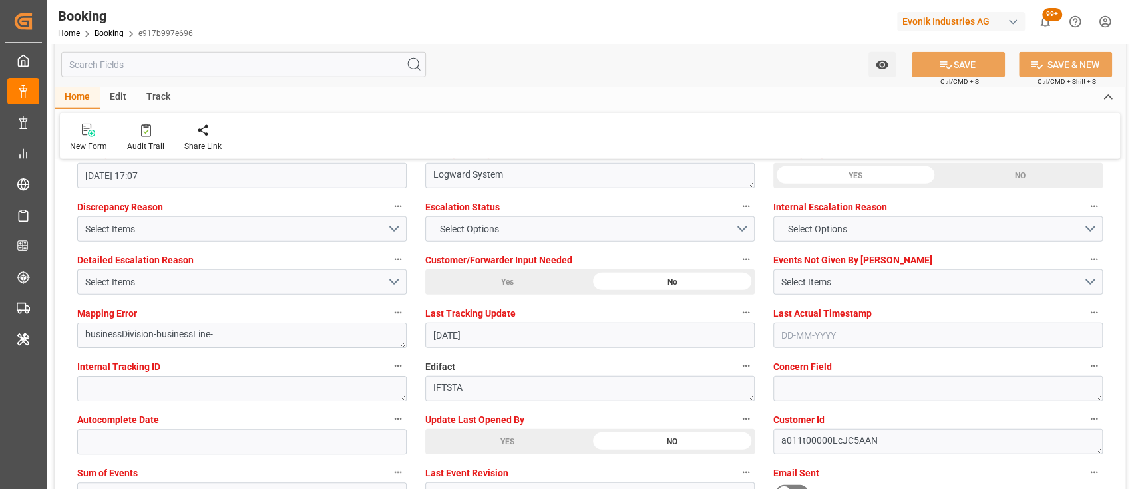
click at [481, 430] on div "YES" at bounding box center [507, 441] width 164 height 25
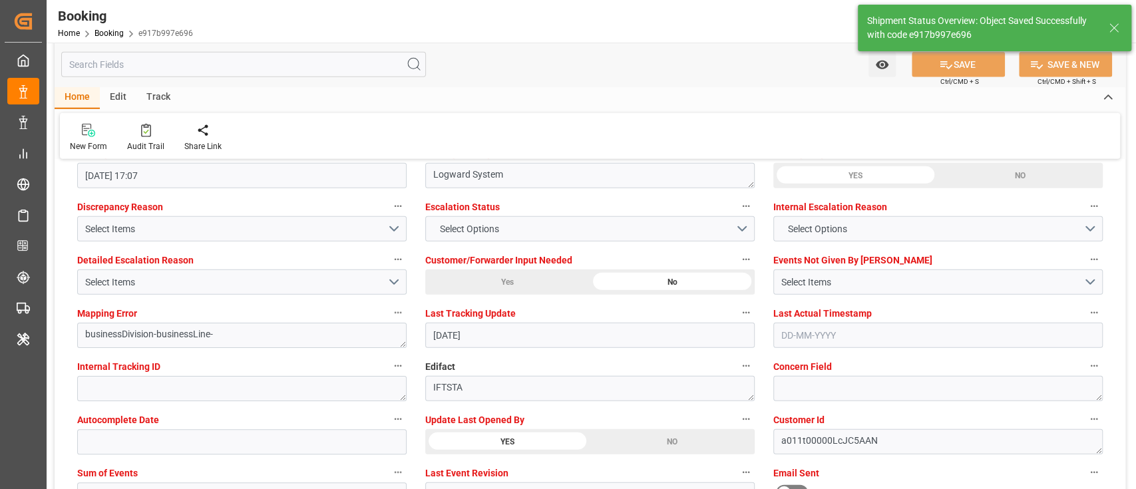
type input "[DATE] 09:16"
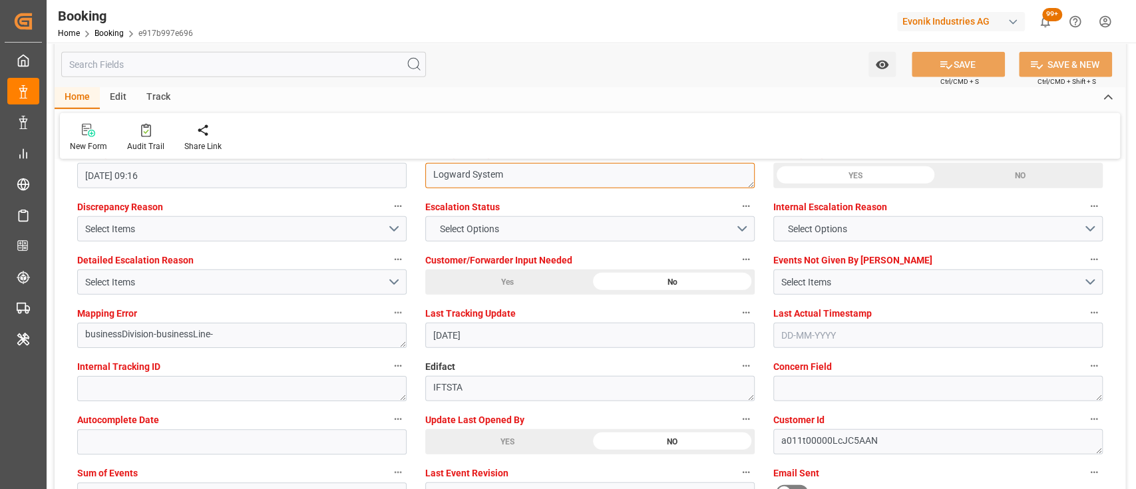
click at [602, 166] on textarea "[PERSON_NAME]" at bounding box center [590, 175] width 330 height 25
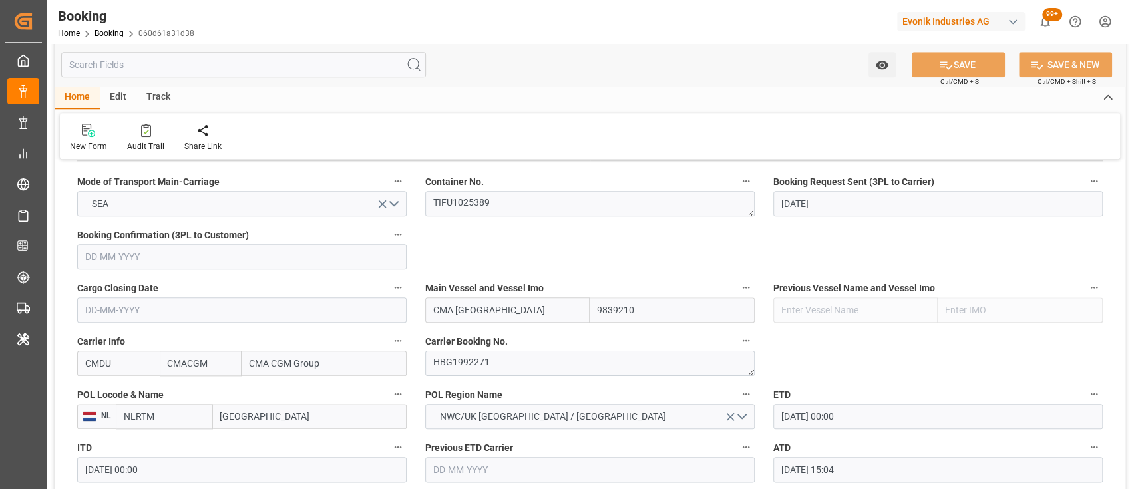
scroll to position [852, 0]
click at [471, 370] on textarea "HBG1992271" at bounding box center [590, 364] width 330 height 25
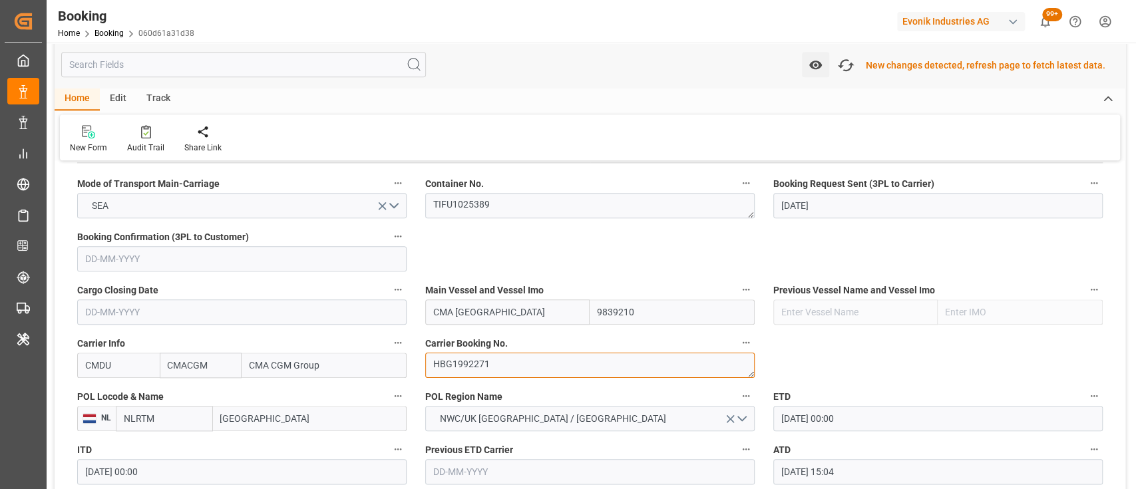
scroll to position [853, 0]
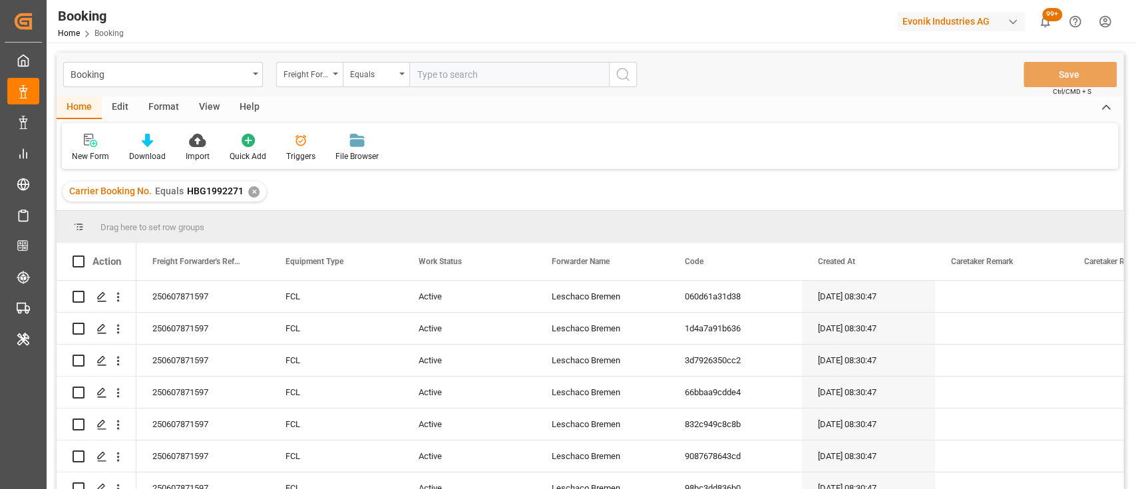
click at [531, 156] on div "New Form Download Import Quick Add Triggers File Browser" at bounding box center [590, 146] width 1057 height 46
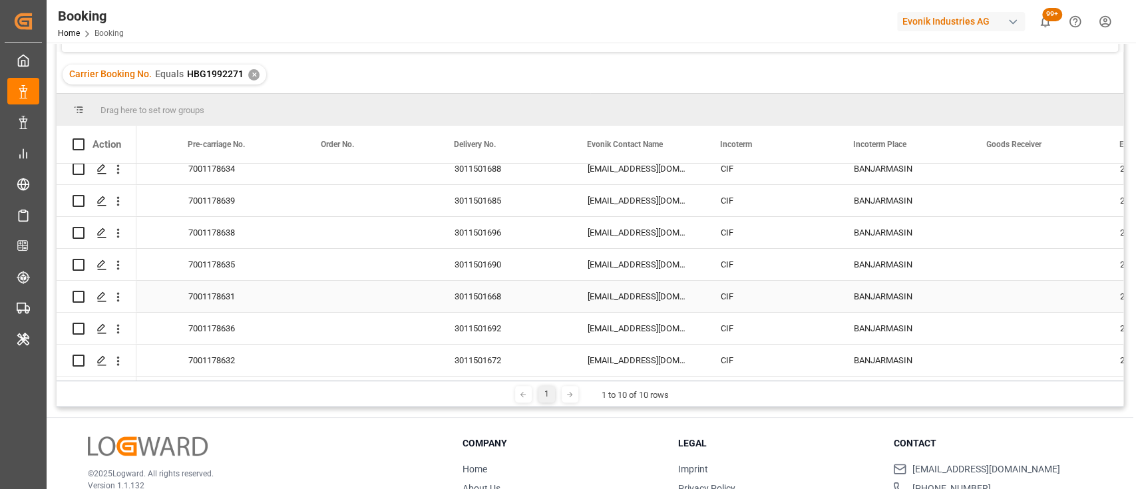
scroll to position [0, 2176]
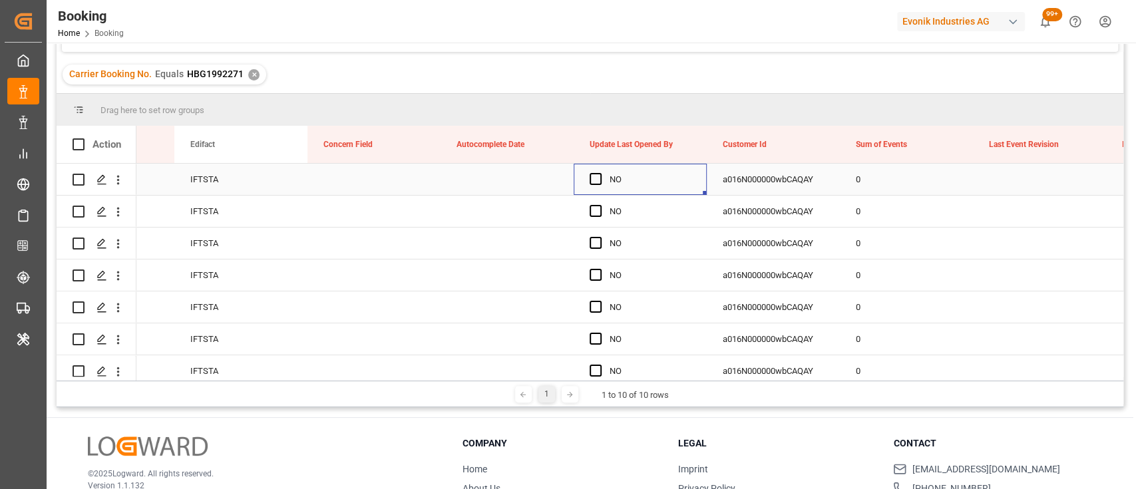
click at [597, 185] on div "Press SPACE to select this row." at bounding box center [600, 179] width 20 height 31
click at [593, 180] on span "Press SPACE to select this row." at bounding box center [596, 179] width 12 height 12
click at [600, 173] on input "Press SPACE to select this row." at bounding box center [600, 173] width 0 height 0
drag, startPoint x: 703, startPoint y: 194, endPoint x: 699, endPoint y: 407, distance: 213.7
click at [699, 407] on div "Booking Freight Forwarder's Reference No. Equals Save Ctrl/CMD + S Home Edit Fo…" at bounding box center [590, 247] width 1087 height 644
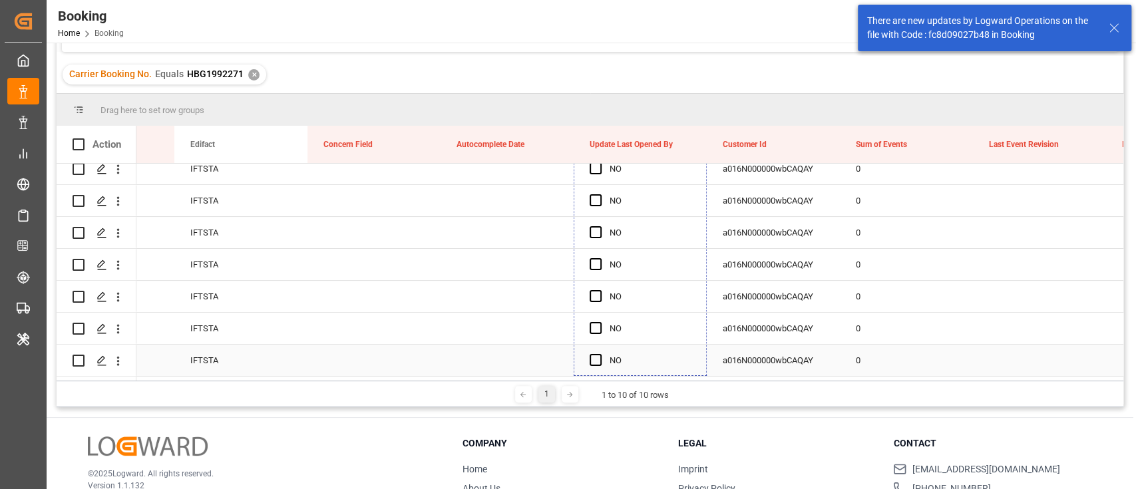
drag, startPoint x: 703, startPoint y: 191, endPoint x: 628, endPoint y: 352, distance: 177.8
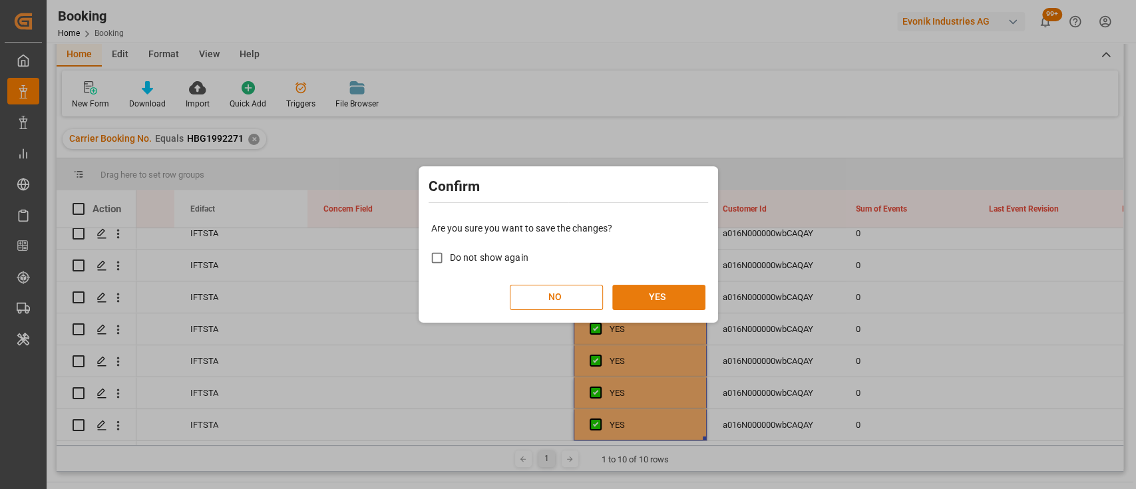
click at [655, 297] on button "YES" at bounding box center [658, 297] width 93 height 25
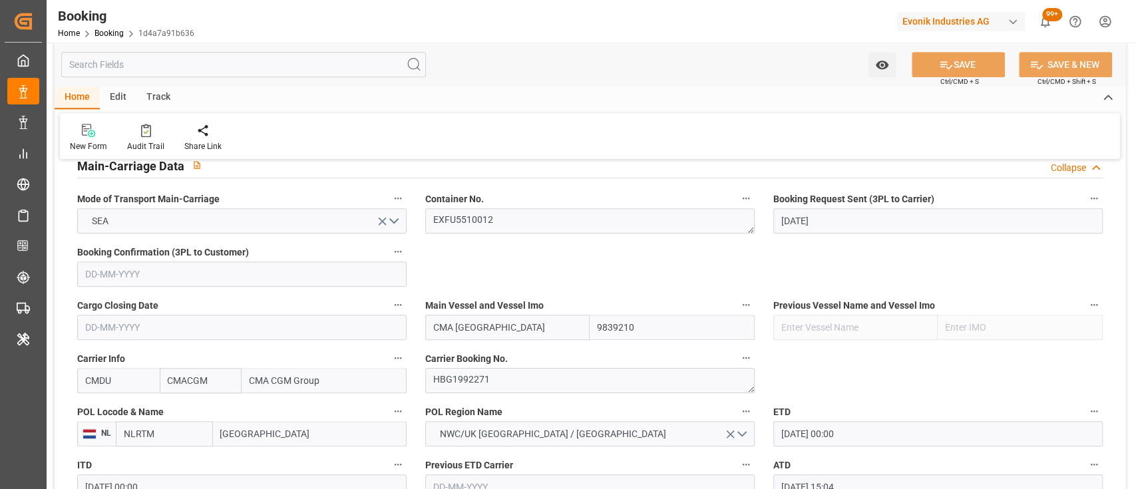
scroll to position [836, 0]
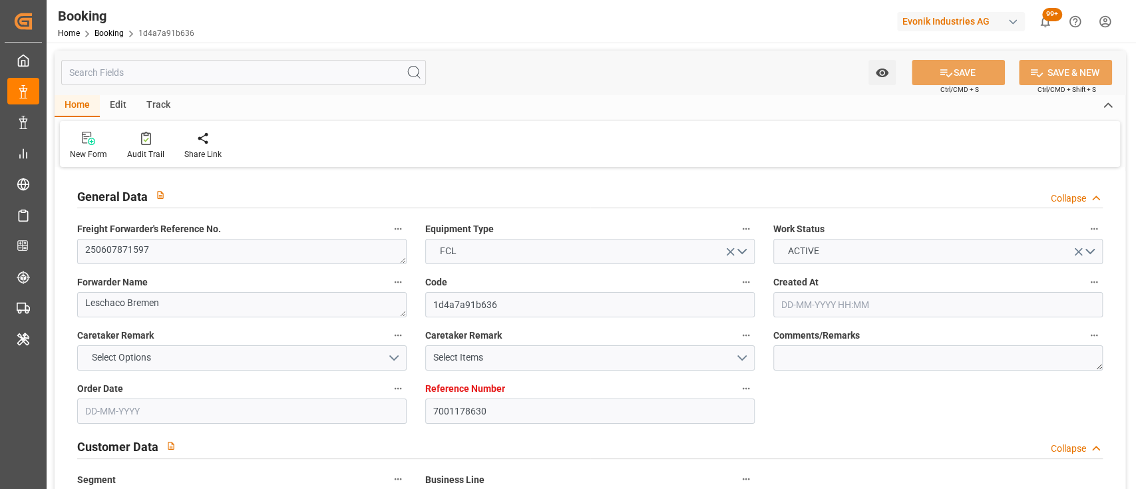
type input "7001178630"
type input "9839210"
type input "CMACGM"
type input "CMA CGM Group"
type input "NLRTM"
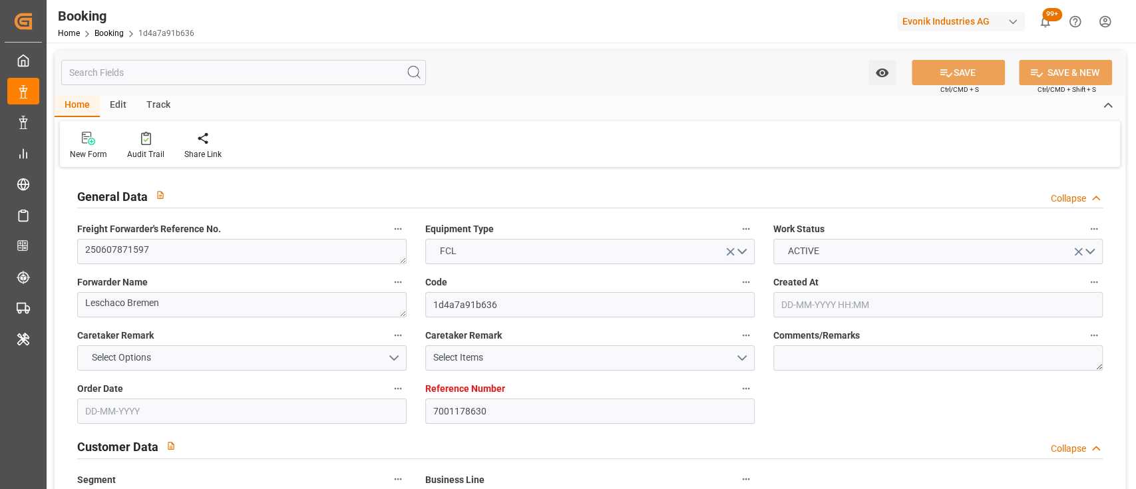
type input "IDBDJ"
type input "MYPKG"
type input "IDJKT"
type input "49"
type input "0"
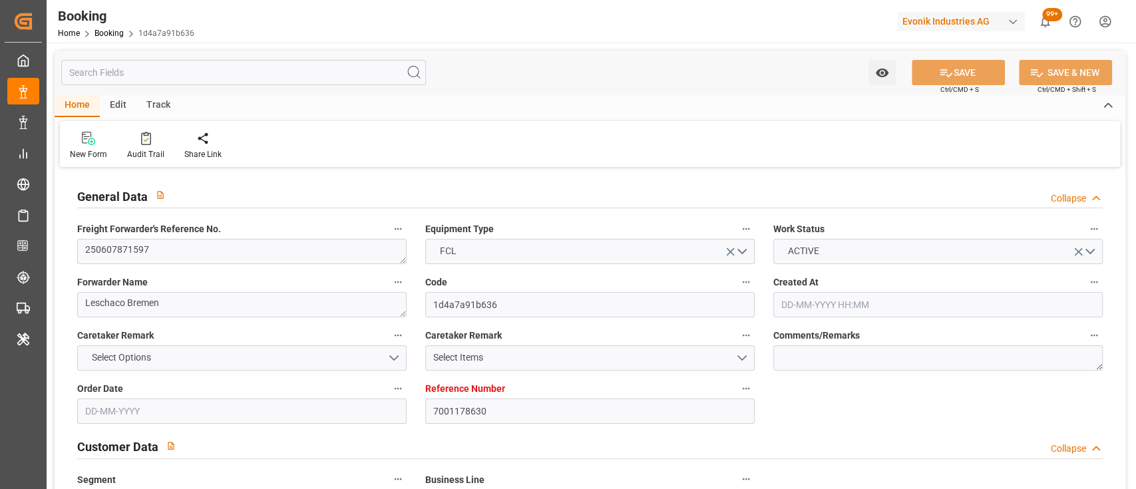
type input "-57"
type input "NLRTM"
type input "IDBDJ"
type input "9326421"
type input "9740859"
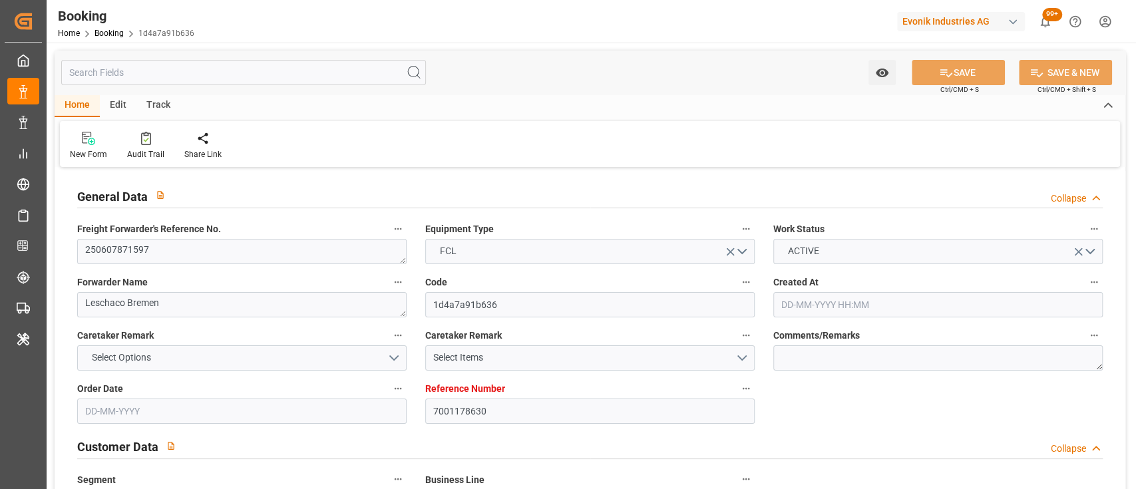
type input "9740859"
type input "[DATE] 08:30"
type input "[DATE]"
type input "15-08-2025"
type input "13-06-2025"
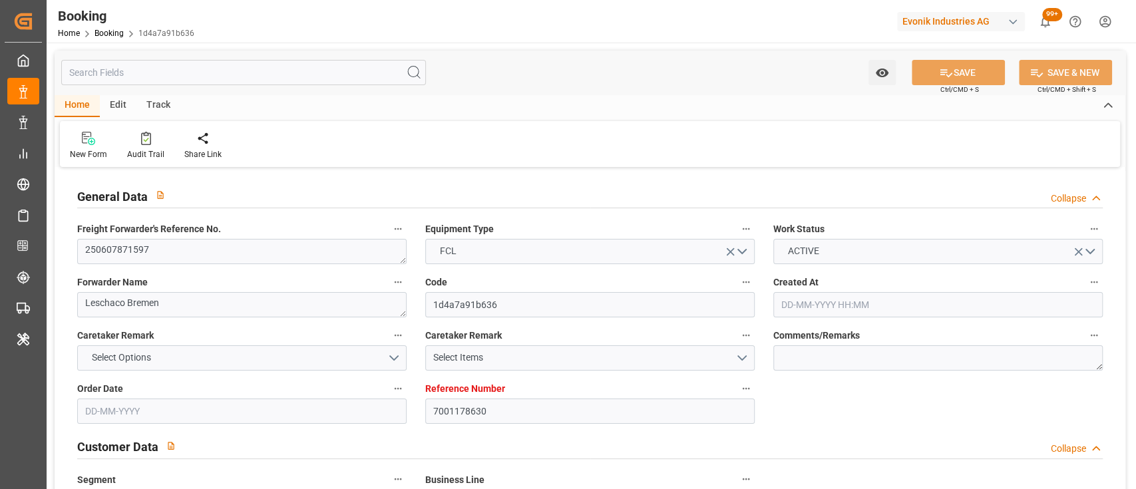
type input "13-06-2025 00:00"
type input "28-05-2025"
type input "[DATE] 00:00"
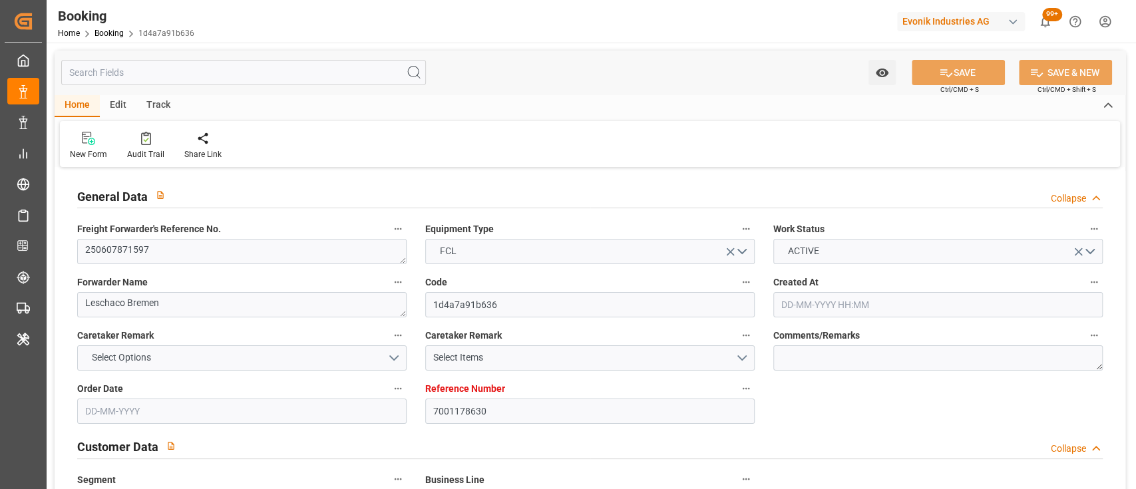
type input "[DATE] 15:04"
type input "10-06-2025 16:11"
type input "[DATE] 09:00"
type input "15-08-2025 00:00"
type input "15-08-2025"
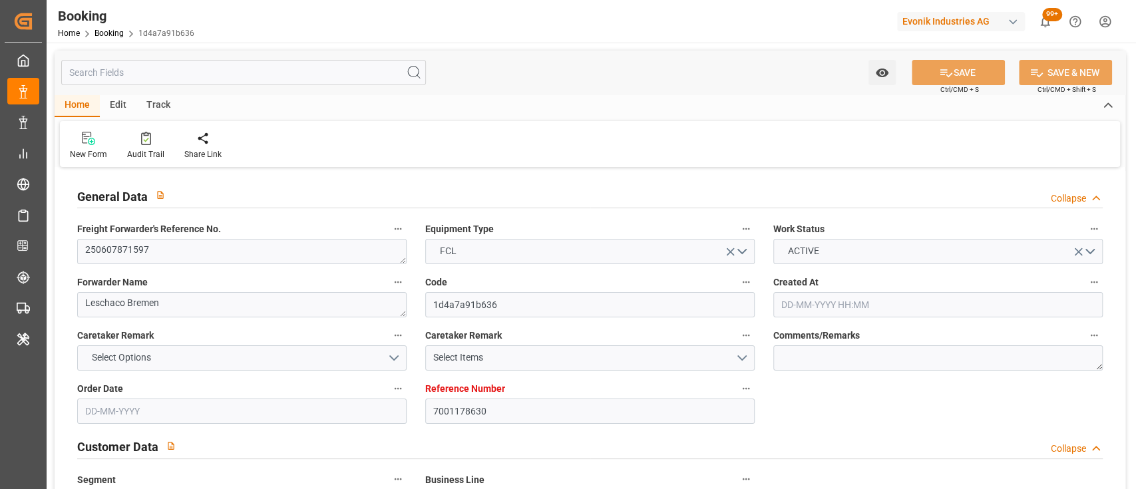
type input "[DATE] 16:00"
type input "25-07-2025 00:00"
type input "[DATE] 04:02"
type input "[DATE] 14:30"
type input "28-07-2025 00:00"
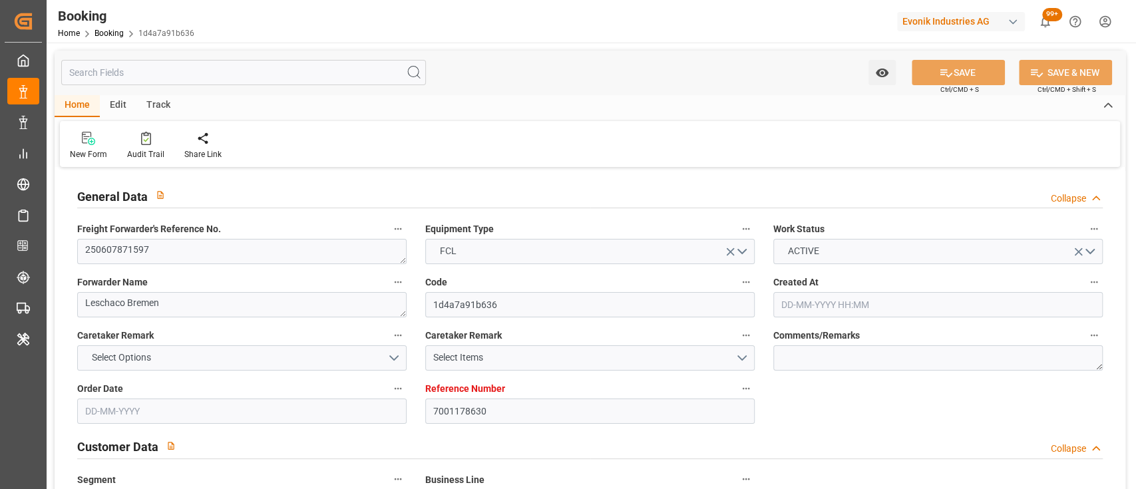
type input "[DATE] 14:30"
type input "[DATE] 11:30"
type input "[DATE] 00:00"
type input "[DATE] 11:30"
type input "[DATE] 06:00"
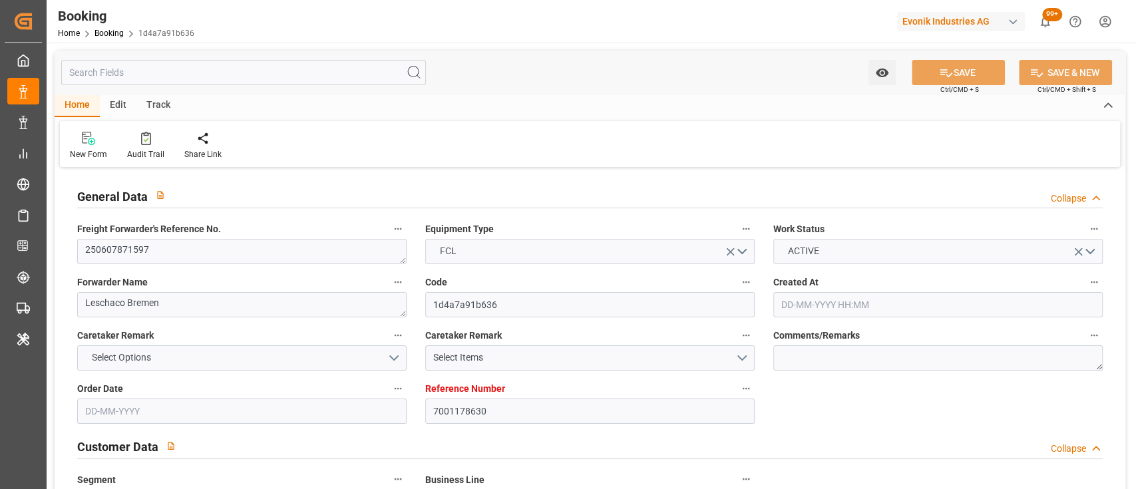
type input "[DATE] 00:00"
type input "[DATE]"
type input "22-09-2025 09:19"
type input "[DATE]"
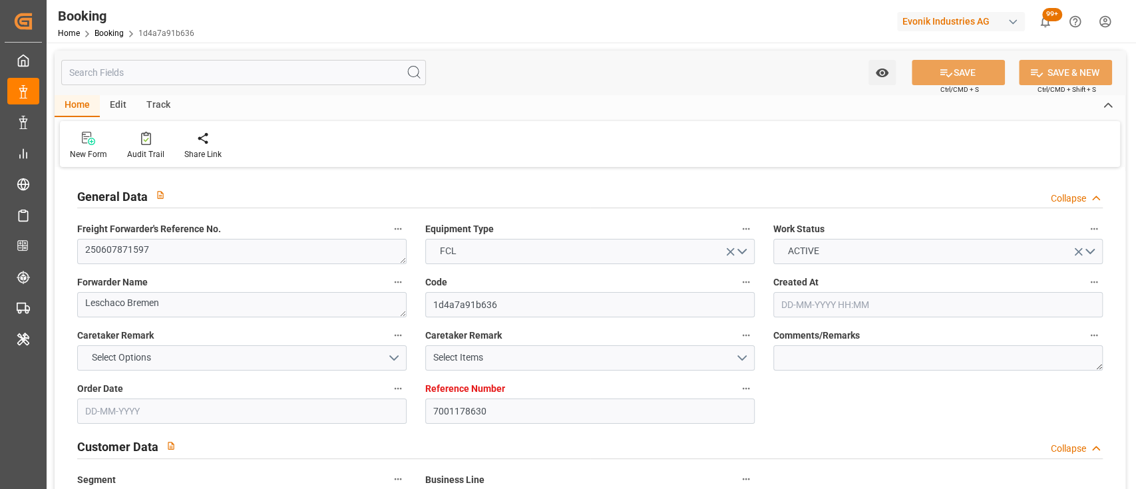
type input "18-06-2025 11:13"
type input "[DATE] 16:31"
type input "[DATE] 16:00"
type input "[DATE] 21:49"
type input "05-08-2025 01:45"
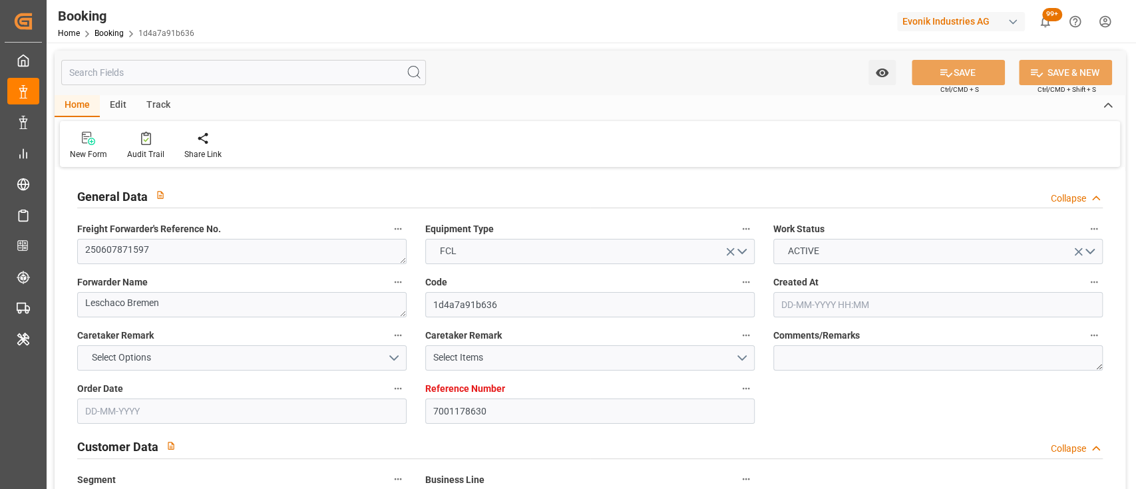
type input "05-08-2025 07:29"
type input "08-08-2025 04:41"
type input "[DATE] 14:30"
type input "[DATE] 12:51"
type input "[DATE] 11:30"
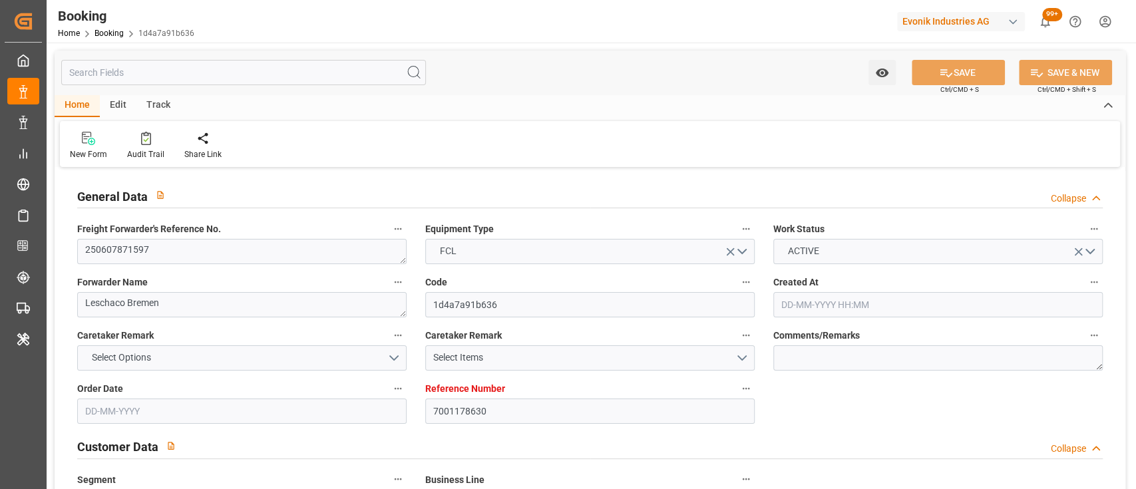
type input "[DATE] 15:40"
type input "[DATE] 02:31"
type input "11-08-2025 02:52"
type input "[DATE] 11:30"
type input "[DATE] 06:00"
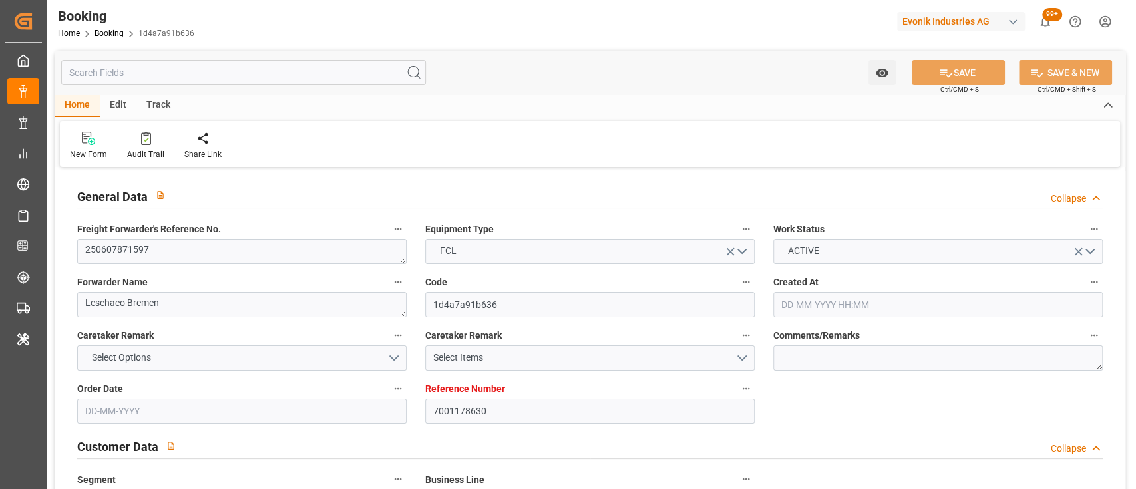
type input "[DATE] 09:00"
type input "[DATE] 08:48"
type input "[DATE] 14:40"
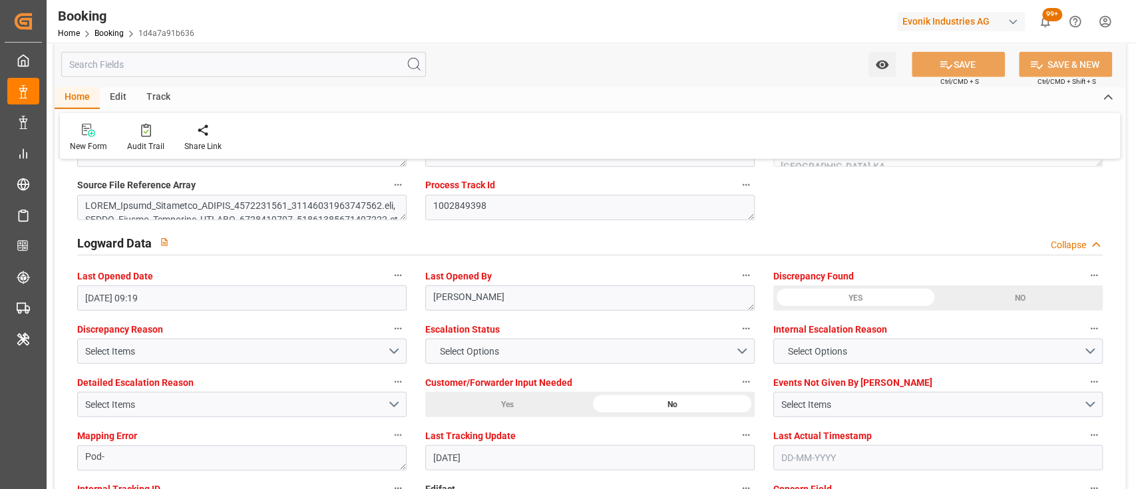
scroll to position [2351, 0]
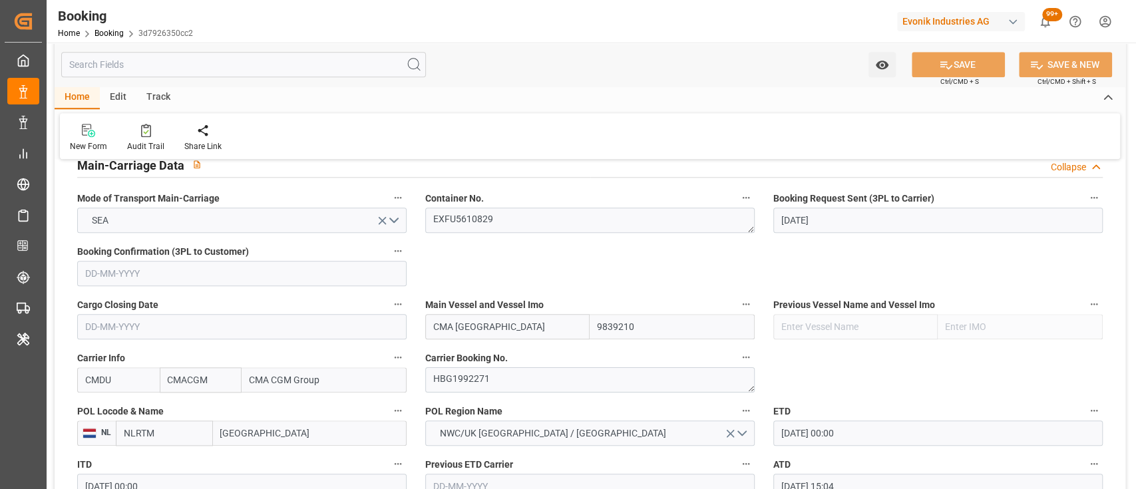
scroll to position [818, 0]
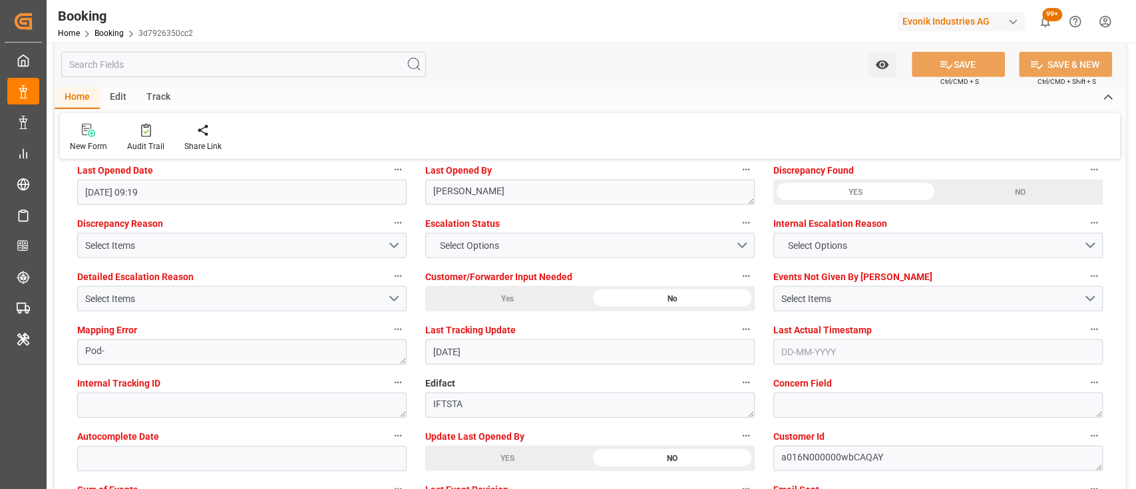
scroll to position [2458, 0]
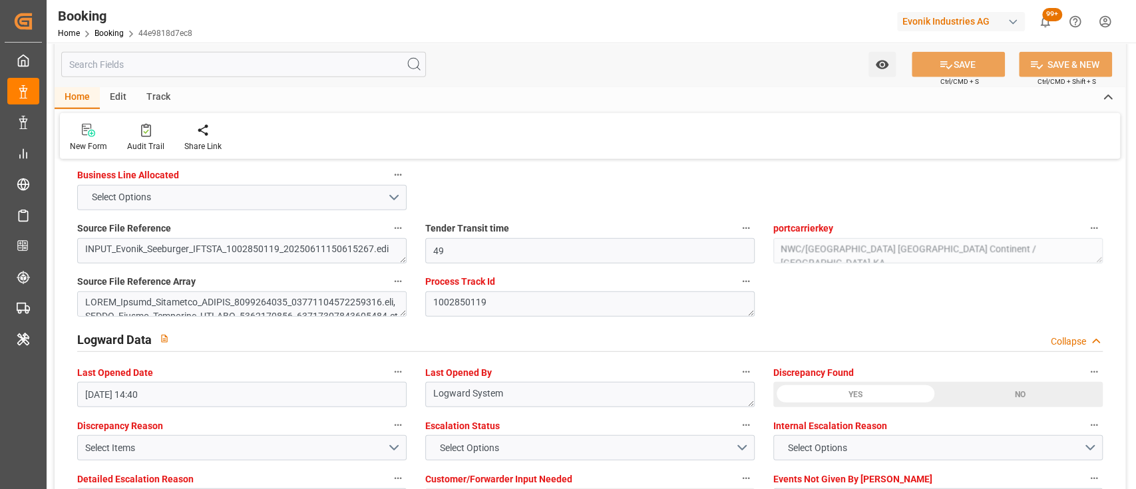
scroll to position [2254, 0]
